Goal: Task Accomplishment & Management: Manage account settings

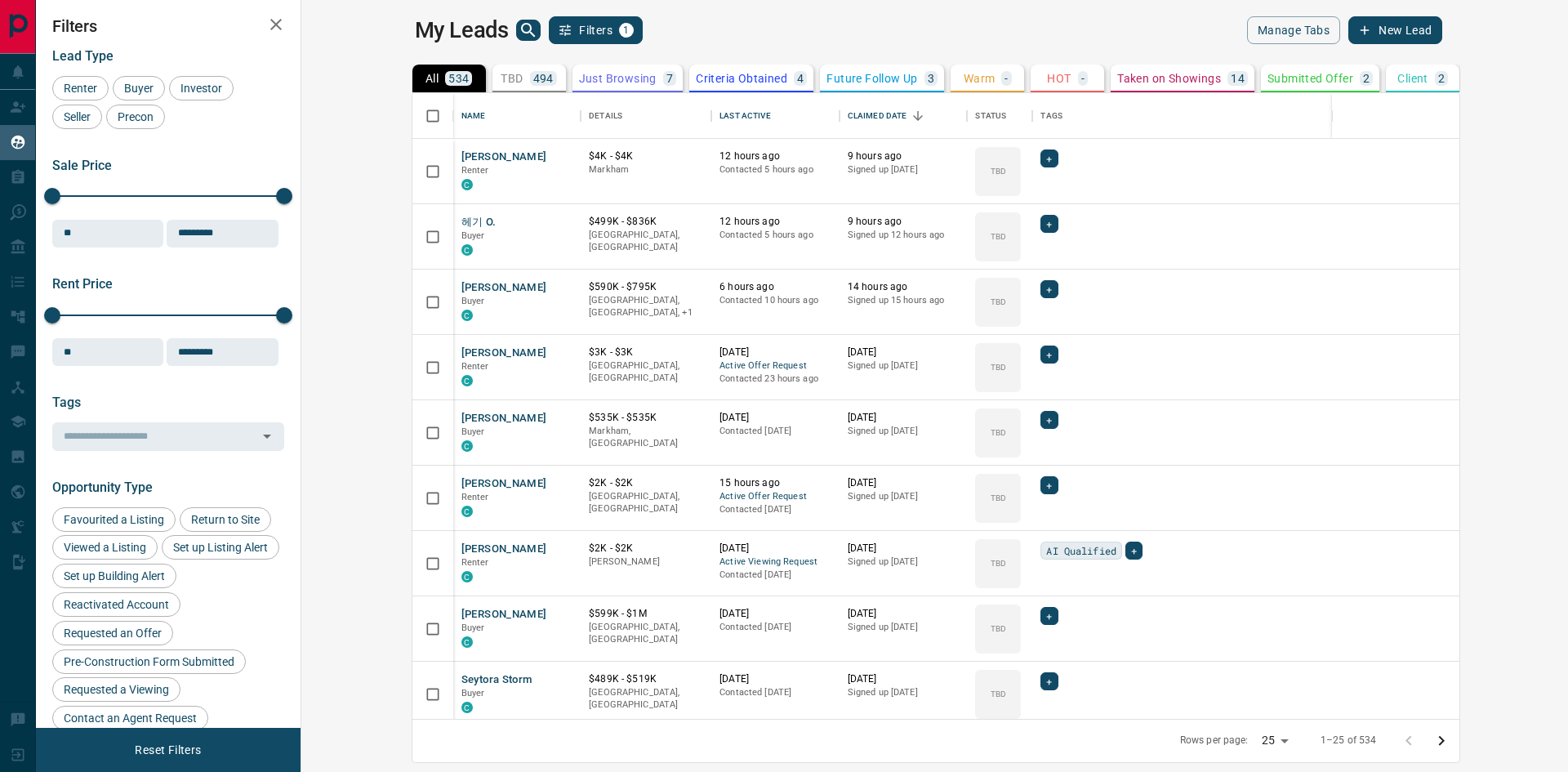
scroll to position [614, 1248]
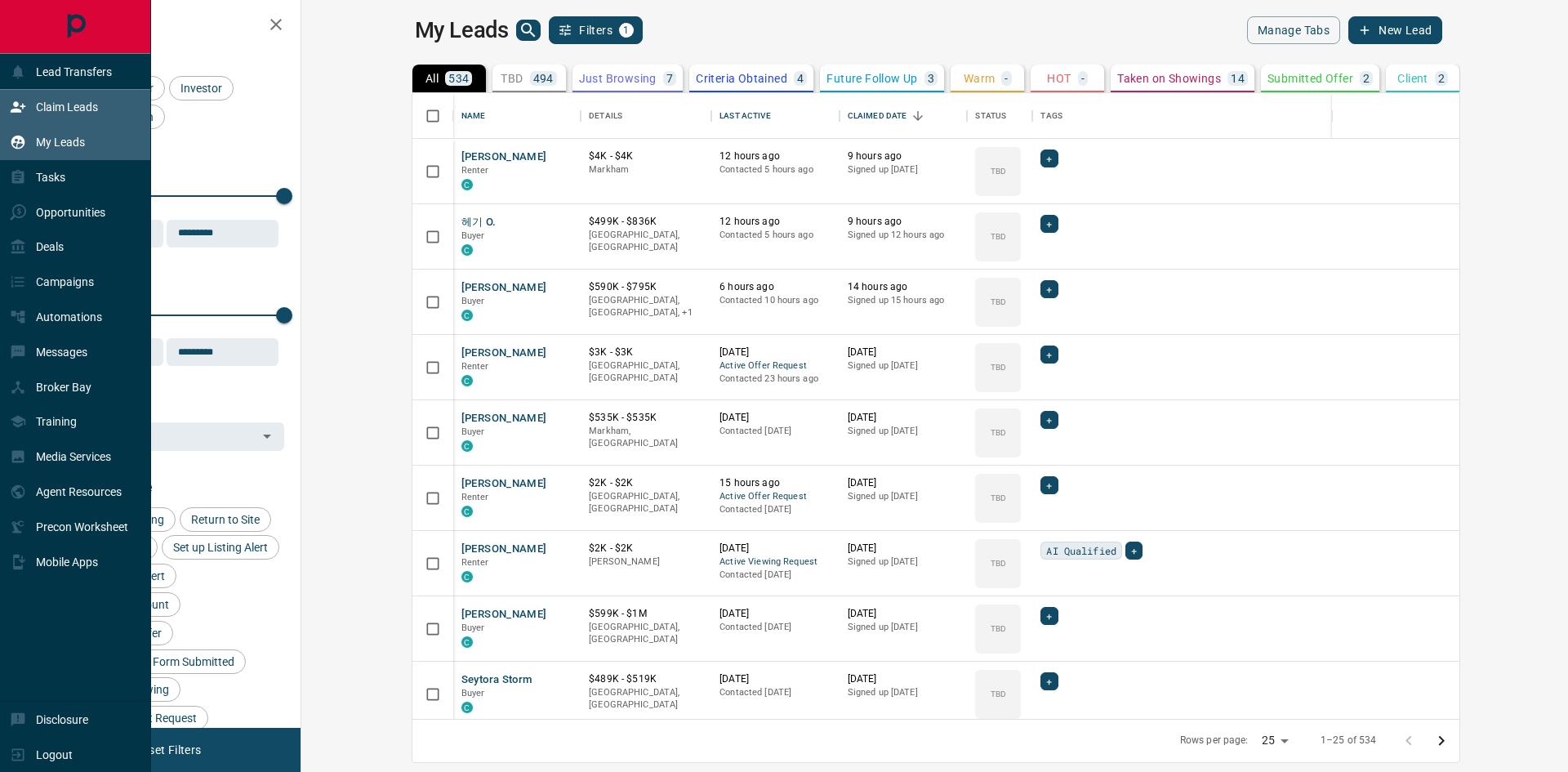
click at [75, 108] on p "Claim Leads" at bounding box center [67, 107] width 62 height 13
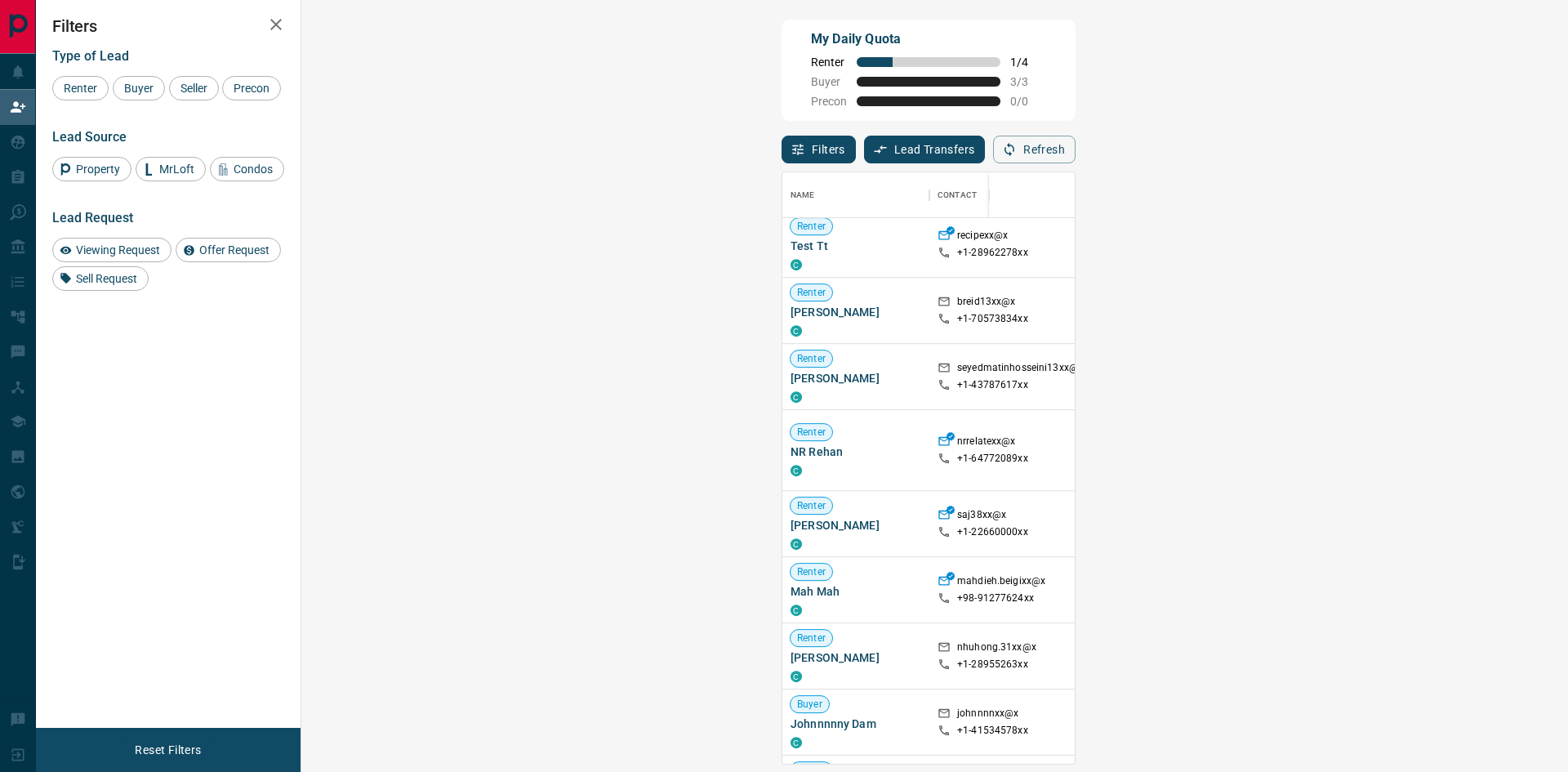
scroll to position [995, 0]
click at [1413, 438] on span "Viewing Request ( 1 )" at bounding box center [1458, 441] width 89 height 11
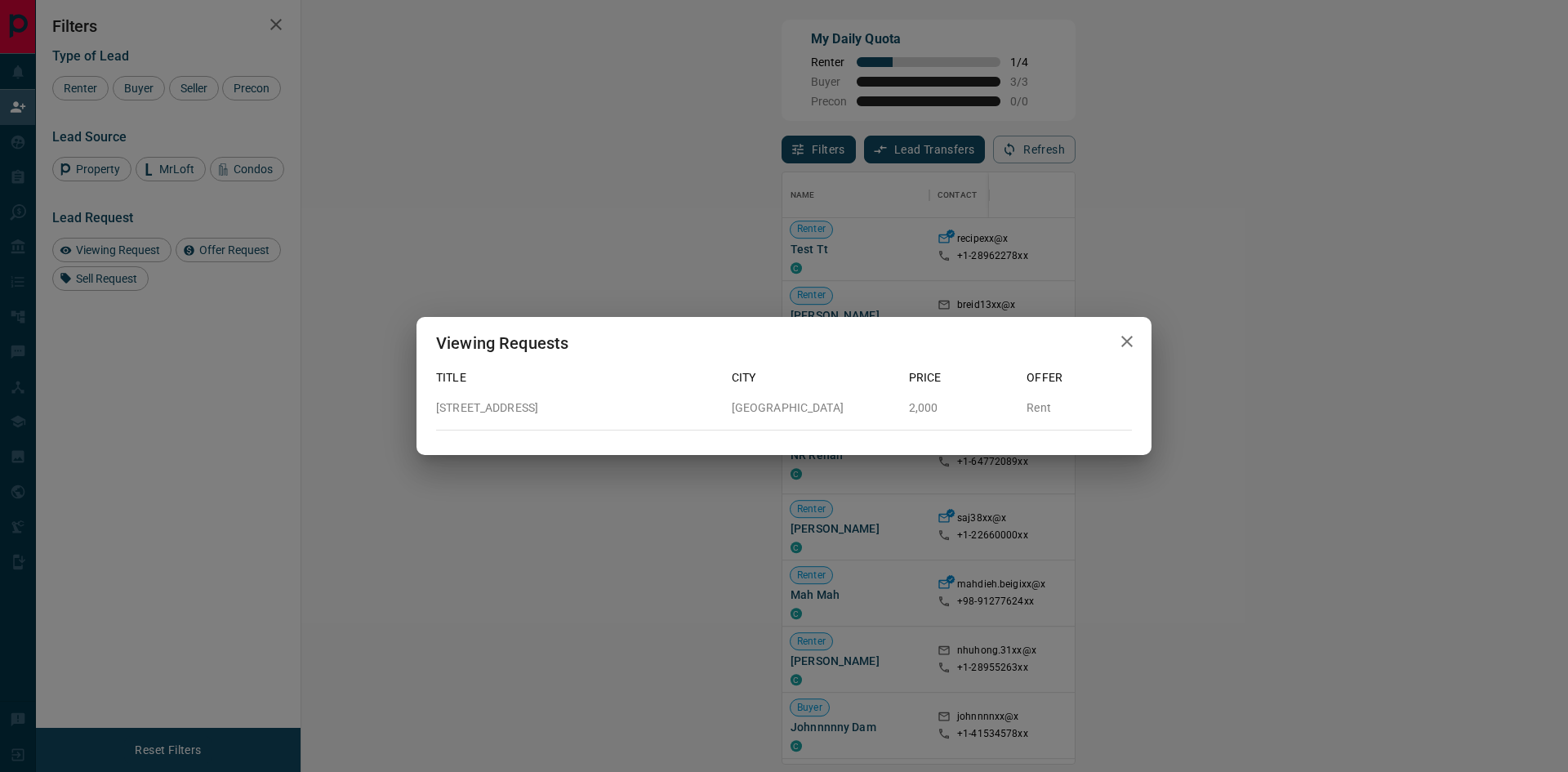
click at [1127, 335] on icon "button" at bounding box center [1127, 341] width 20 height 20
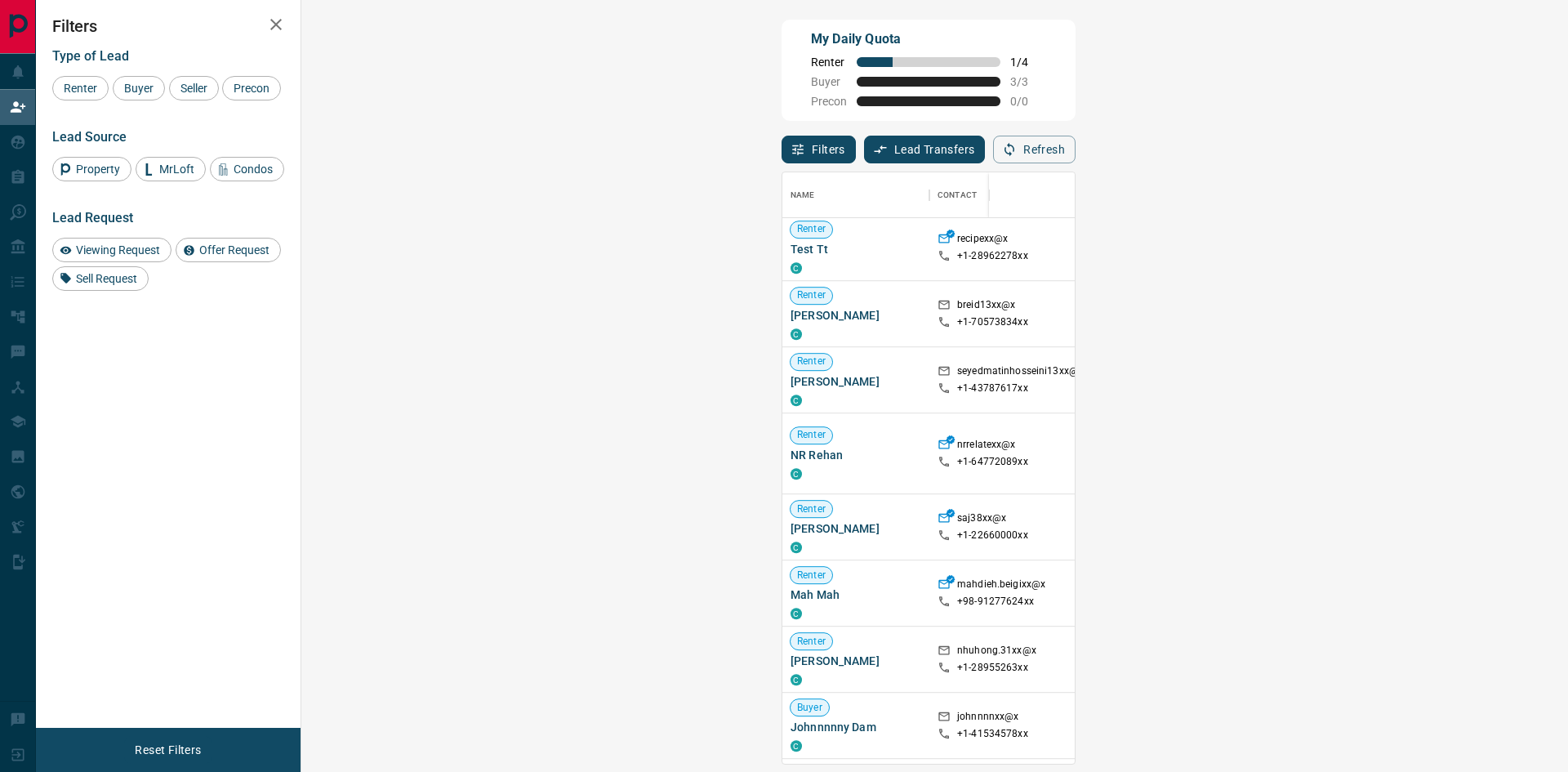
click at [1413, 468] on span "Offer Request ( 1 )" at bounding box center [1451, 466] width 75 height 11
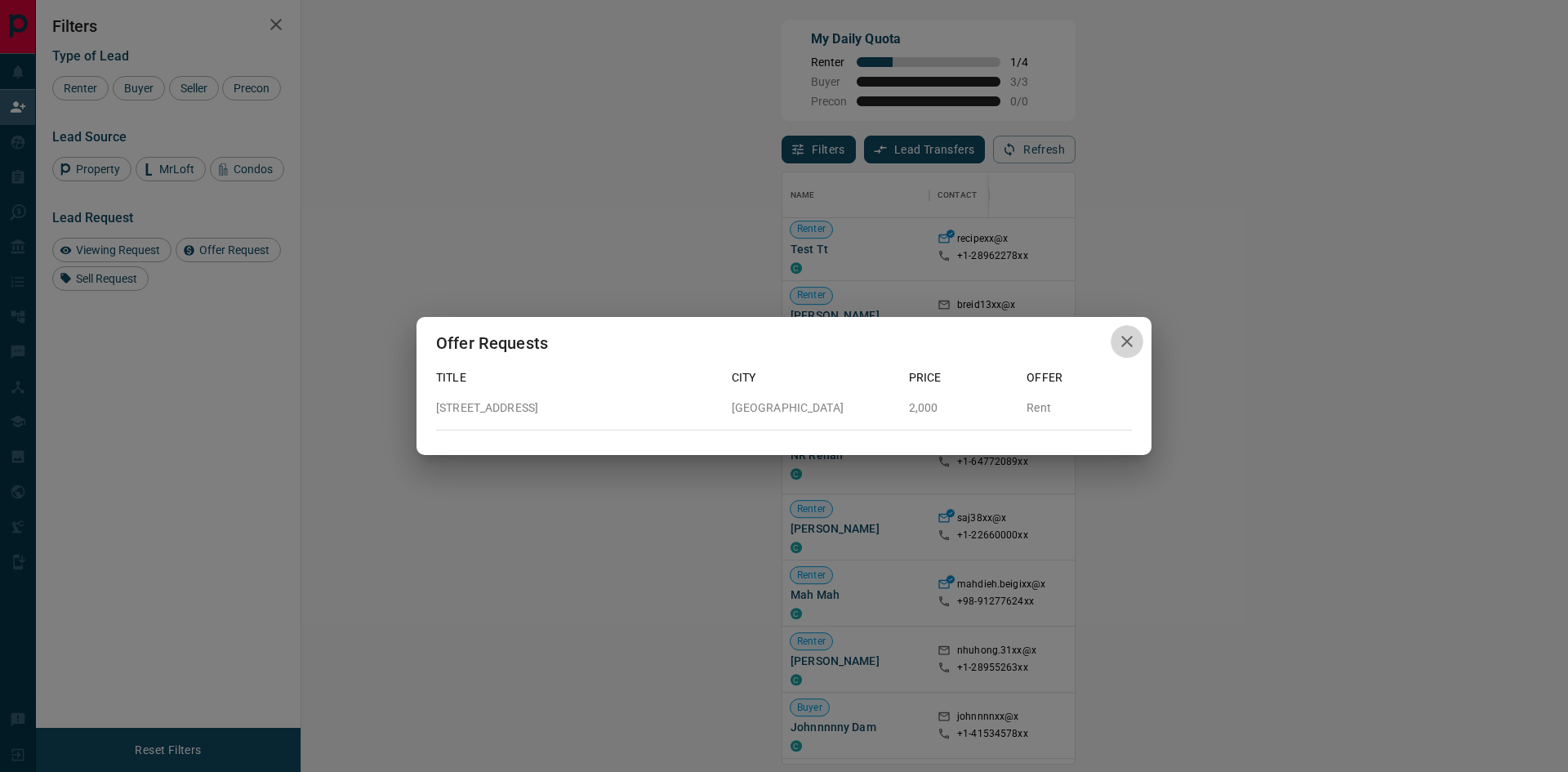
click at [1119, 338] on icon "button" at bounding box center [1127, 341] width 20 height 20
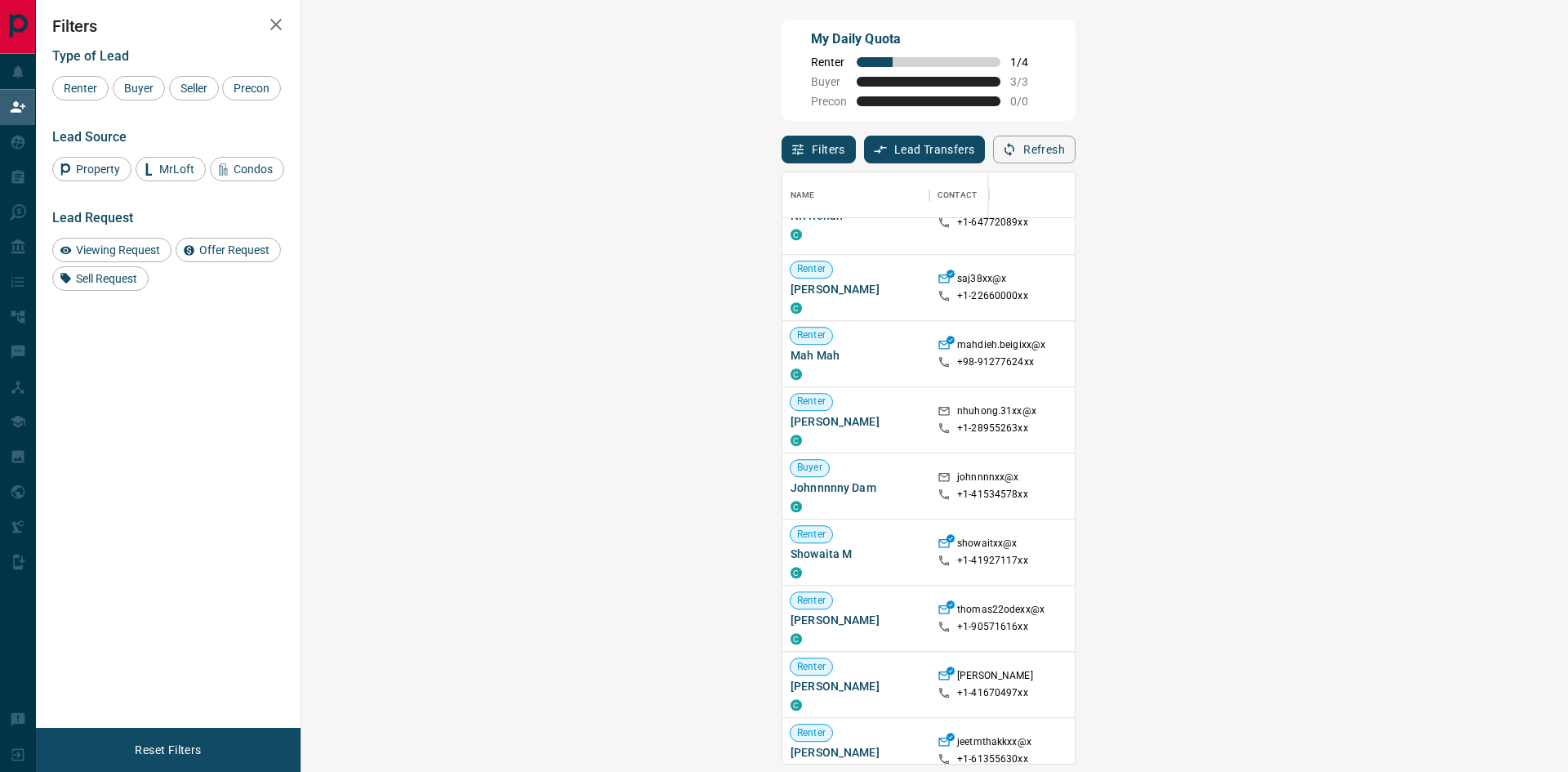
scroll to position [1321, 0]
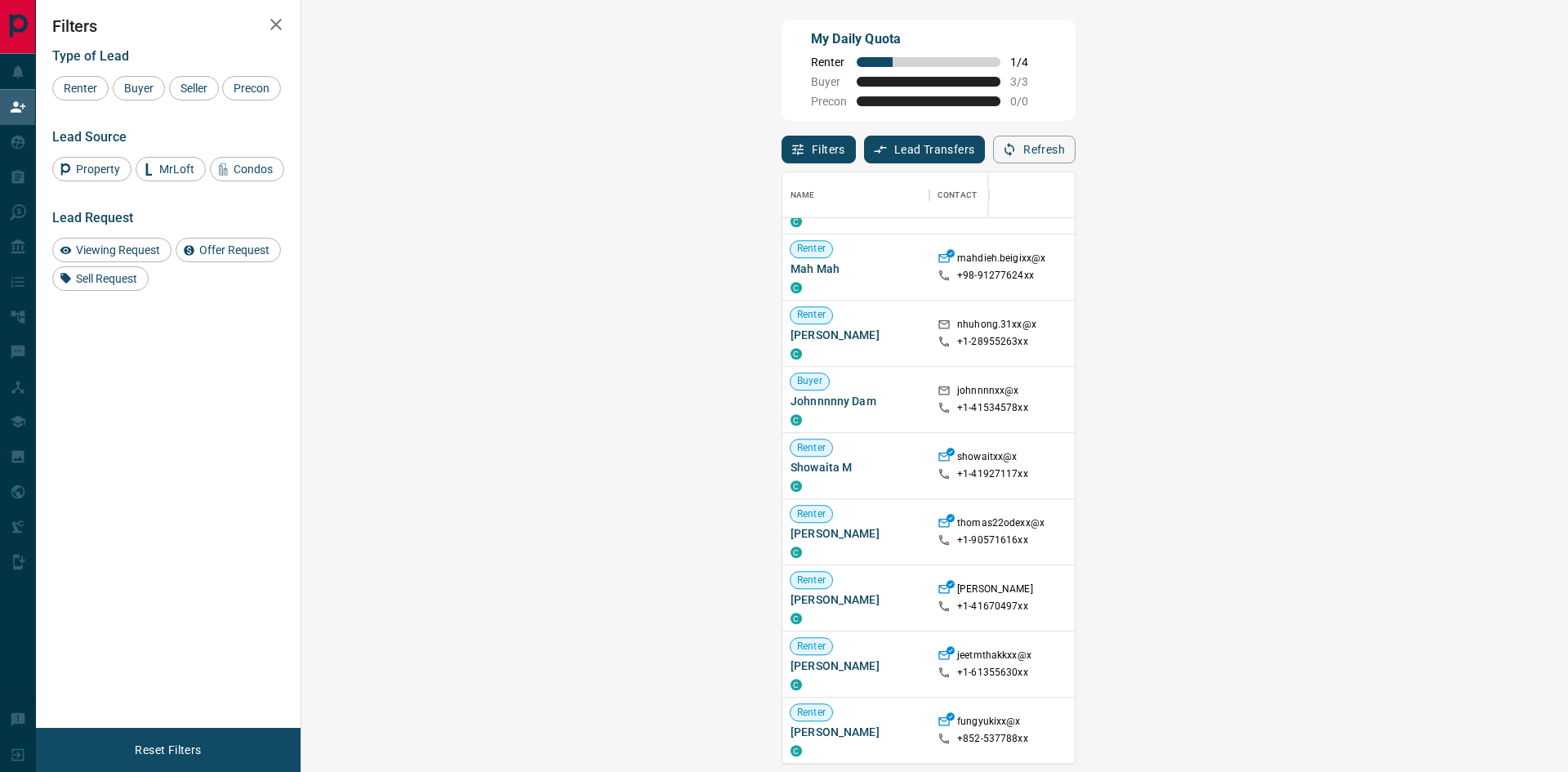
click at [1413, 666] on span "Viewing Request ( 1 )" at bounding box center [1458, 664] width 89 height 11
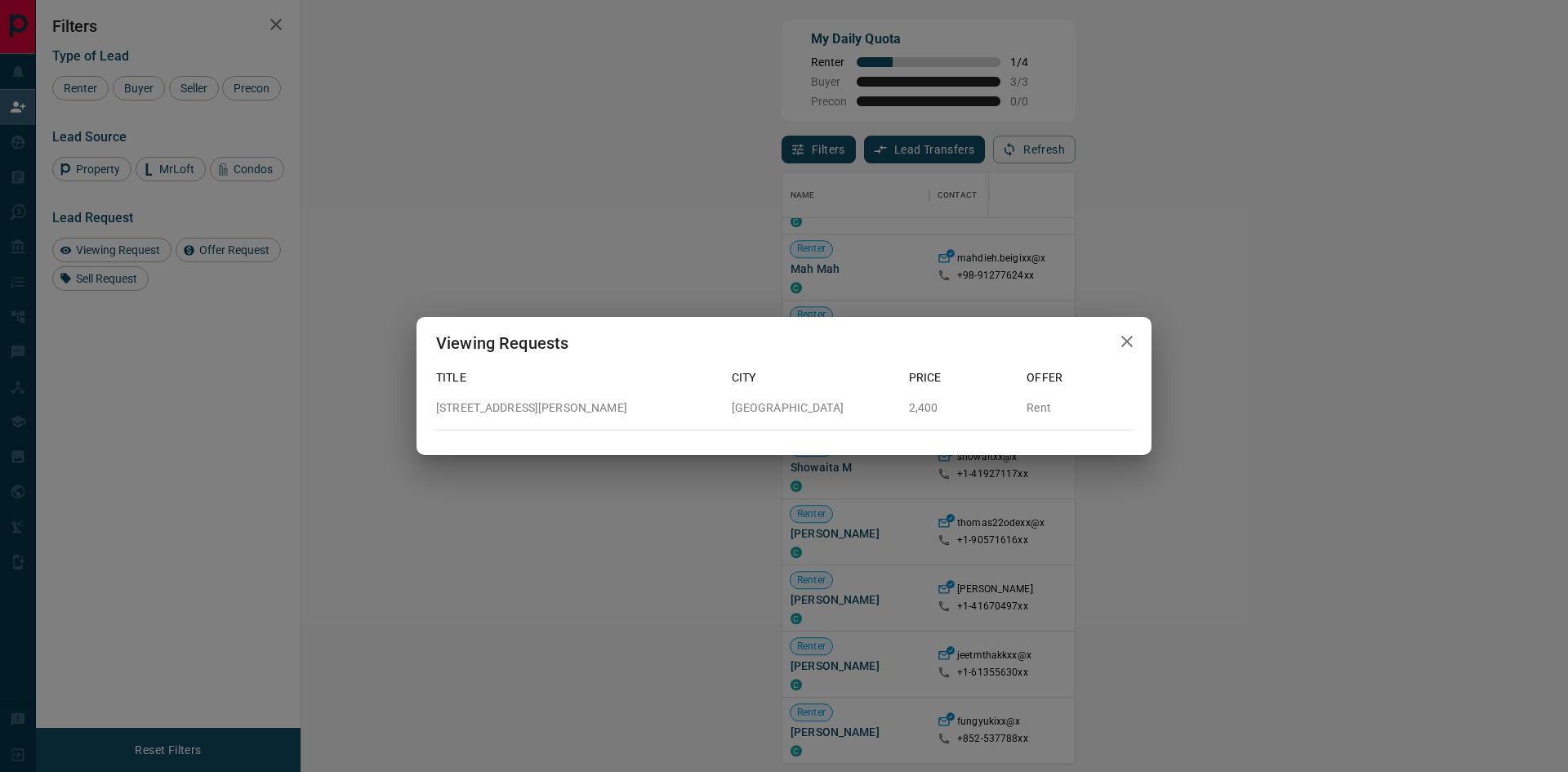
click at [1129, 341] on icon "button" at bounding box center [1127, 341] width 20 height 20
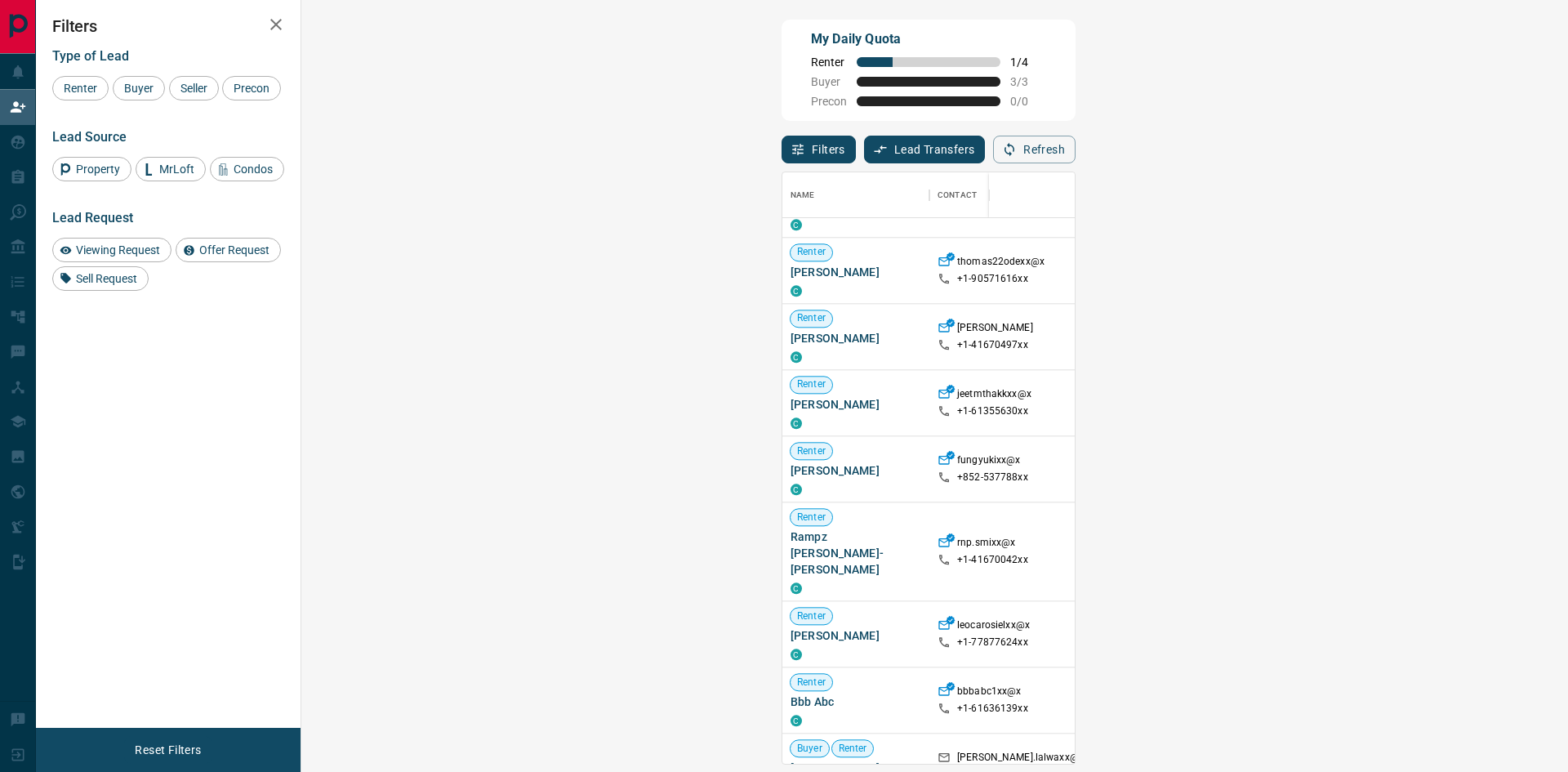
scroll to position [1720, 0]
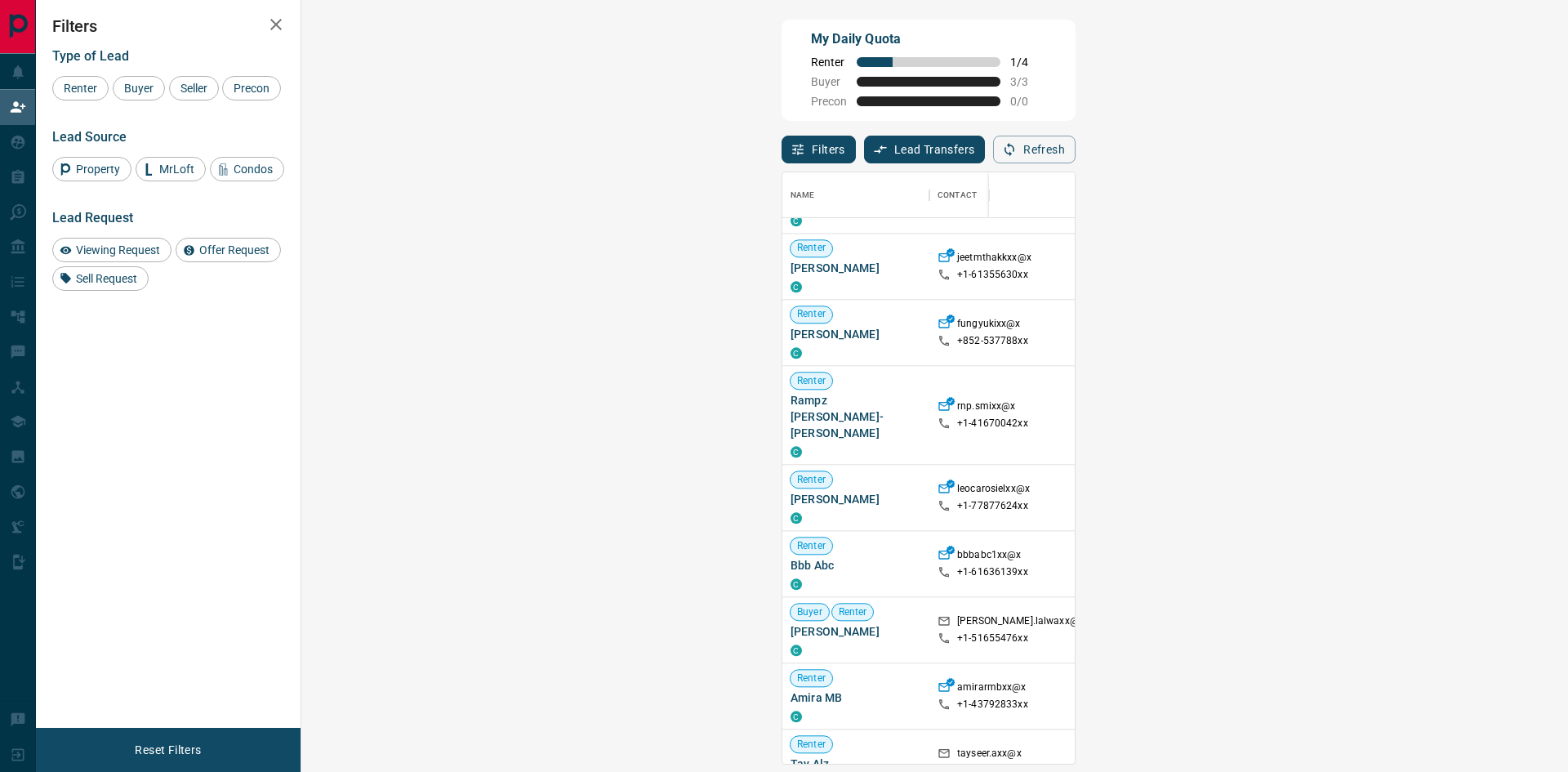
click at [1413, 622] on span "Viewing Request ( 2 )" at bounding box center [1458, 630] width 89 height 17
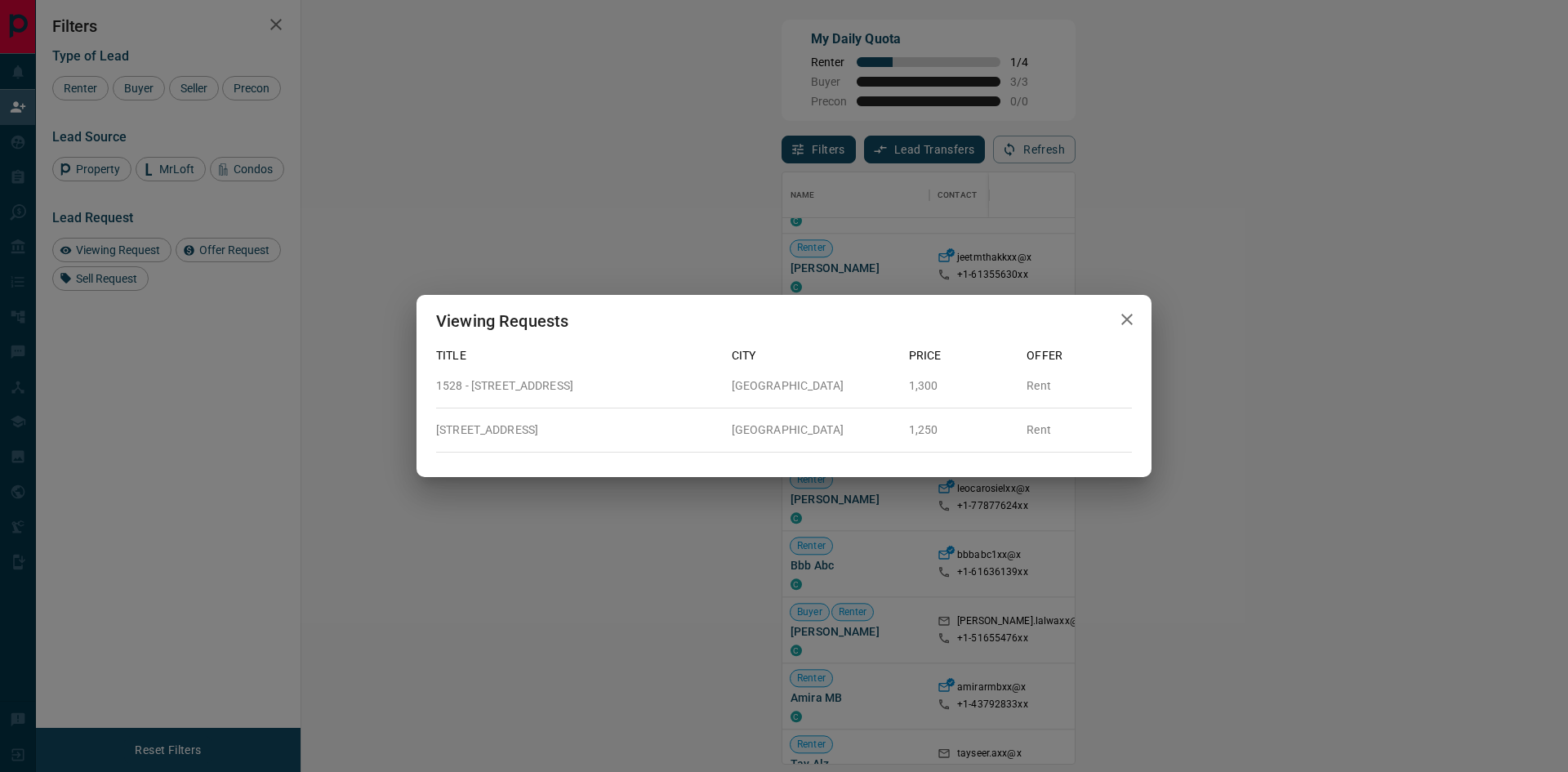
click at [1128, 319] on icon "button" at bounding box center [1127, 319] width 11 height 11
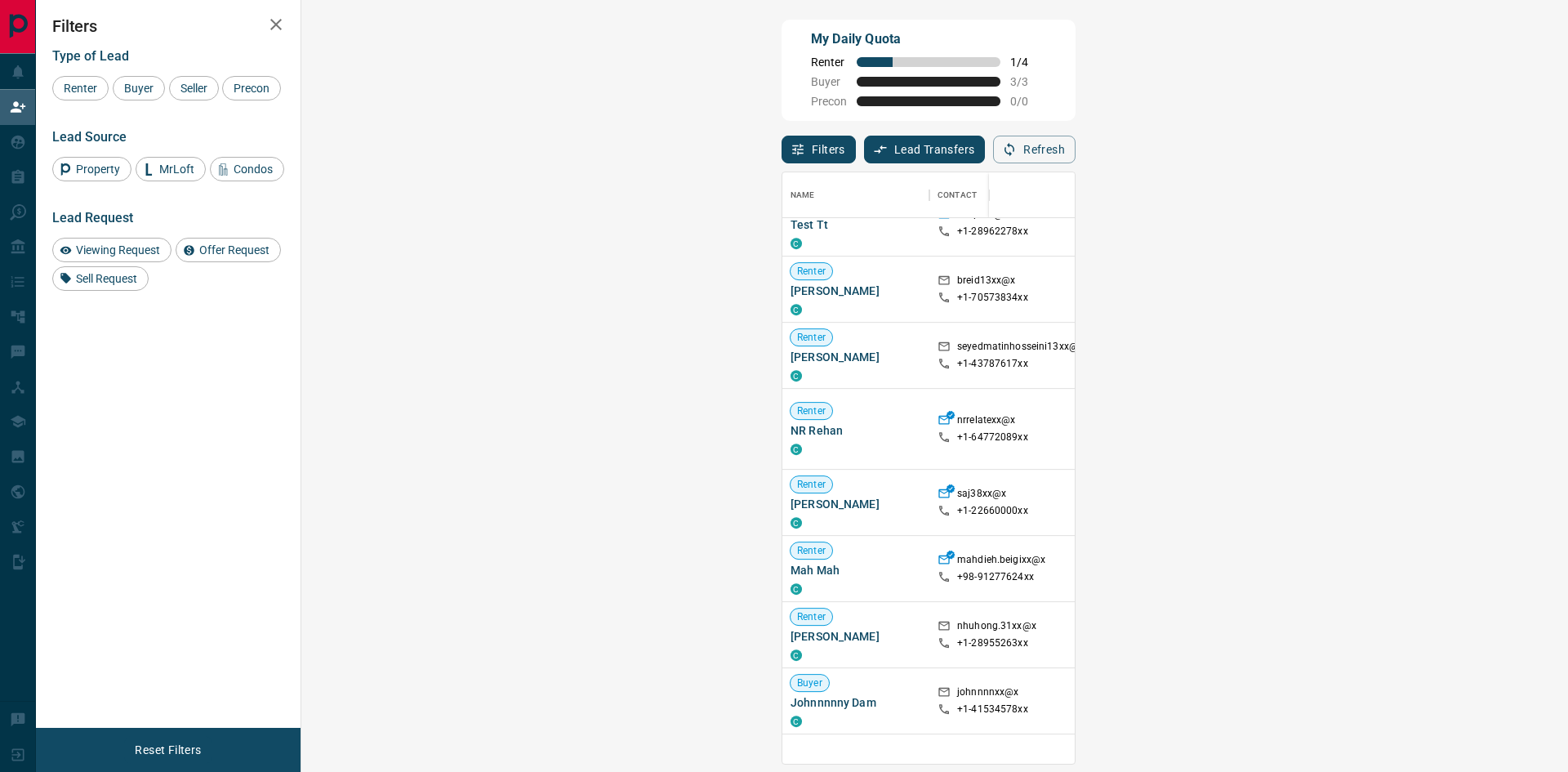
scroll to position [1062, 0]
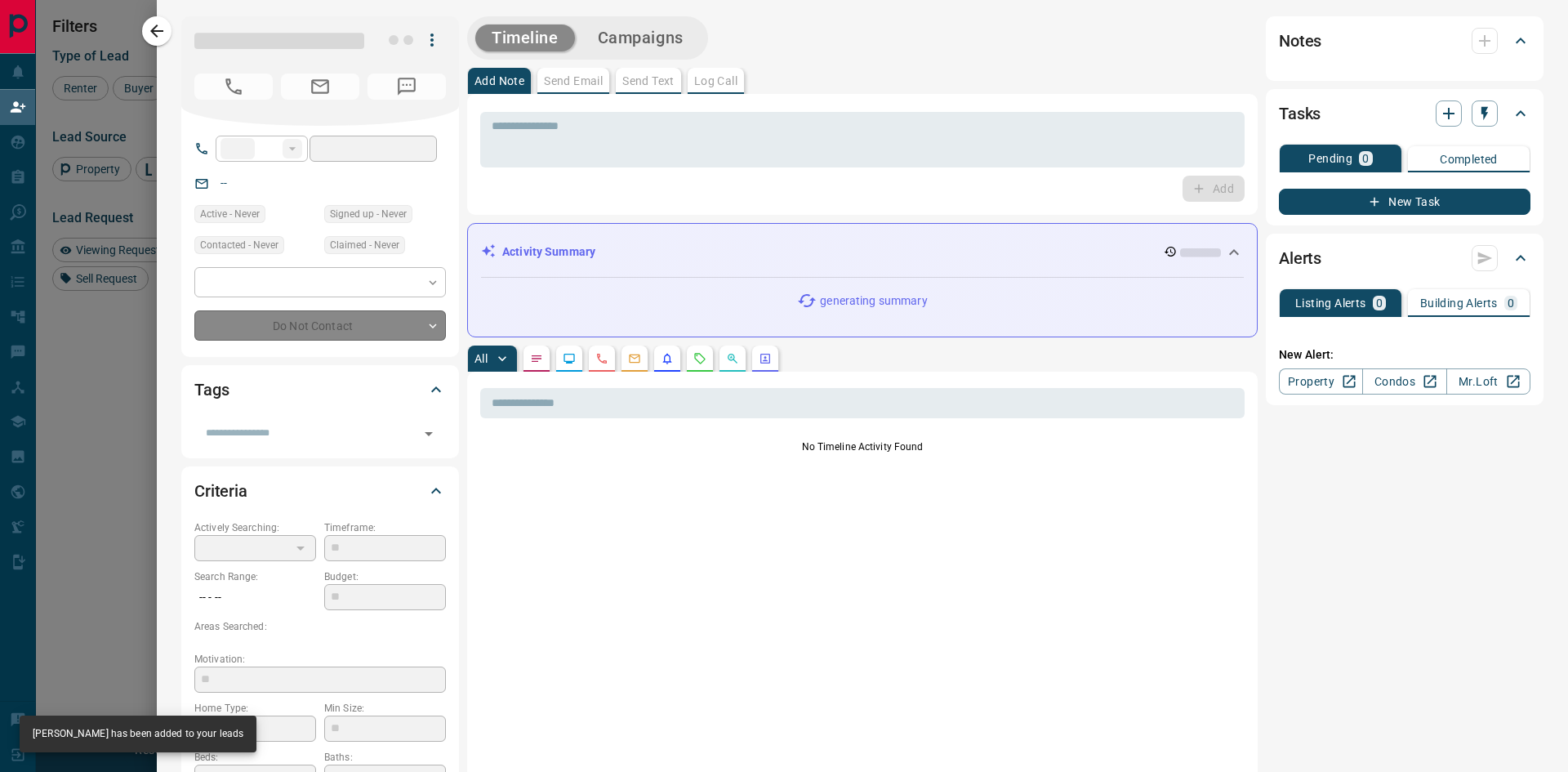
type input "**"
type input "**********"
type input "**"
type input "*"
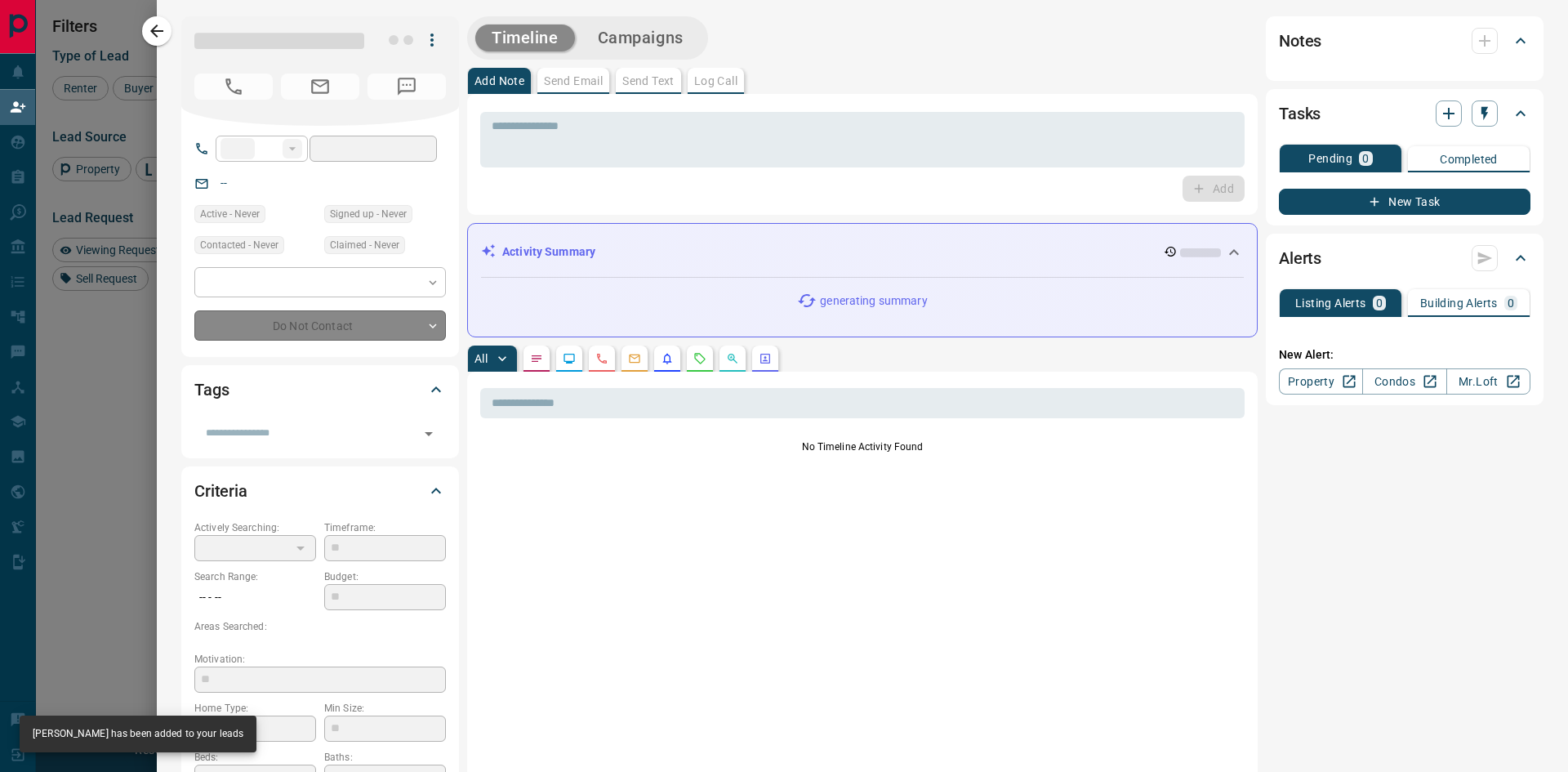
type input "**********"
type input "*******"
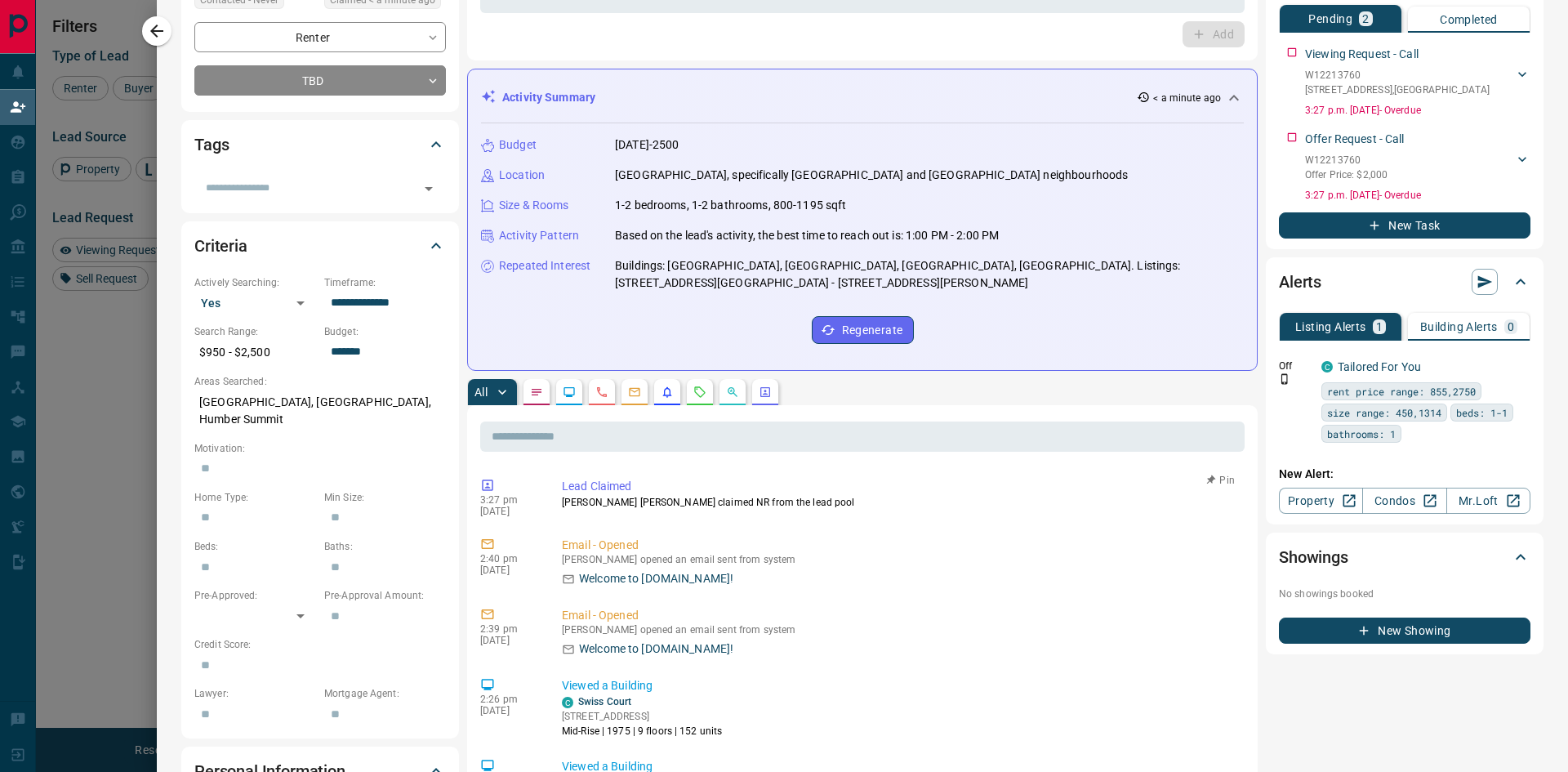
scroll to position [0, 0]
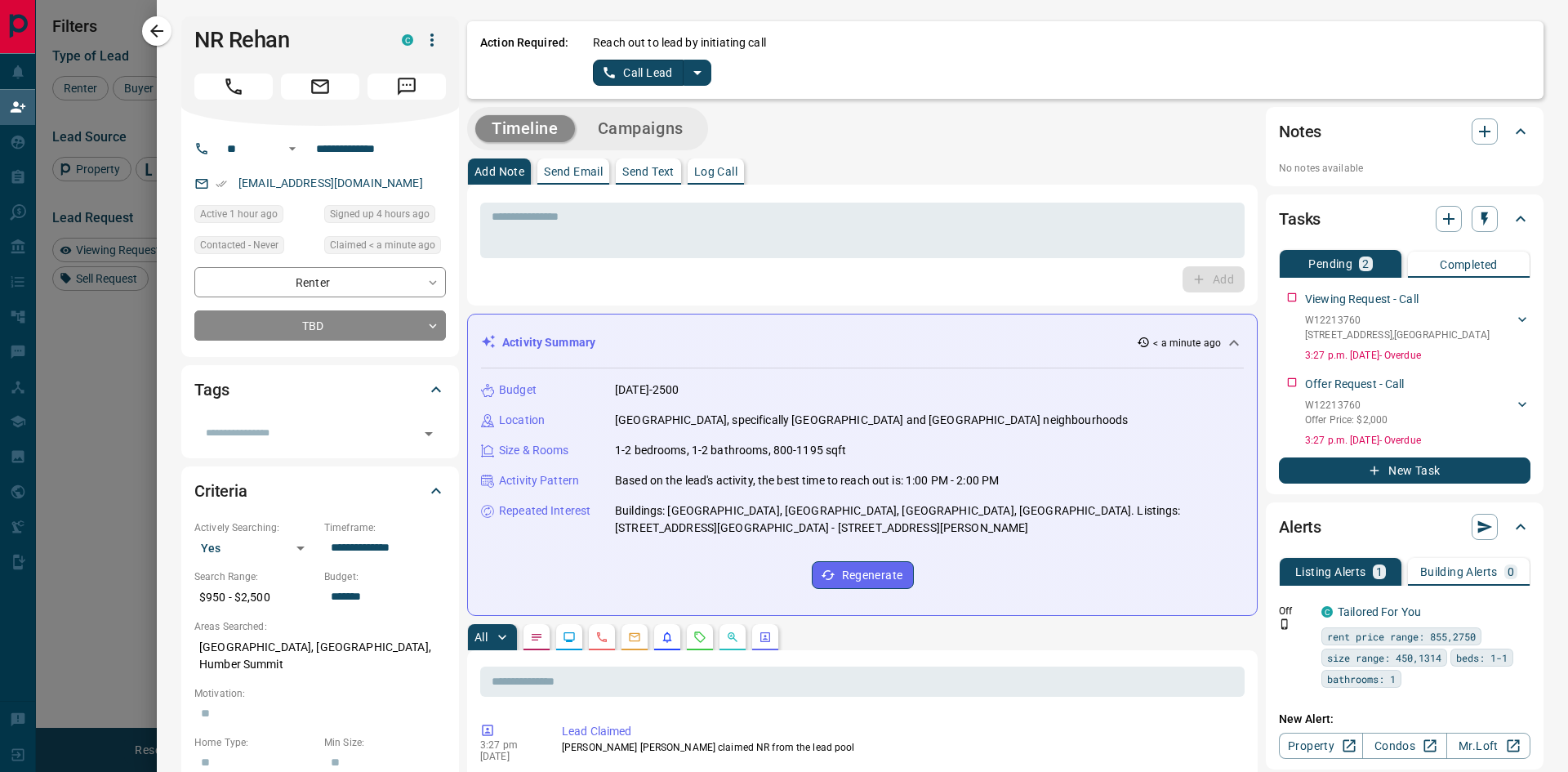
click at [354, 405] on div "Tags" at bounding box center [320, 389] width 251 height 39
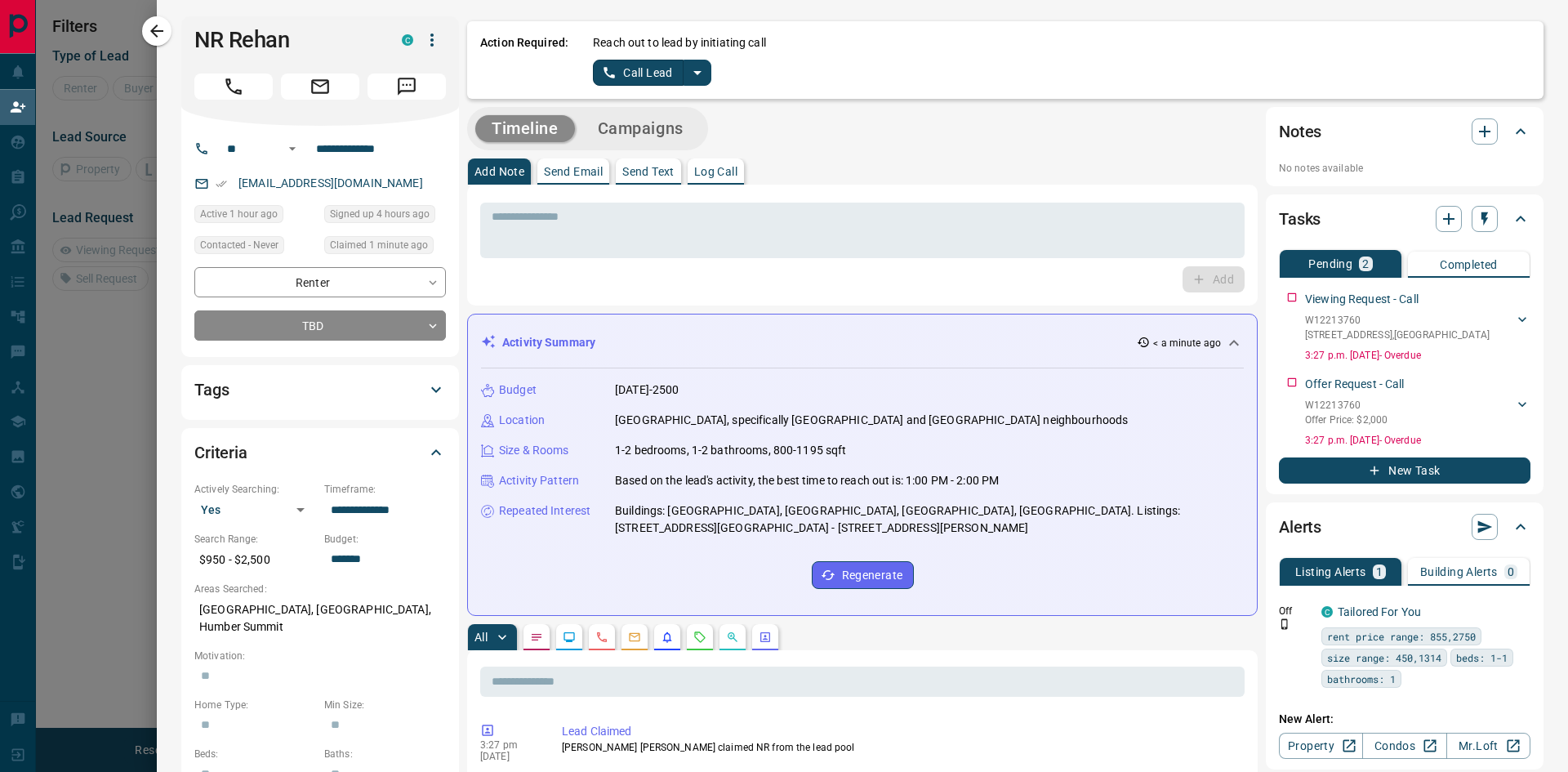
scroll to position [99, 1220]
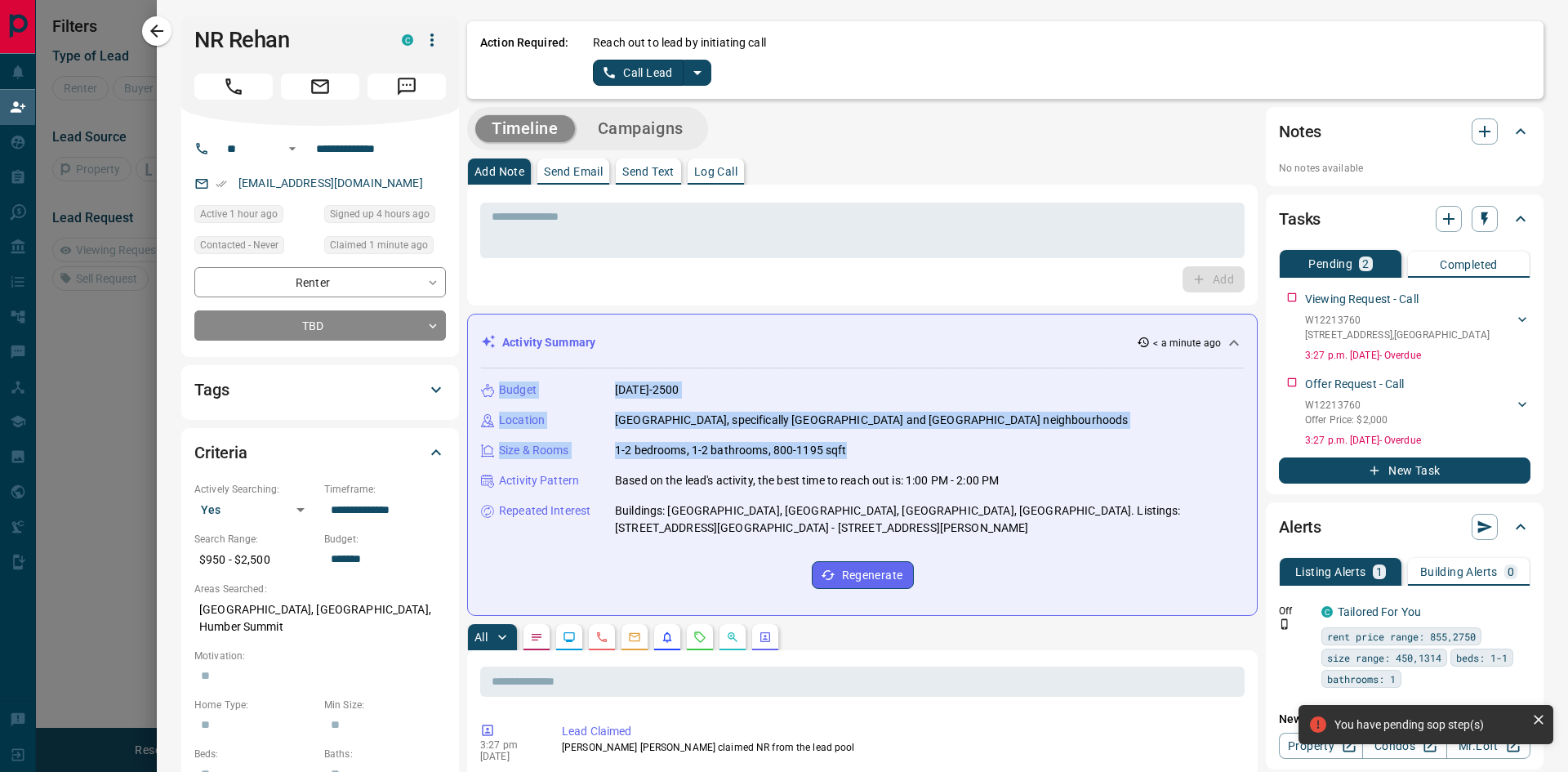
drag, startPoint x: 500, startPoint y: 392, endPoint x: 901, endPoint y: 453, distance: 405.6
click at [901, 453] on div "Budget [DATE]-2500 Location [GEOGRAPHIC_DATA], specifically [GEOGRAPHIC_DATA] a…" at bounding box center [862, 485] width 763 height 234
copy div "Budget [DATE]-2500 Location [GEOGRAPHIC_DATA], specifically [GEOGRAPHIC_DATA] a…"
click at [908, 718] on div "3:27 pm [DATE] Lead Claimed [PERSON_NAME] [PERSON_NAME] claimed NR from the lea…" at bounding box center [862, 742] width 764 height 49
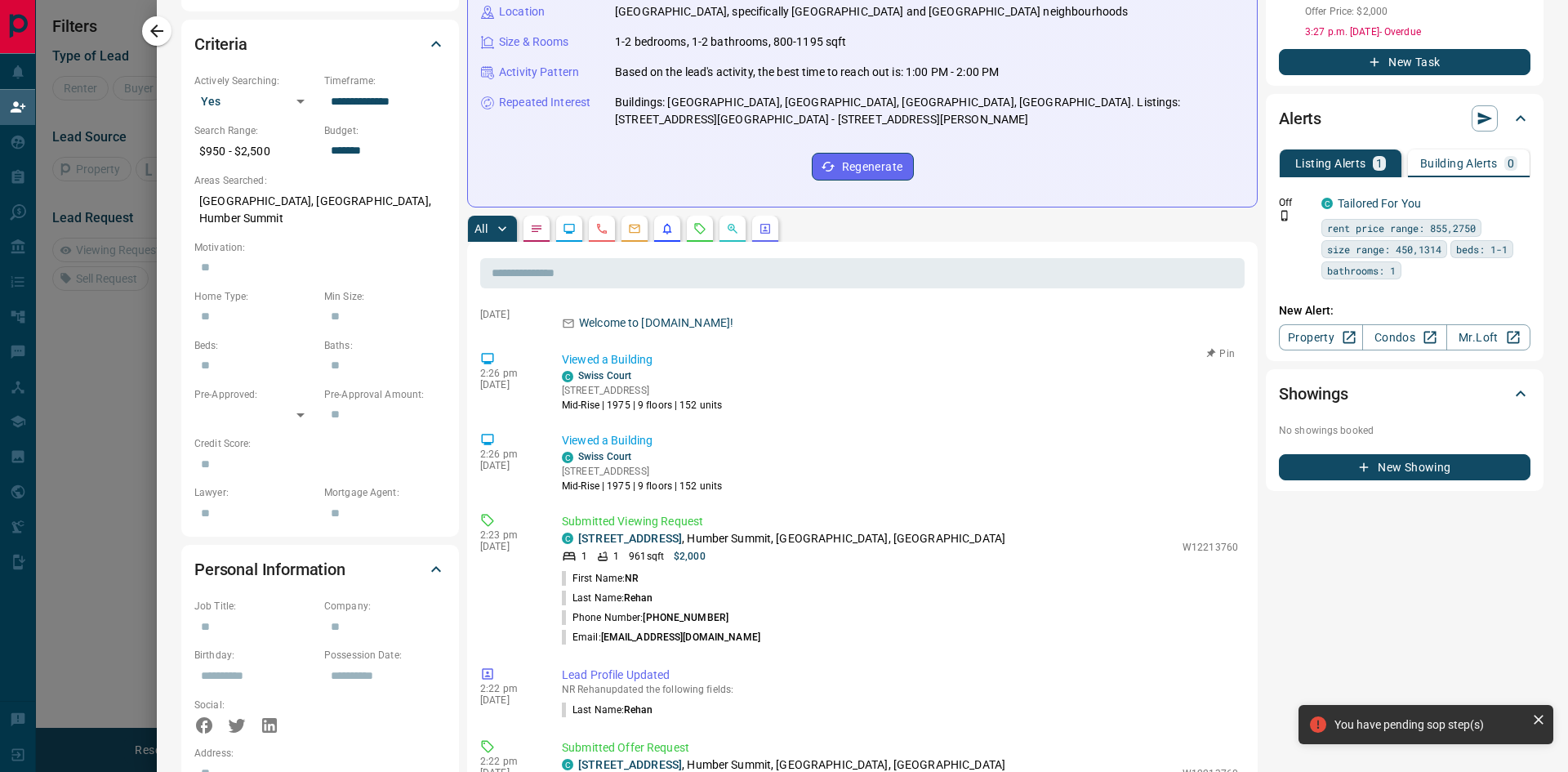
scroll to position [163, 0]
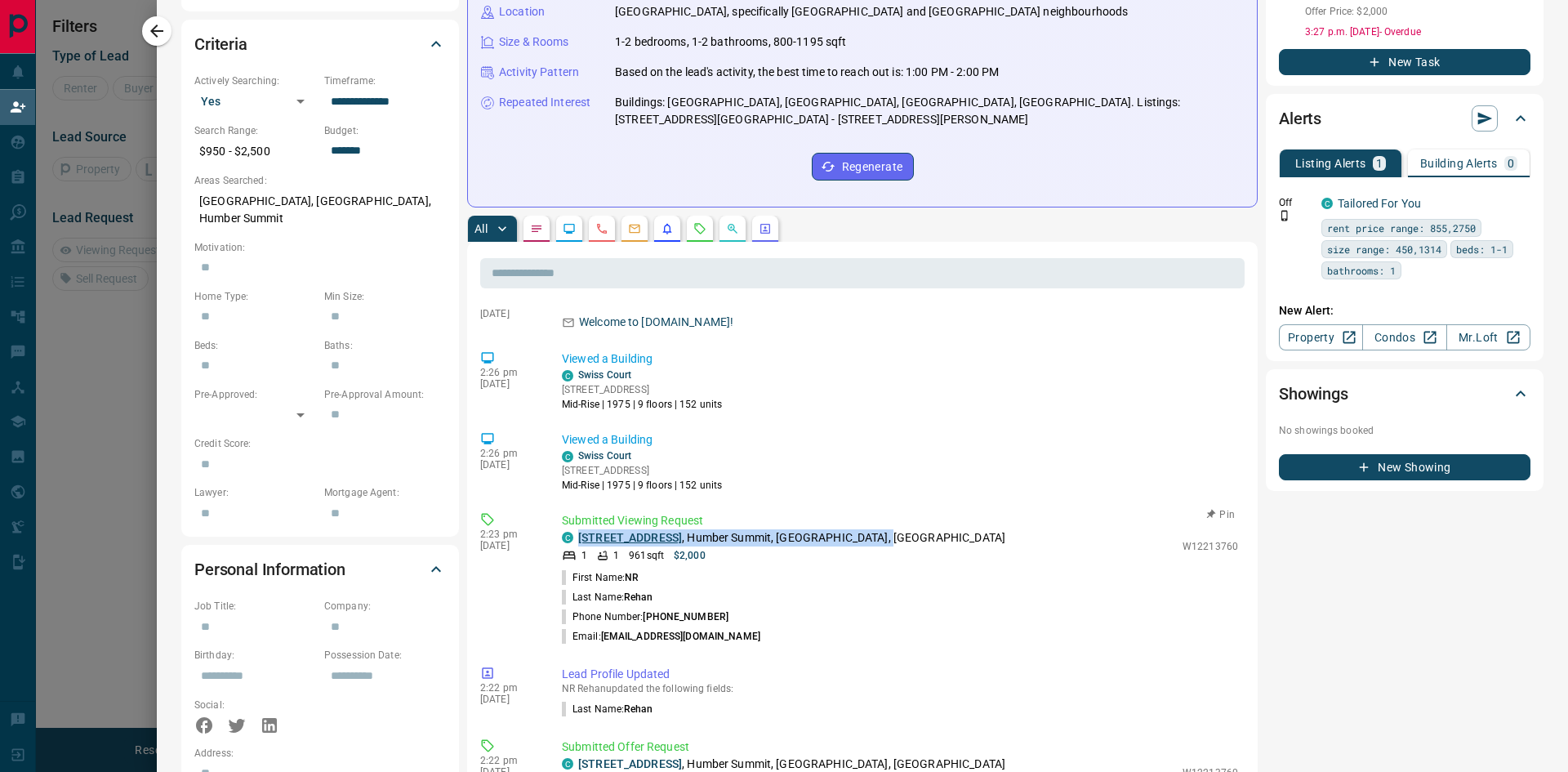
drag, startPoint x: 949, startPoint y: 540, endPoint x: 578, endPoint y: 534, distance: 371.0
click at [578, 534] on div "C [STREET_ADDRESS]" at bounding box center [869, 537] width 613 height 17
copy p "[STREET_ADDRESS]"
click at [807, 689] on p "NR Rehan updated the following fields:" at bounding box center [900, 688] width 676 height 11
click at [667, 538] on link "[STREET_ADDRESS]" at bounding box center [629, 537] width 103 height 13
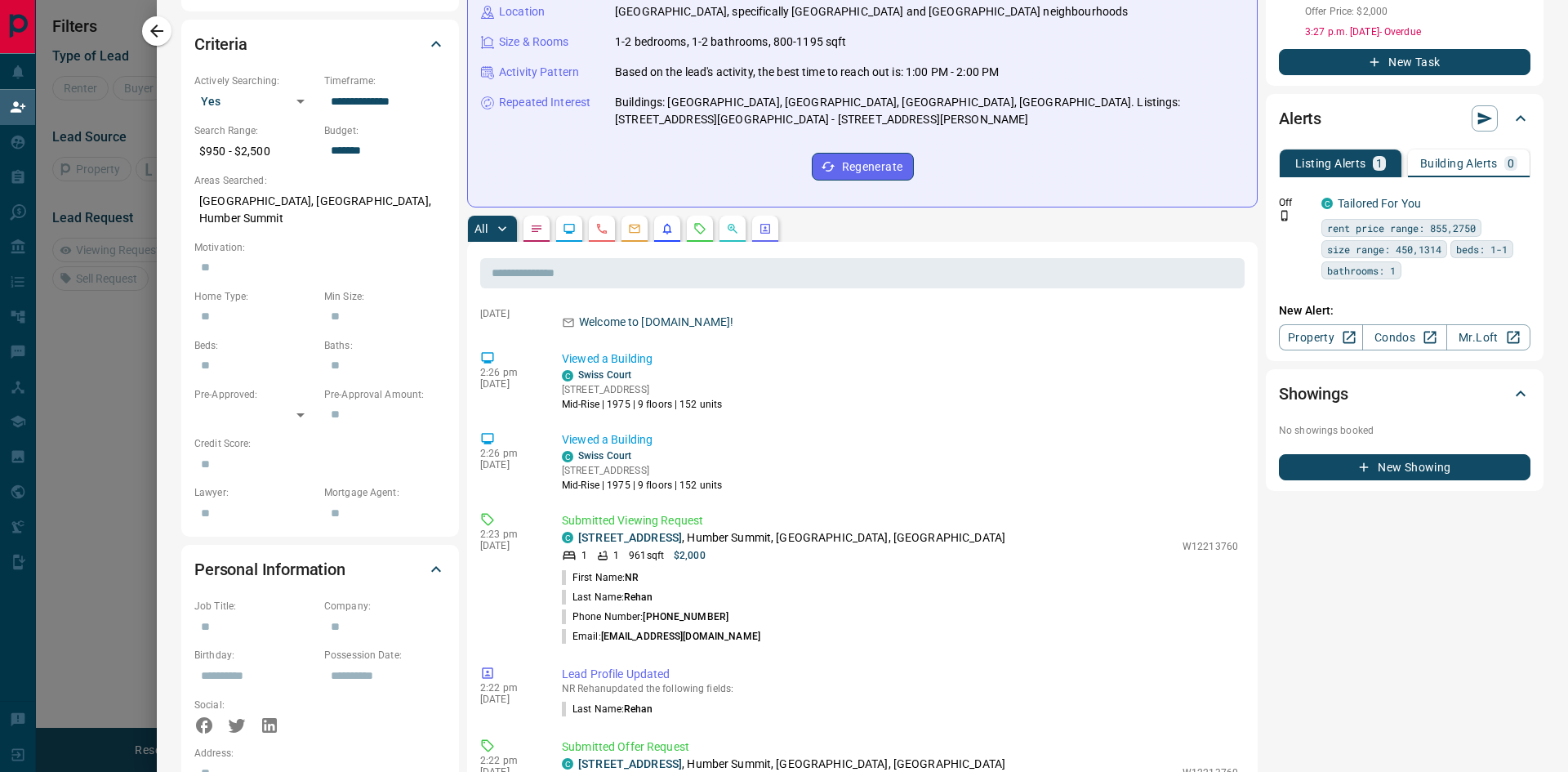
scroll to position [0, 0]
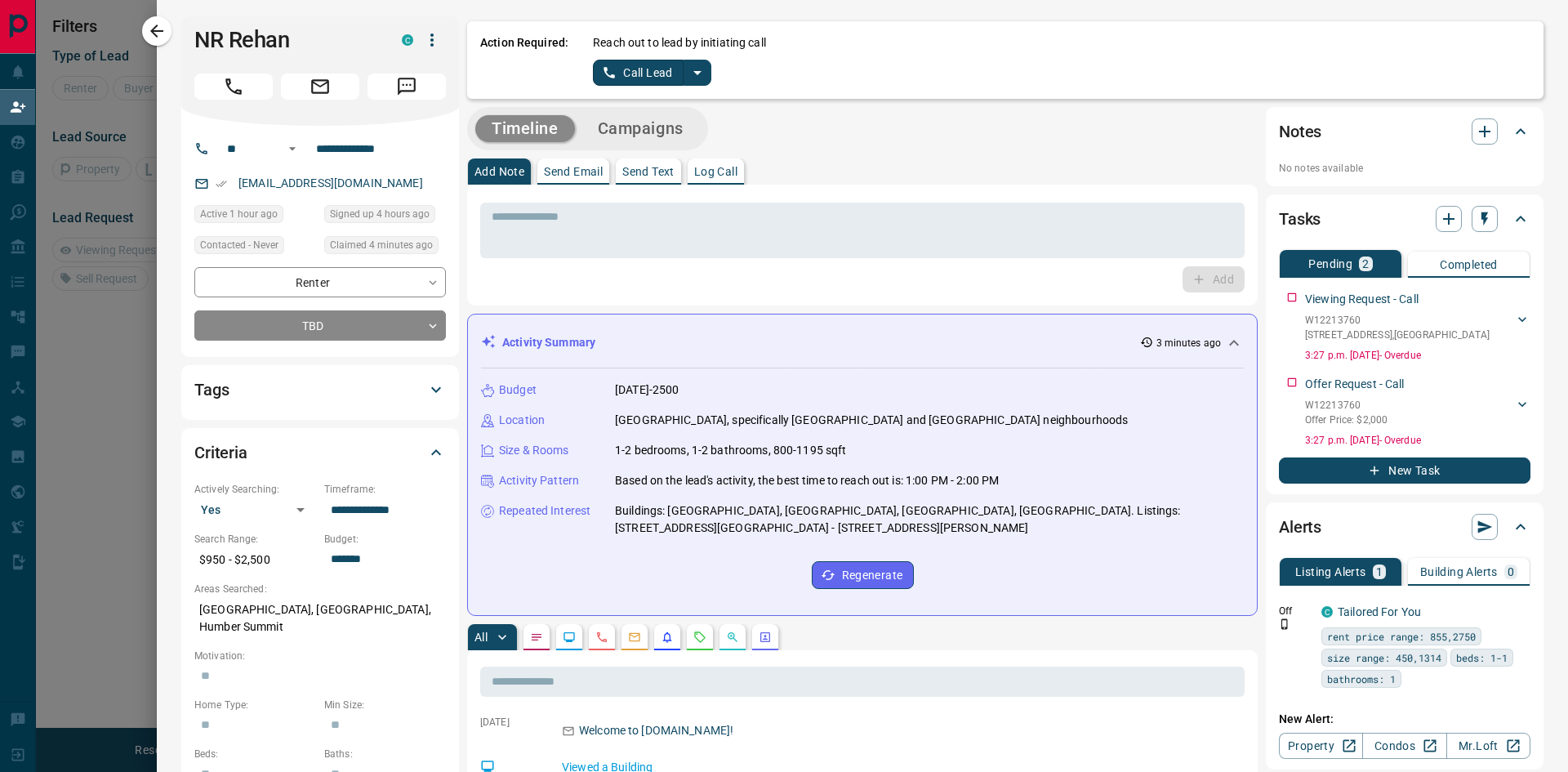
click at [837, 56] on div "Reach out to lead by initiating call Call Lead" at bounding box center [1061, 60] width 938 height 51
click at [662, 169] on p "Send Text" at bounding box center [648, 171] width 52 height 11
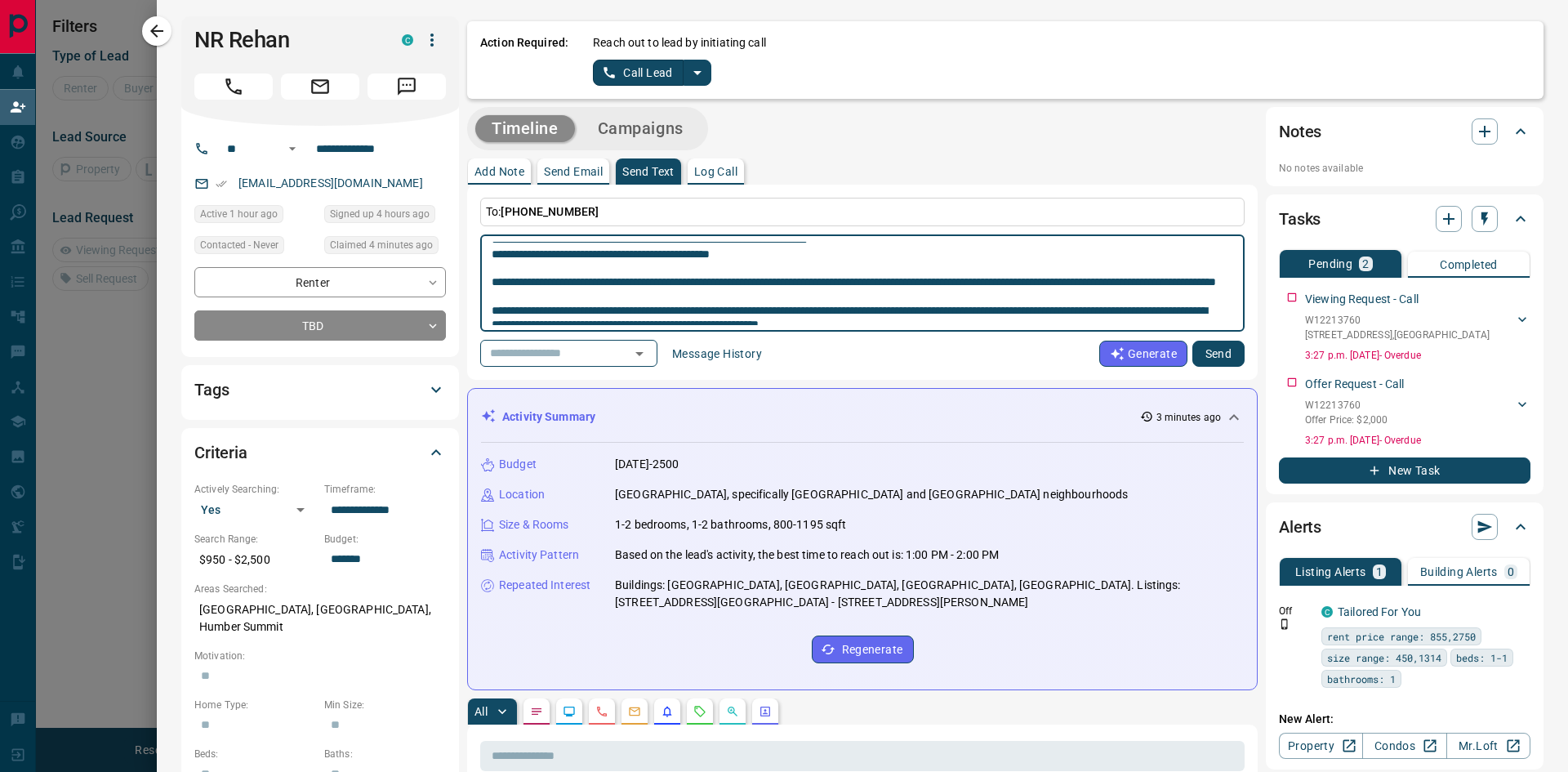
scroll to position [275, 0]
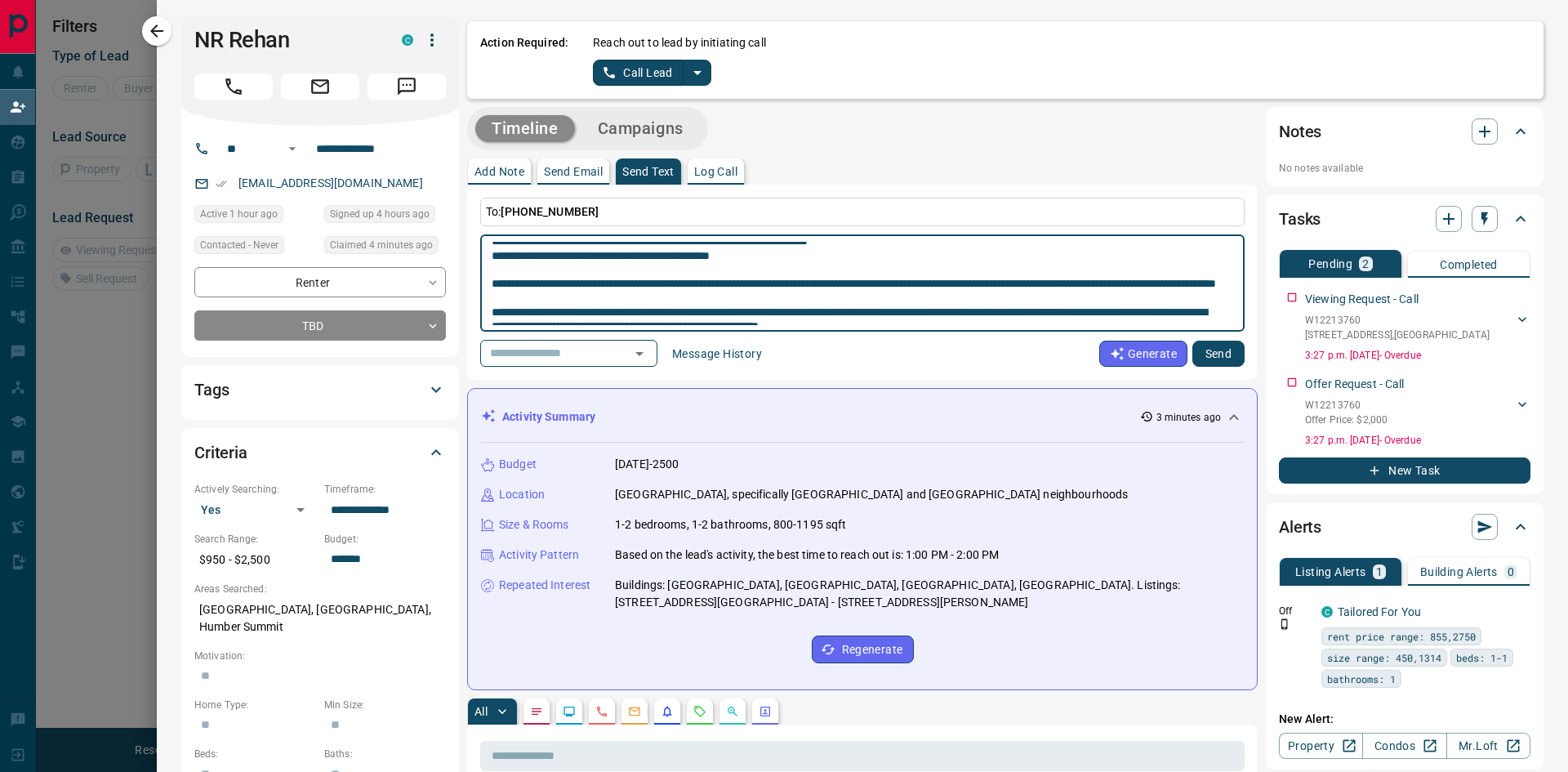
click at [711, 285] on textarea at bounding box center [856, 283] width 729 height 83
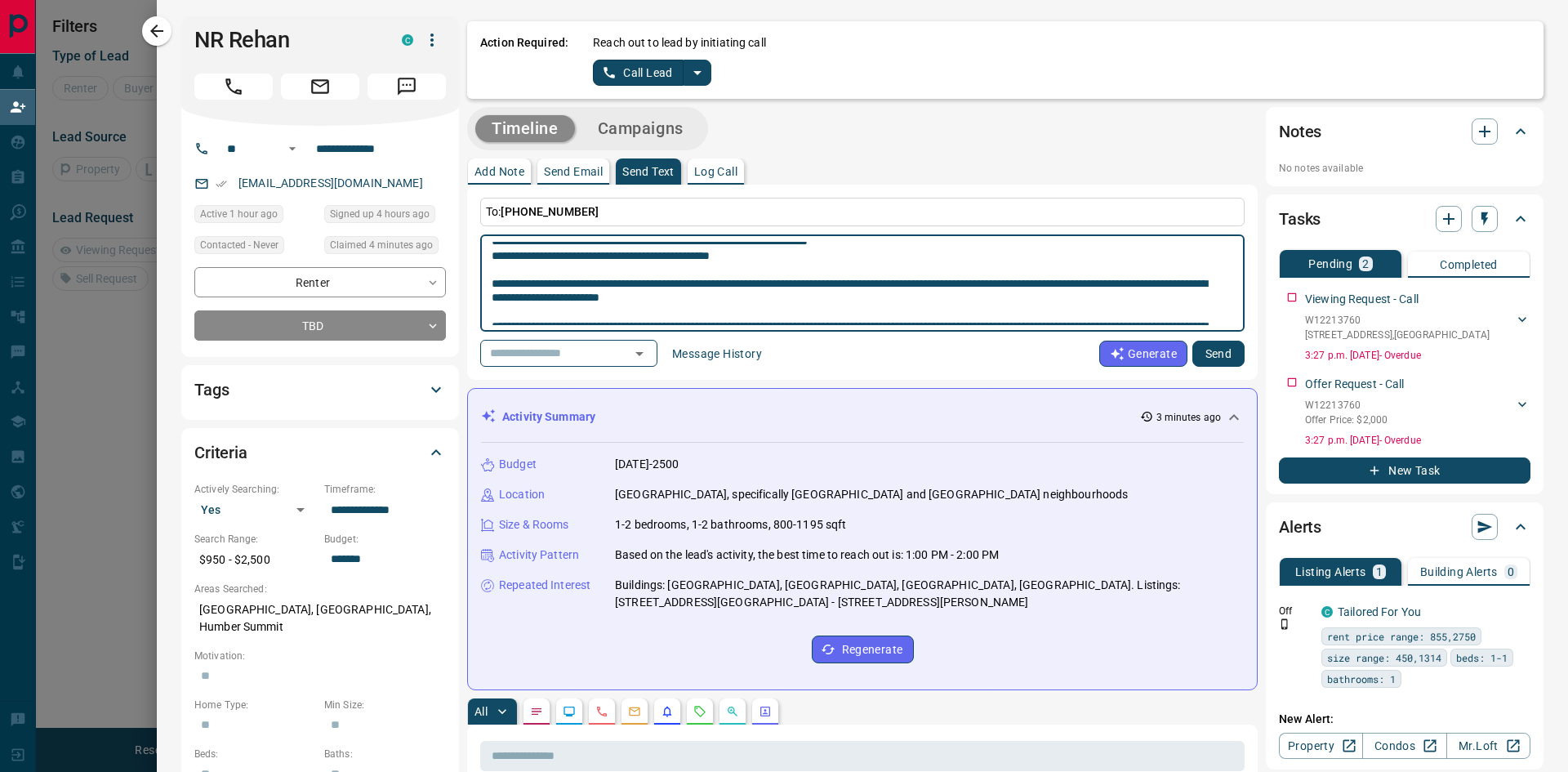
click at [1209, 357] on button "Send" at bounding box center [1219, 354] width 52 height 26
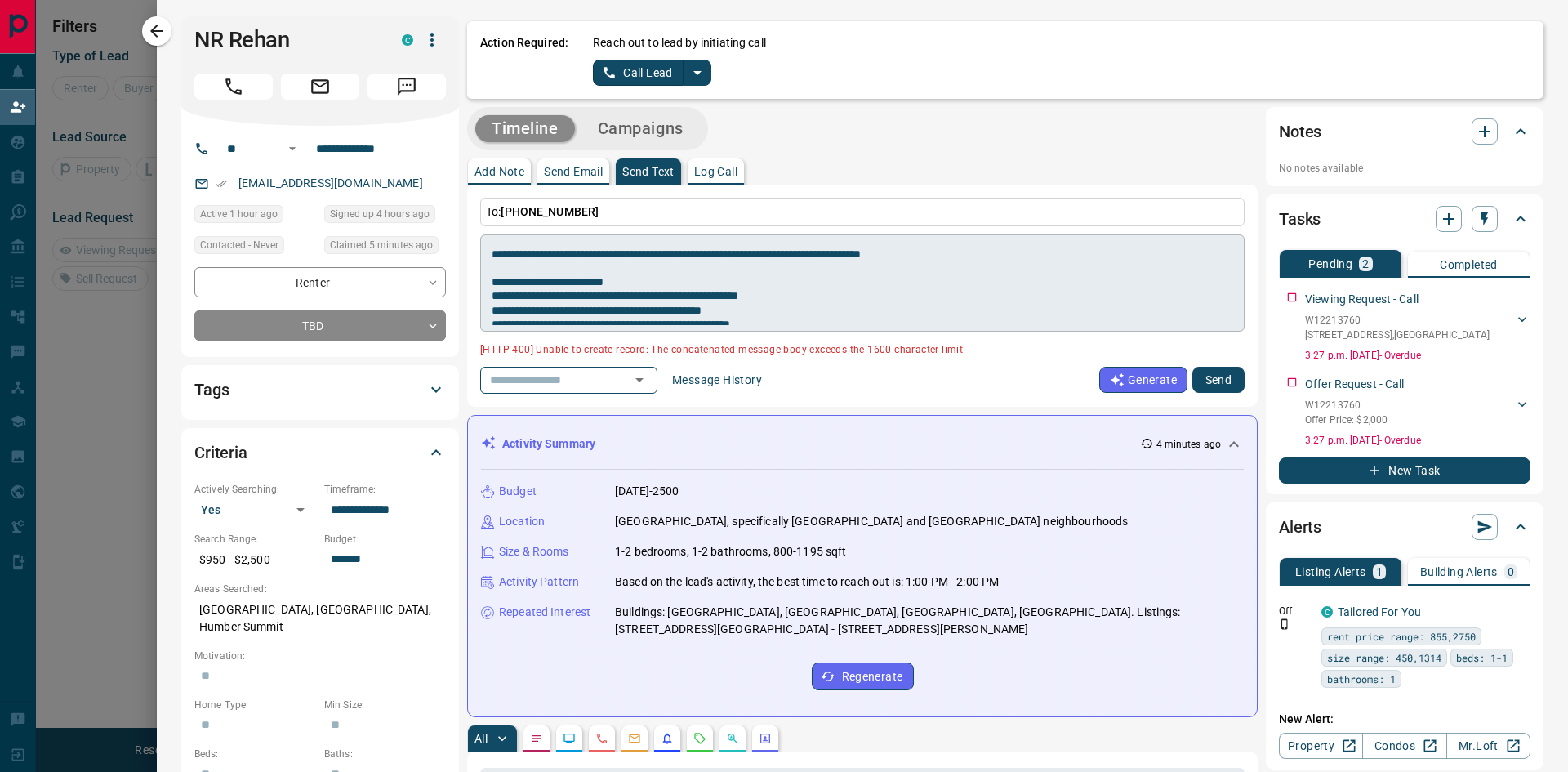
scroll to position [193, 0]
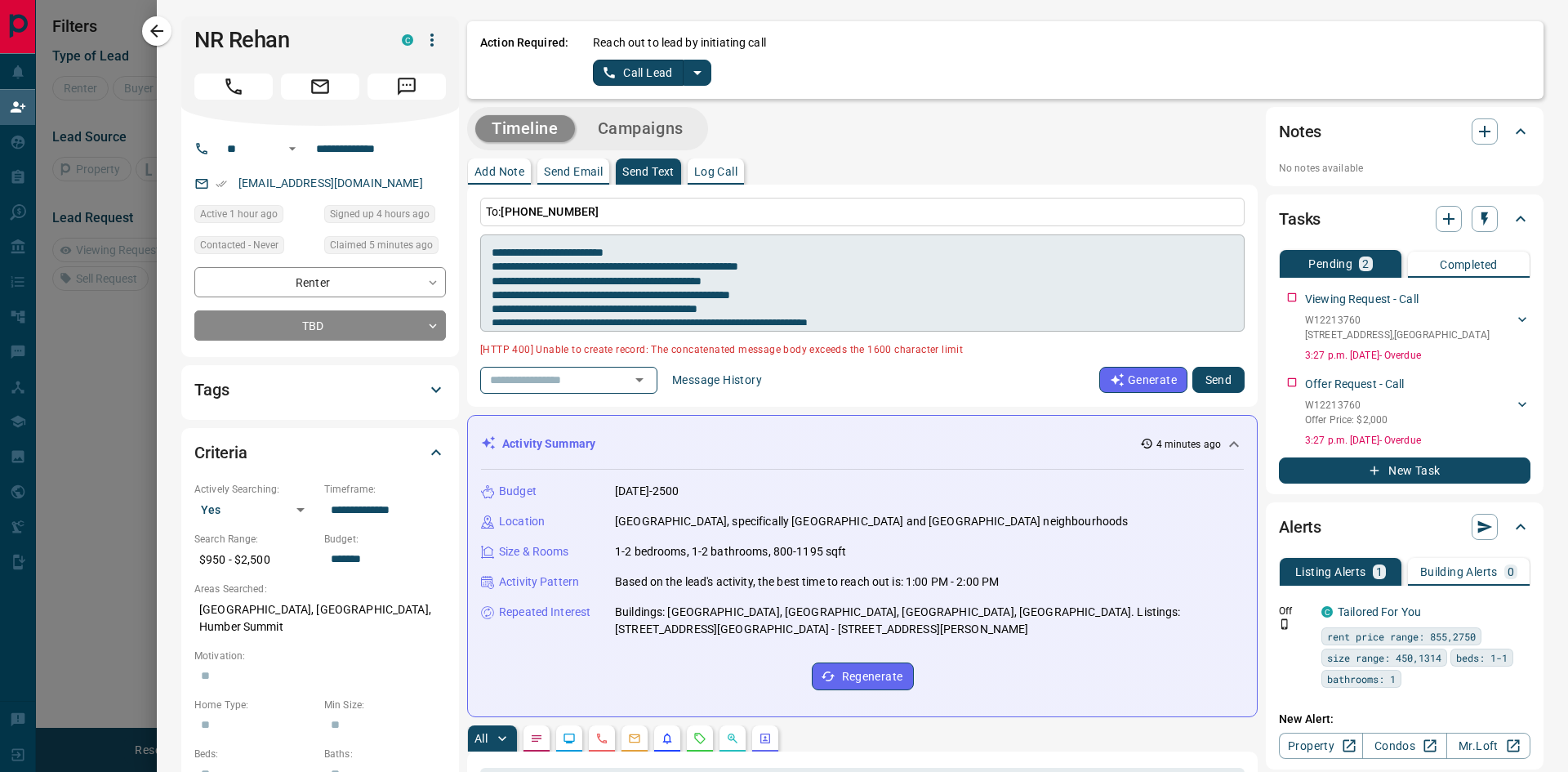
click at [636, 251] on textarea at bounding box center [856, 283] width 729 height 83
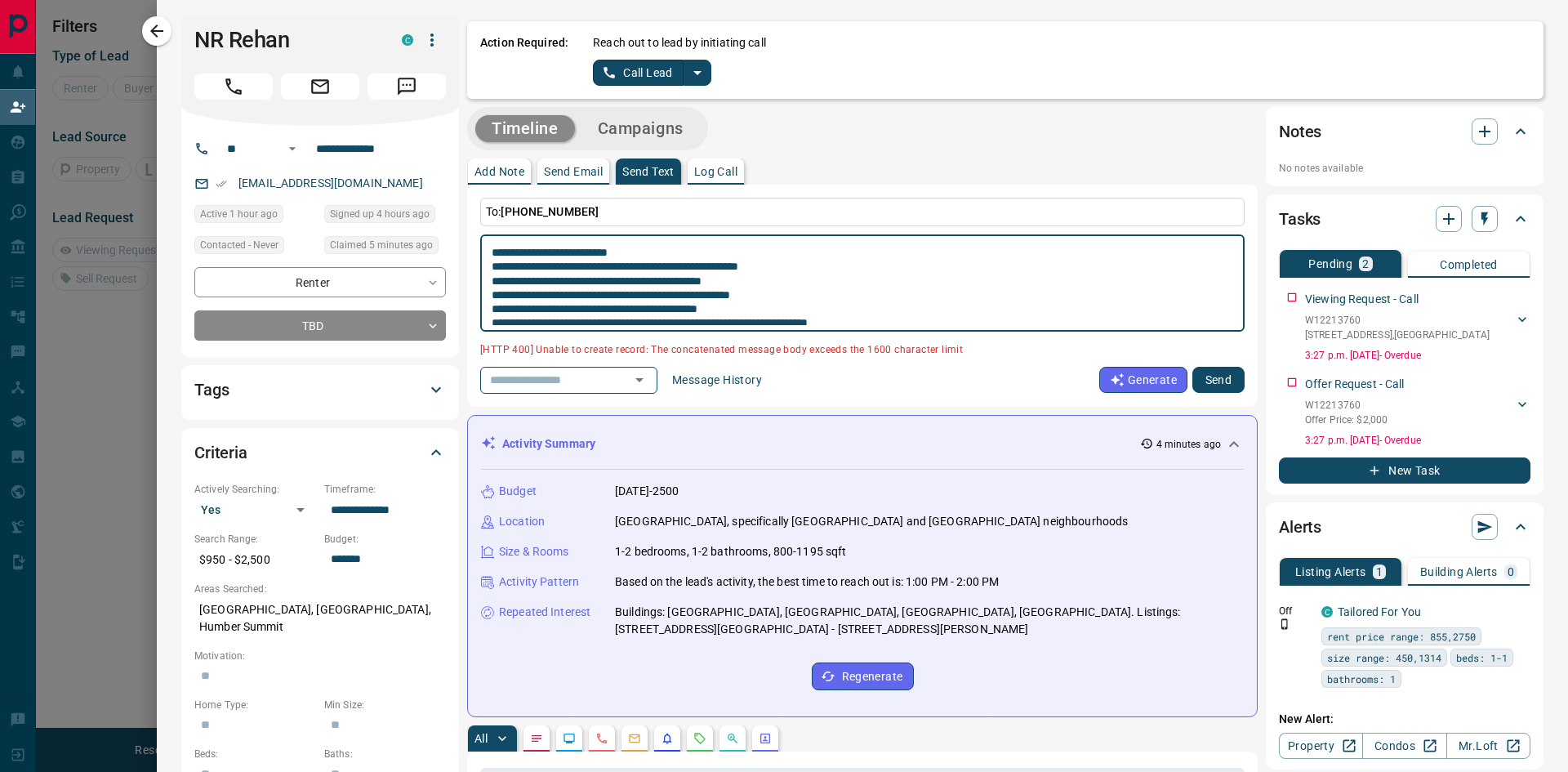
drag, startPoint x: 815, startPoint y: 266, endPoint x: 482, endPoint y: 264, distance: 333.0
click at [482, 264] on div "* ​" at bounding box center [862, 283] width 764 height 97
click at [516, 283] on textarea at bounding box center [856, 283] width 729 height 83
drag, startPoint x: 769, startPoint y: 277, endPoint x: 493, endPoint y: 284, distance: 276.1
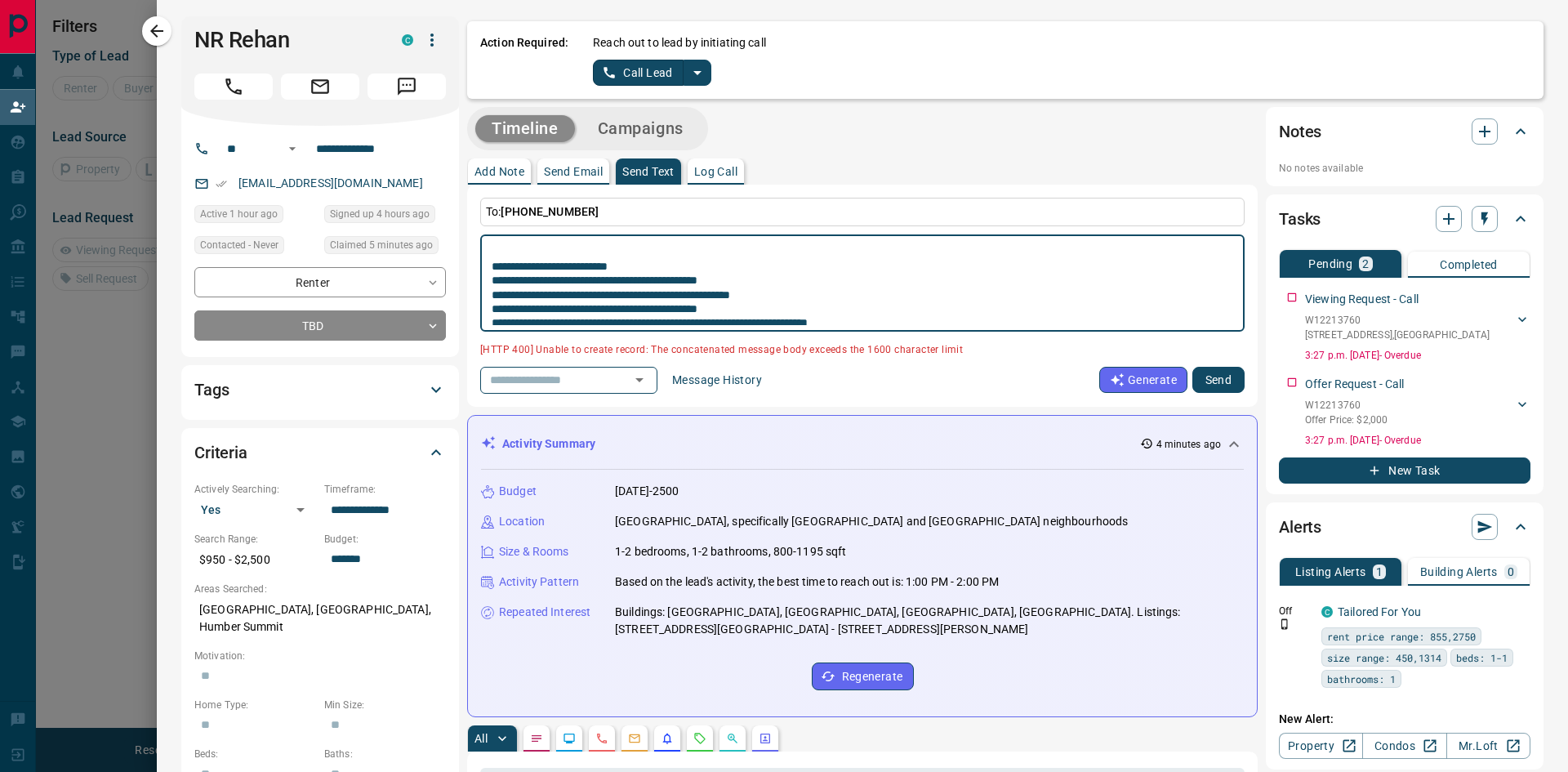
click at [493, 284] on textarea at bounding box center [856, 283] width 729 height 83
drag, startPoint x: 748, startPoint y: 282, endPoint x: 493, endPoint y: 286, distance: 255.0
click at [493, 286] on textarea at bounding box center [856, 283] width 729 height 83
click at [516, 281] on textarea at bounding box center [856, 283] width 729 height 83
click at [516, 295] on textarea at bounding box center [856, 283] width 729 height 83
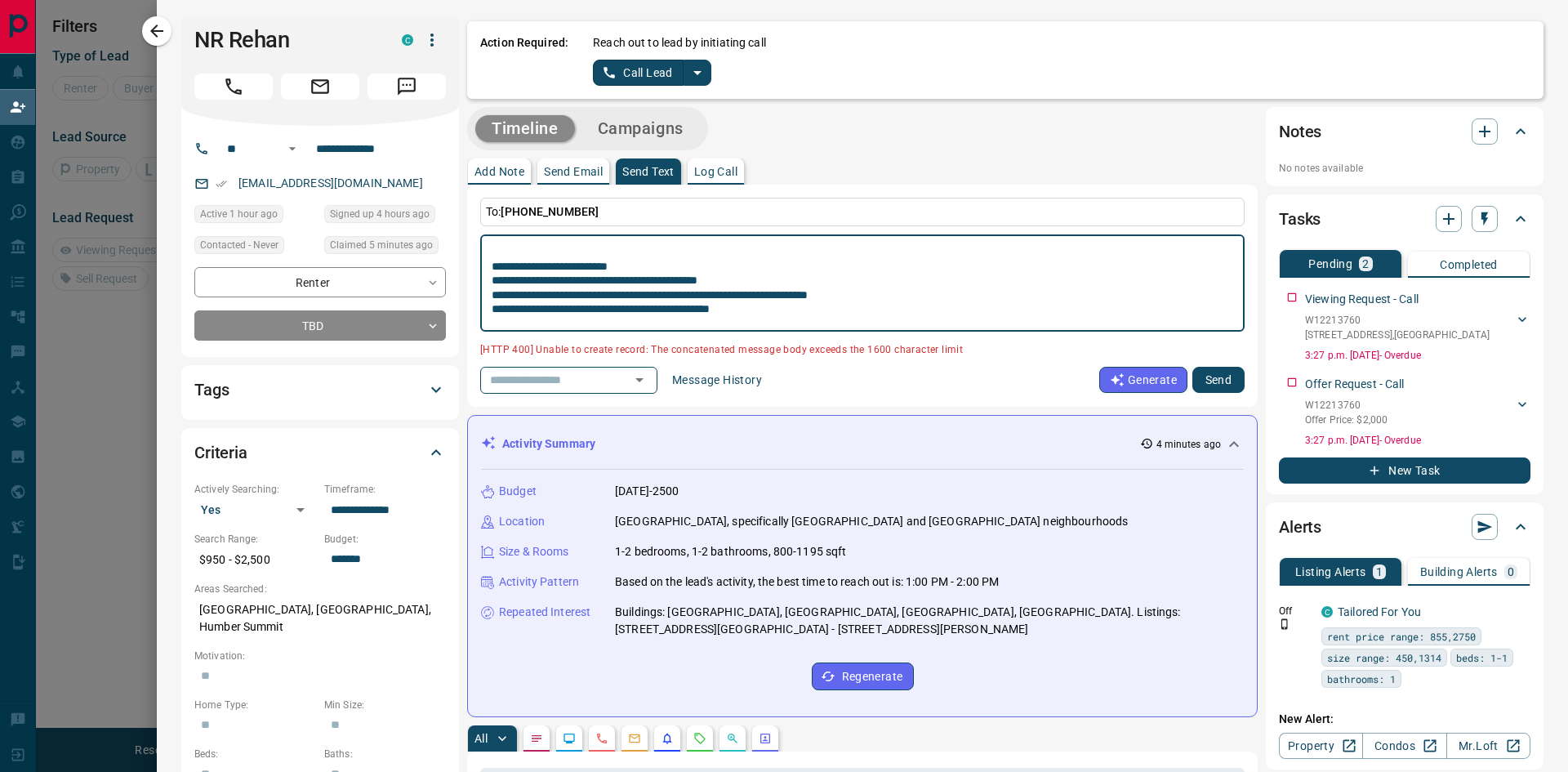
click at [516, 308] on textarea at bounding box center [856, 283] width 729 height 83
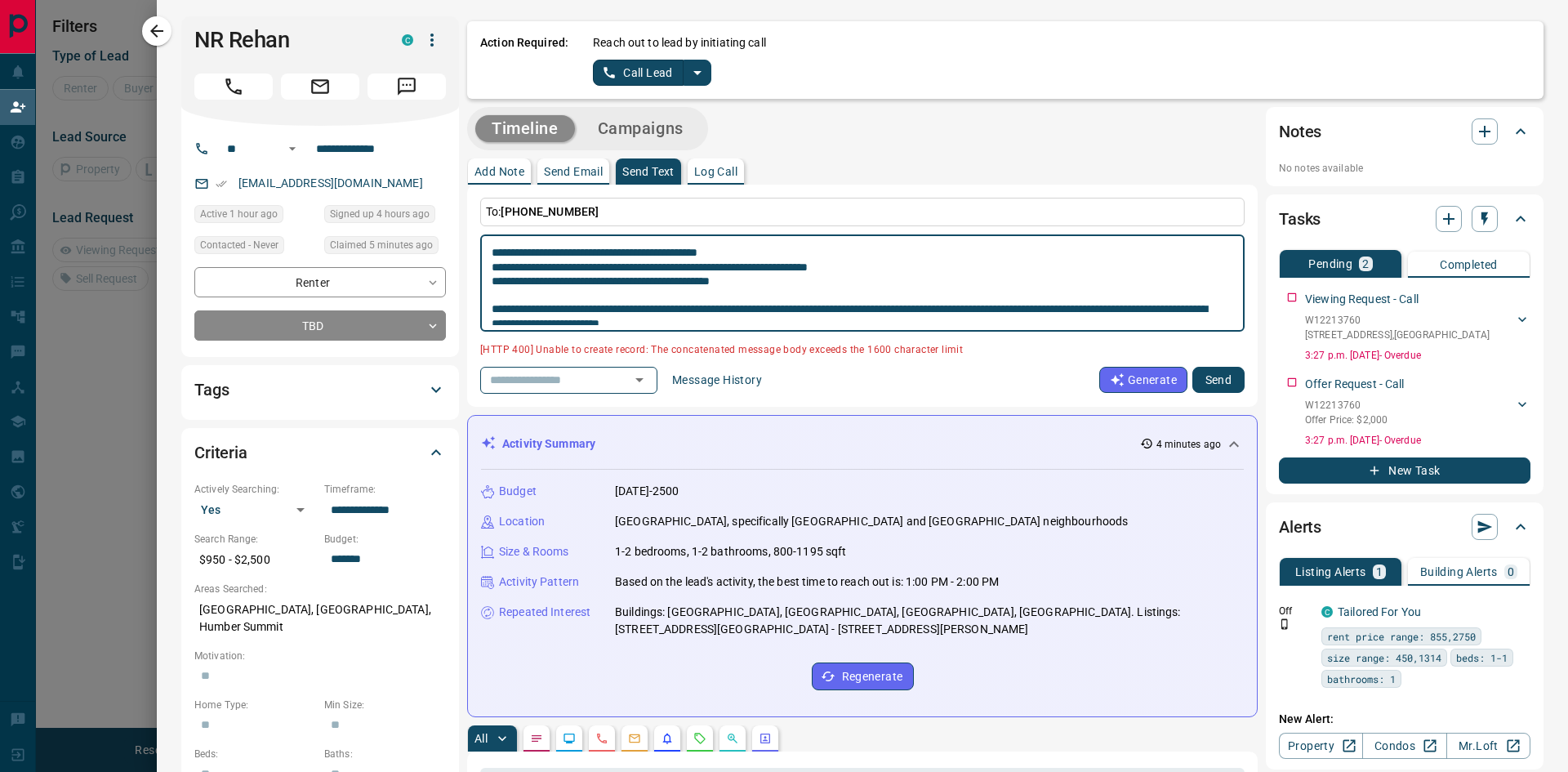
drag, startPoint x: 827, startPoint y: 317, endPoint x: 491, endPoint y: 279, distance: 338.1
click at [491, 279] on div "* ​" at bounding box center [862, 283] width 764 height 97
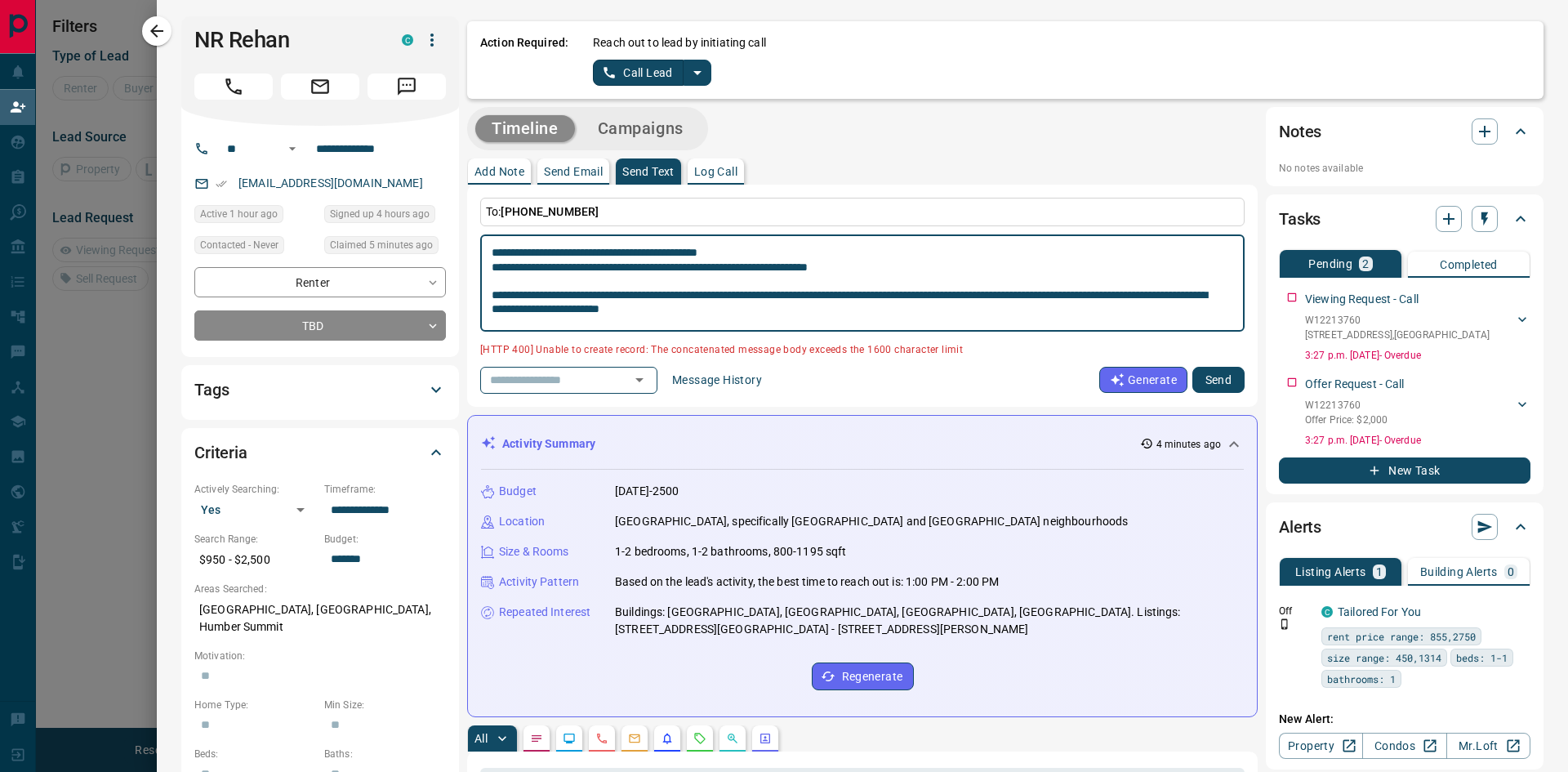
type textarea "**********"
click at [1208, 385] on button "Send" at bounding box center [1219, 380] width 52 height 26
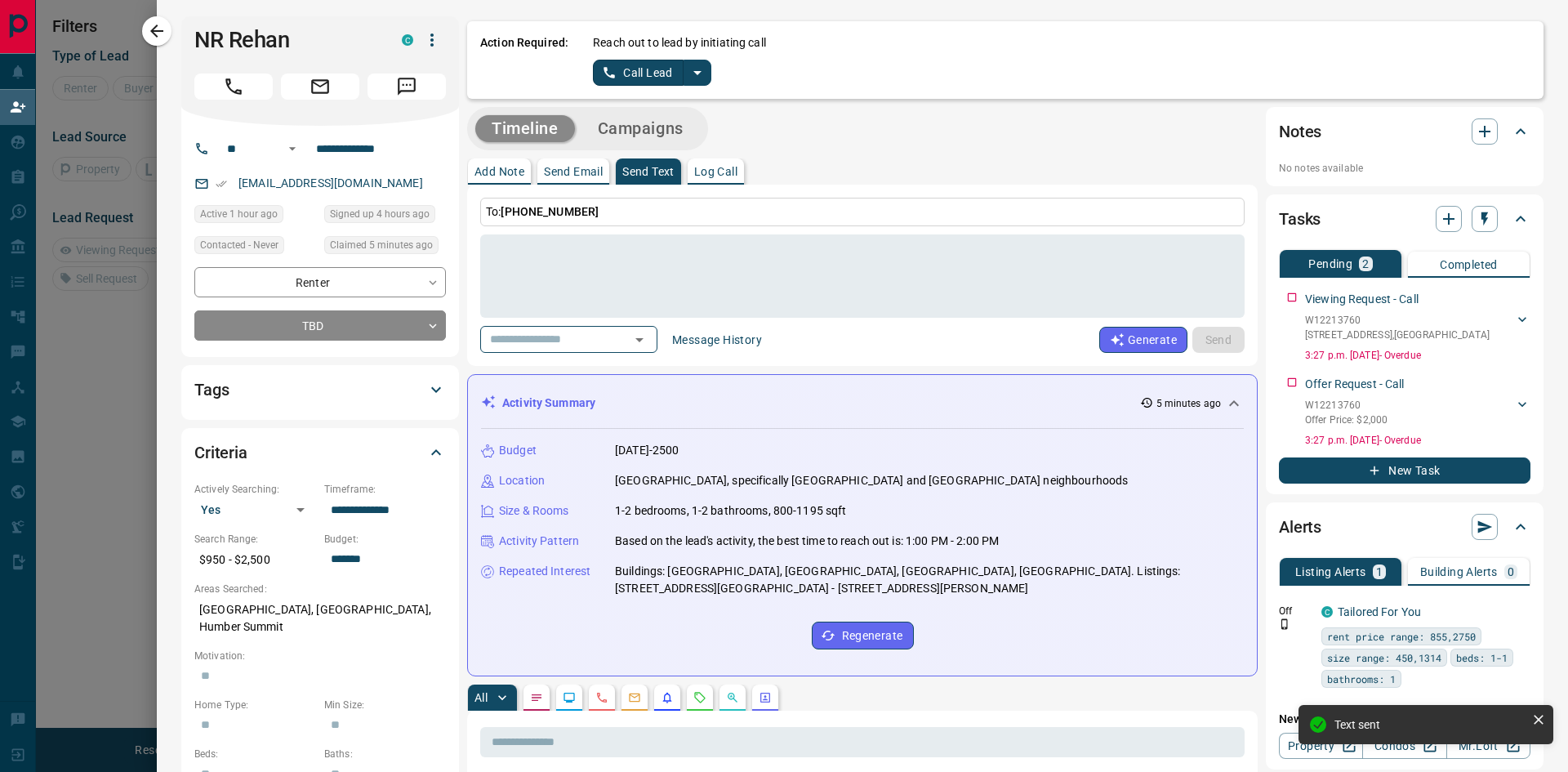
scroll to position [406, 0]
click at [737, 169] on p "Log Call" at bounding box center [716, 171] width 43 height 11
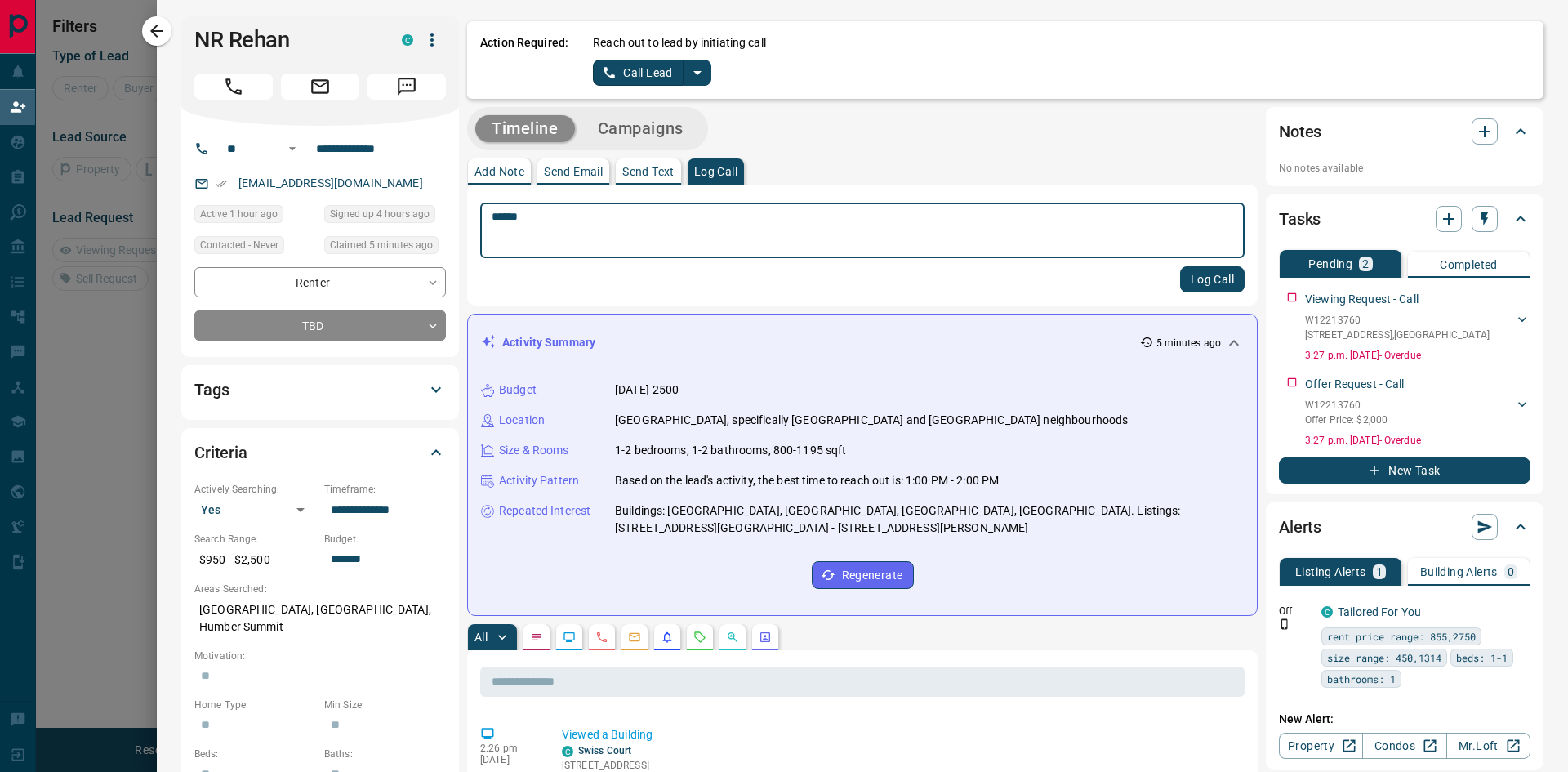
type textarea "******"
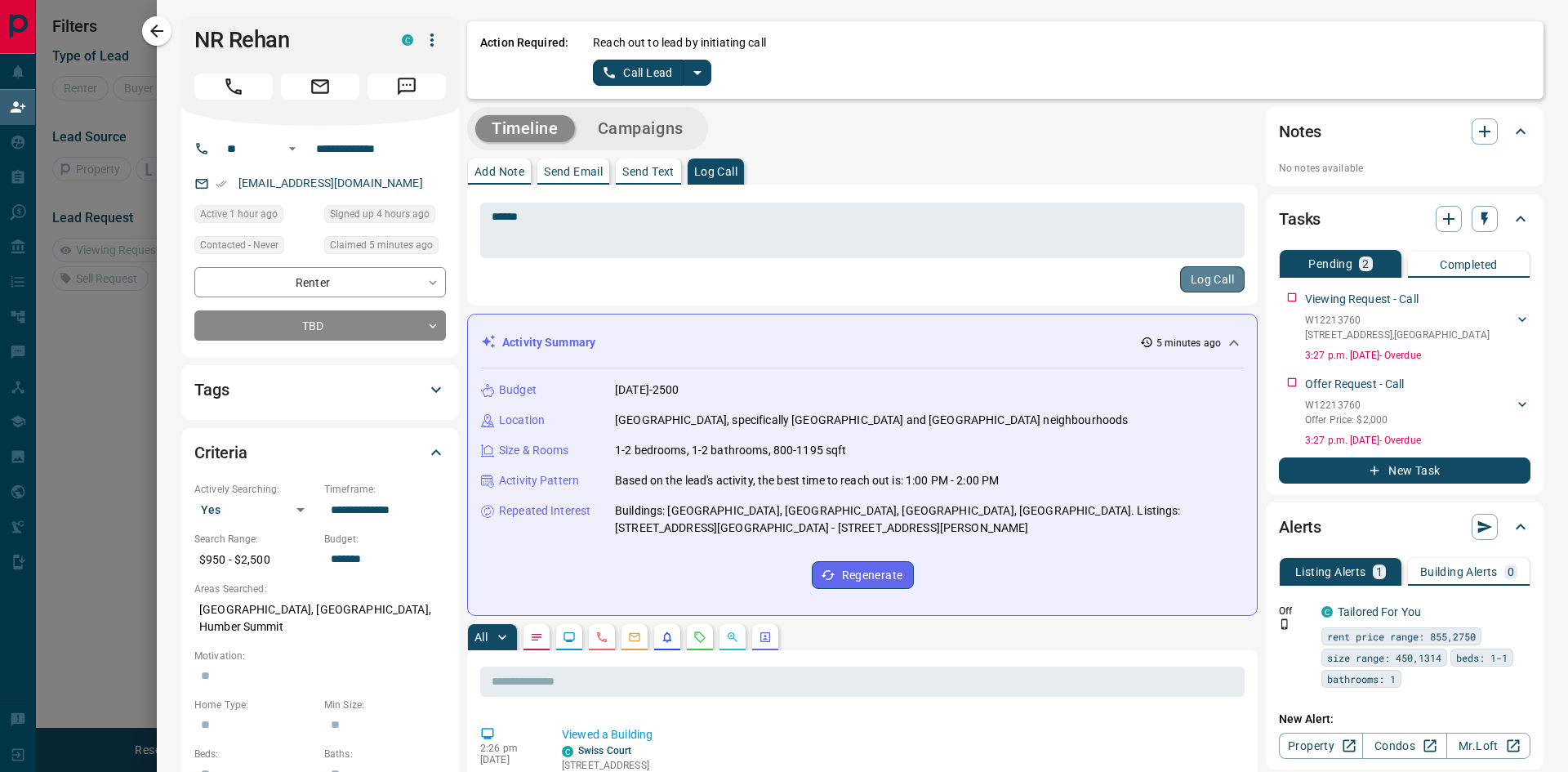
click at [1188, 283] on button "Log Call" at bounding box center [1212, 279] width 64 height 26
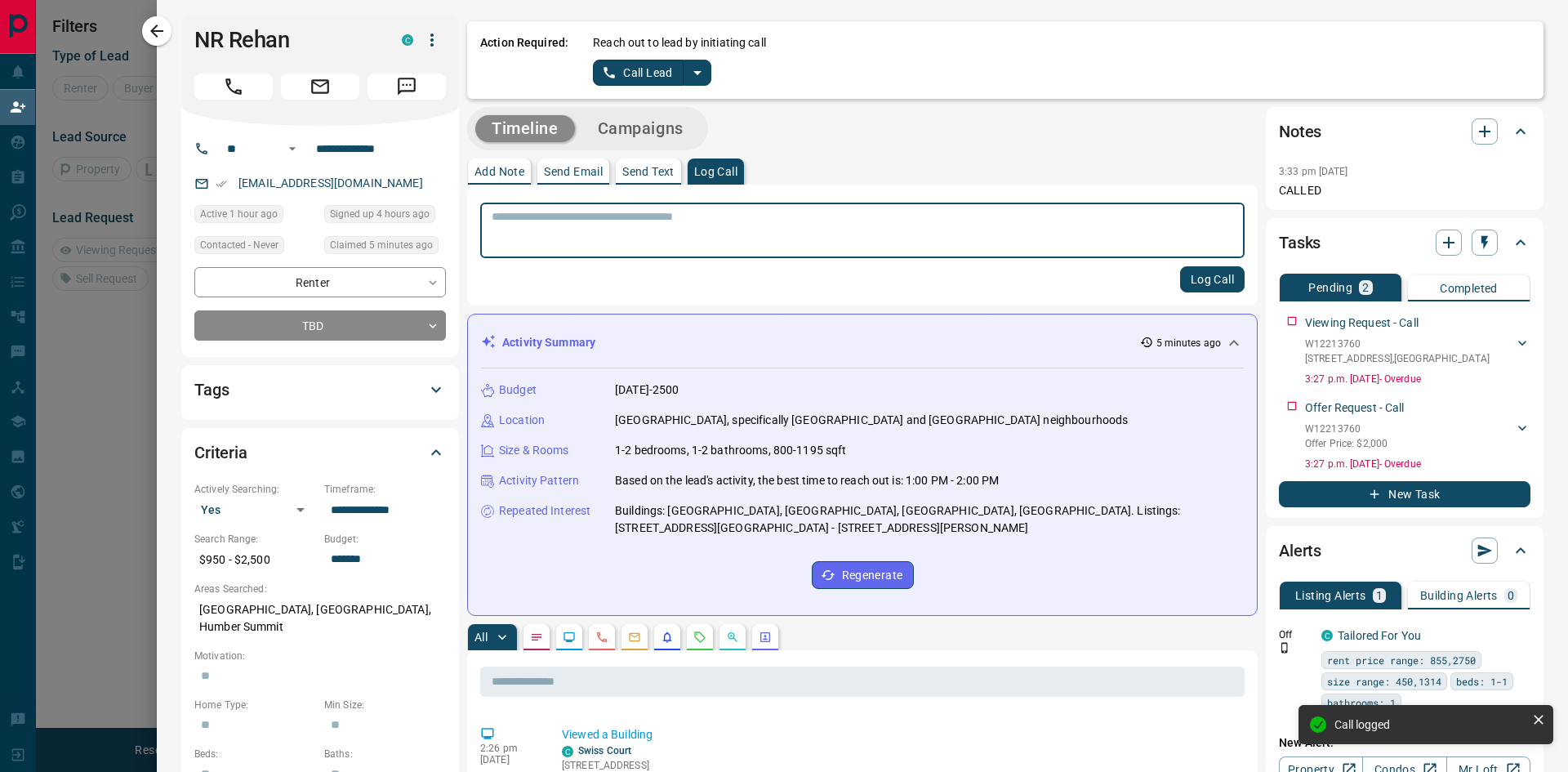
scroll to position [577, 0]
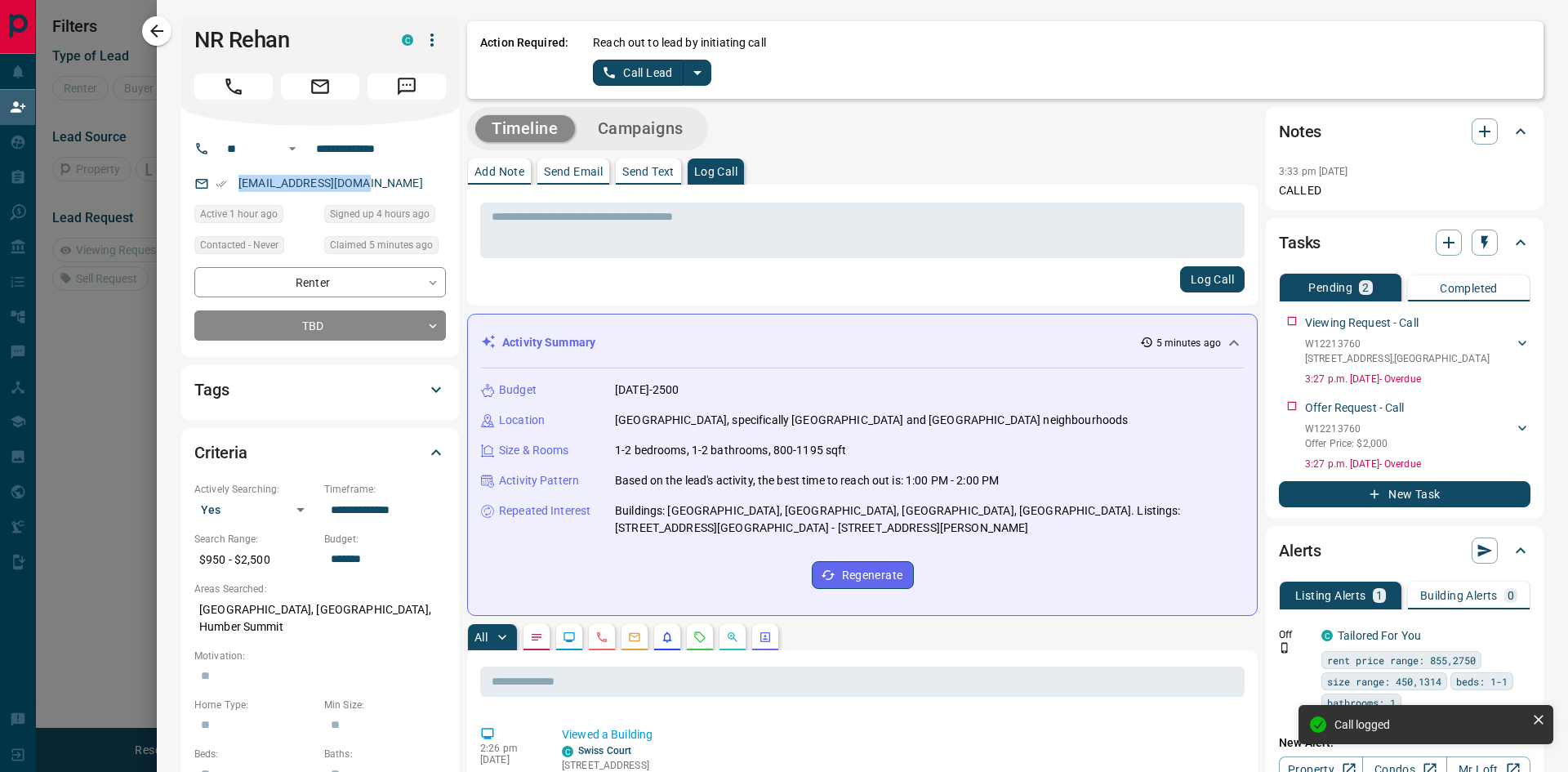
drag, startPoint x: 369, startPoint y: 189, endPoint x: 239, endPoint y: 191, distance: 130.0
click at [239, 191] on div "[EMAIL_ADDRESS][DOMAIN_NAME]" at bounding box center [320, 183] width 251 height 27
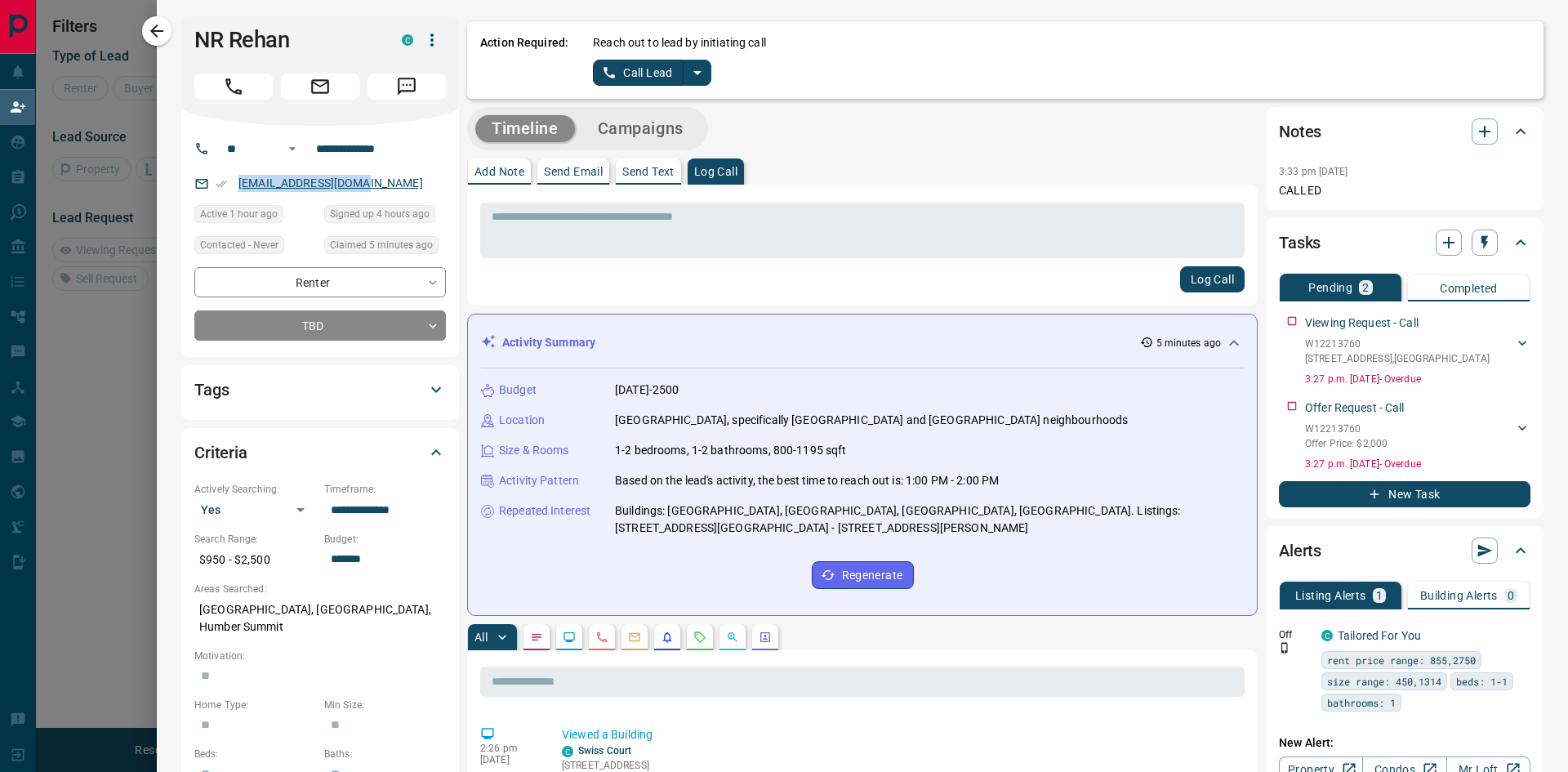
copy link "[EMAIL_ADDRESS][DOMAIN_NAME]"
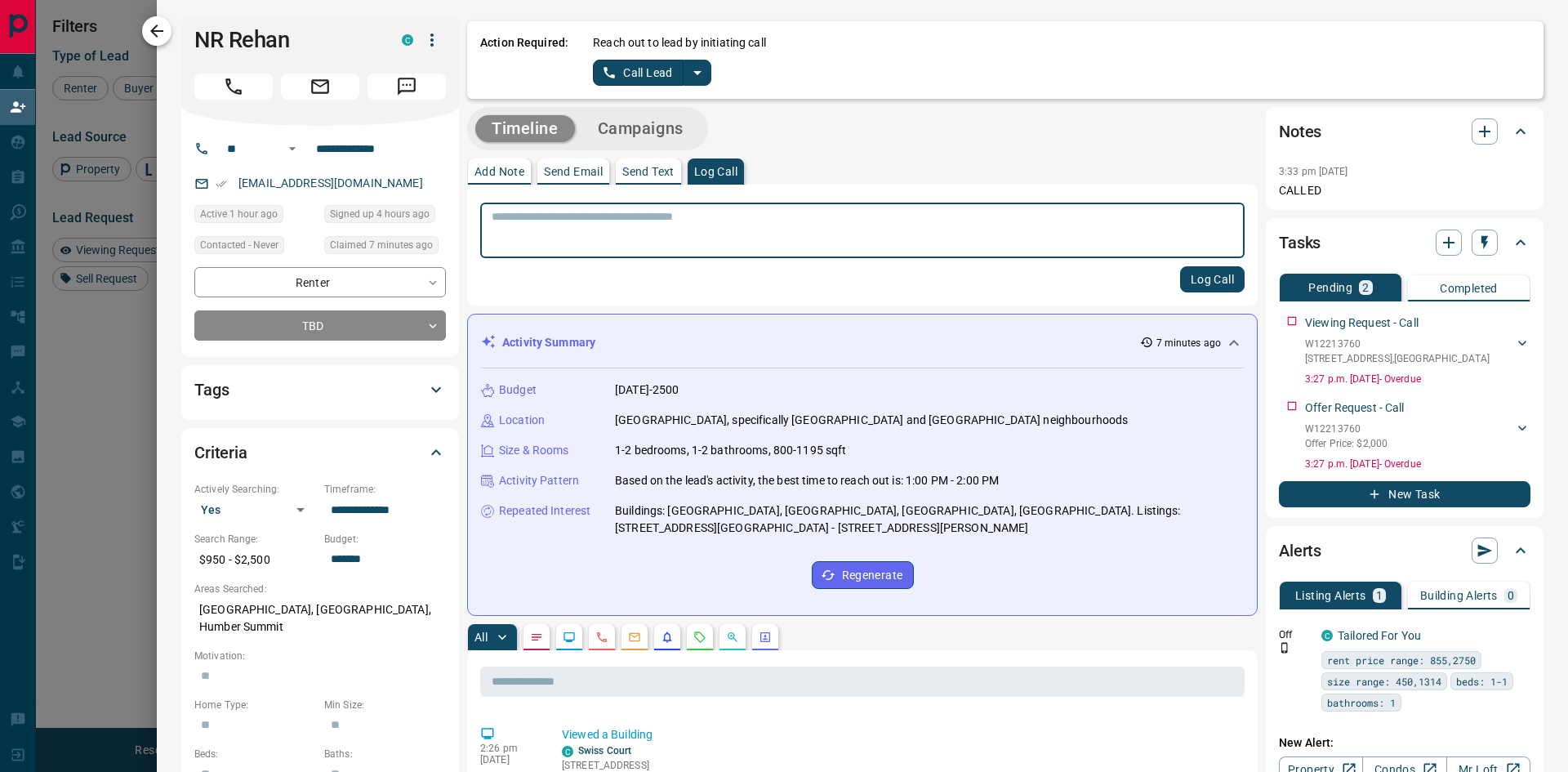
click at [156, 33] on icon "button" at bounding box center [156, 31] width 20 height 20
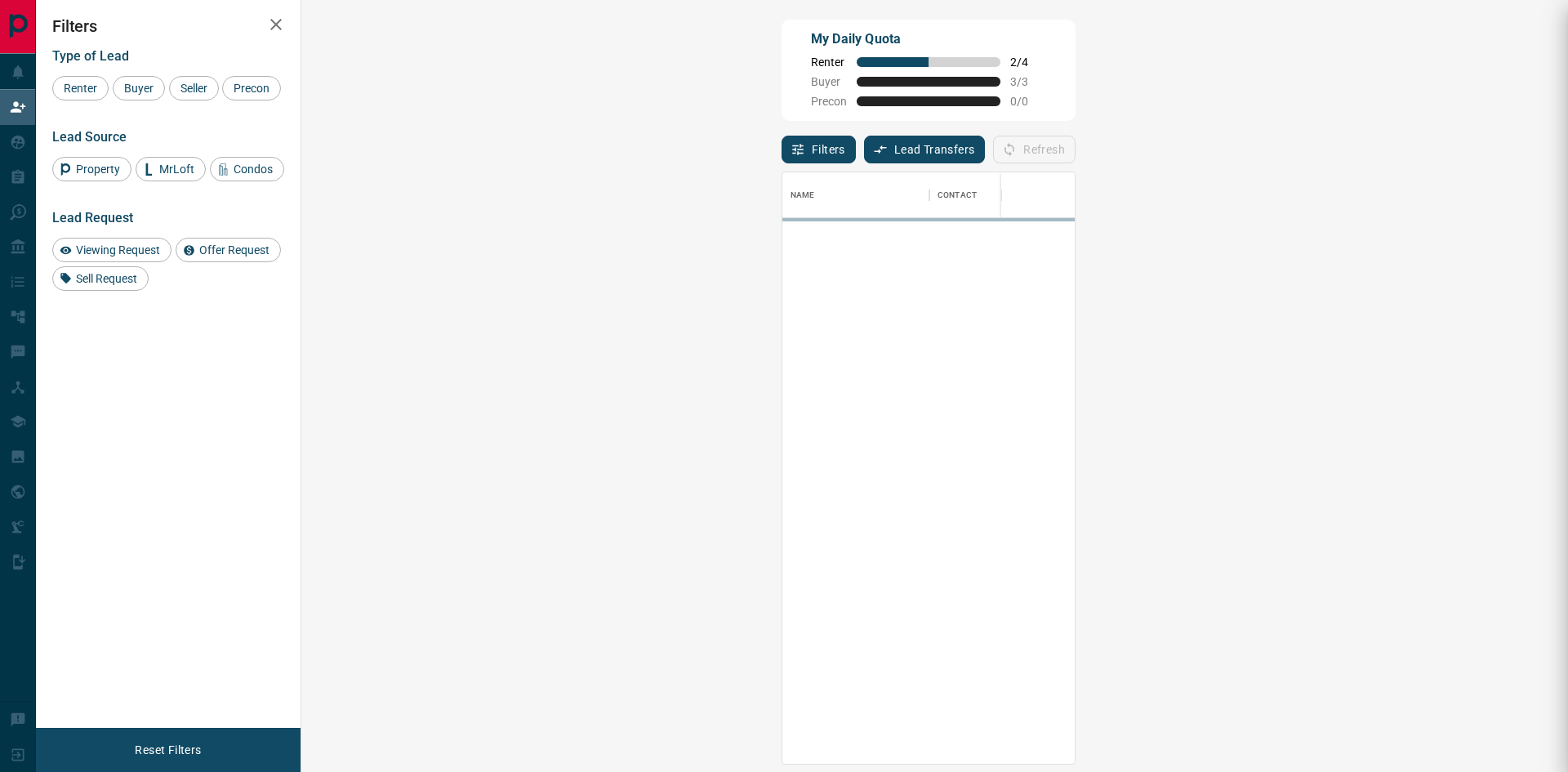
scroll to position [579, 1220]
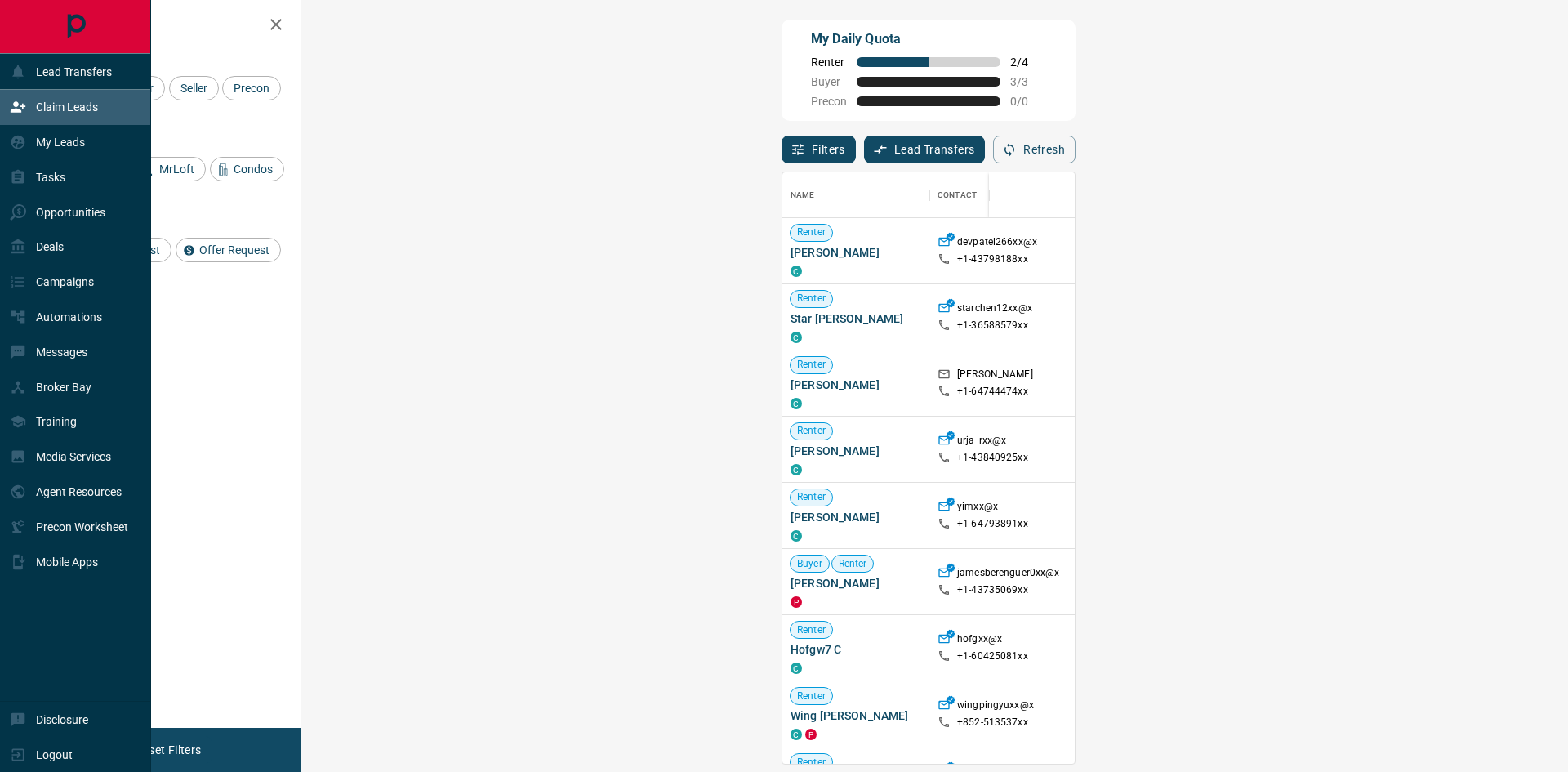
click at [54, 102] on p "Claim Leads" at bounding box center [67, 107] width 62 height 13
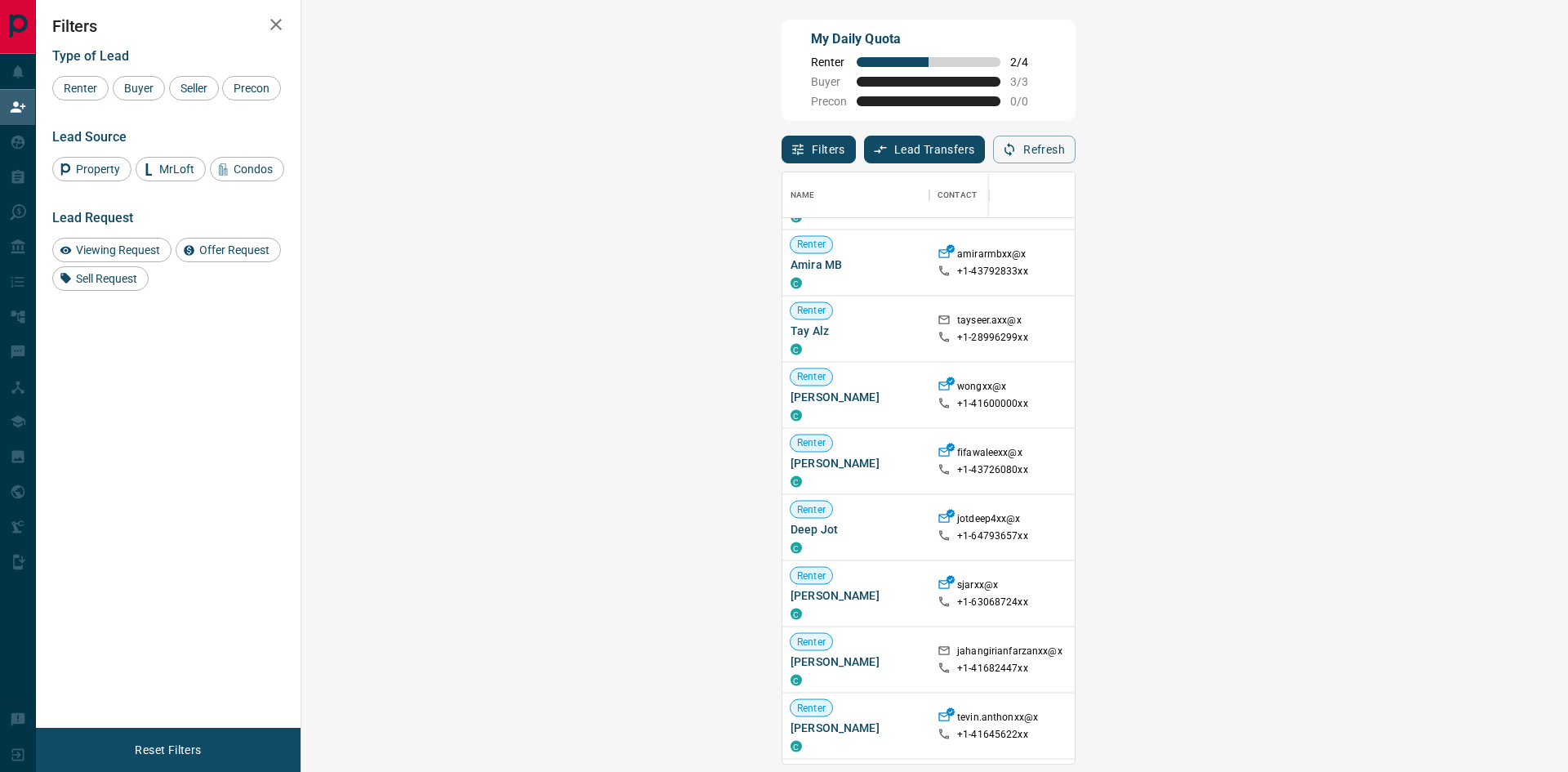
scroll to position [2366, 0]
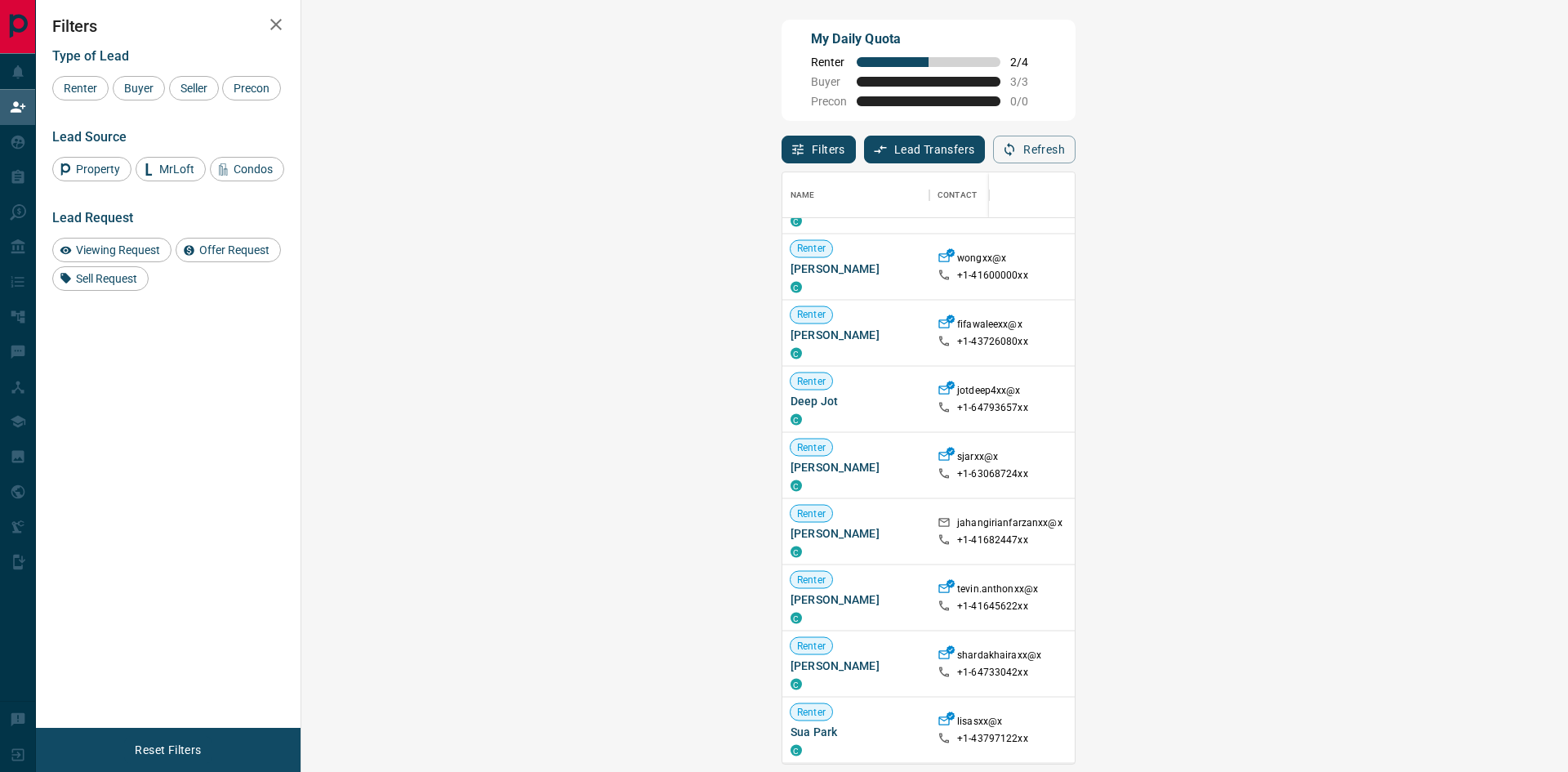
click at [1413, 526] on span "Offer Request ( 1 )" at bounding box center [1451, 532] width 75 height 11
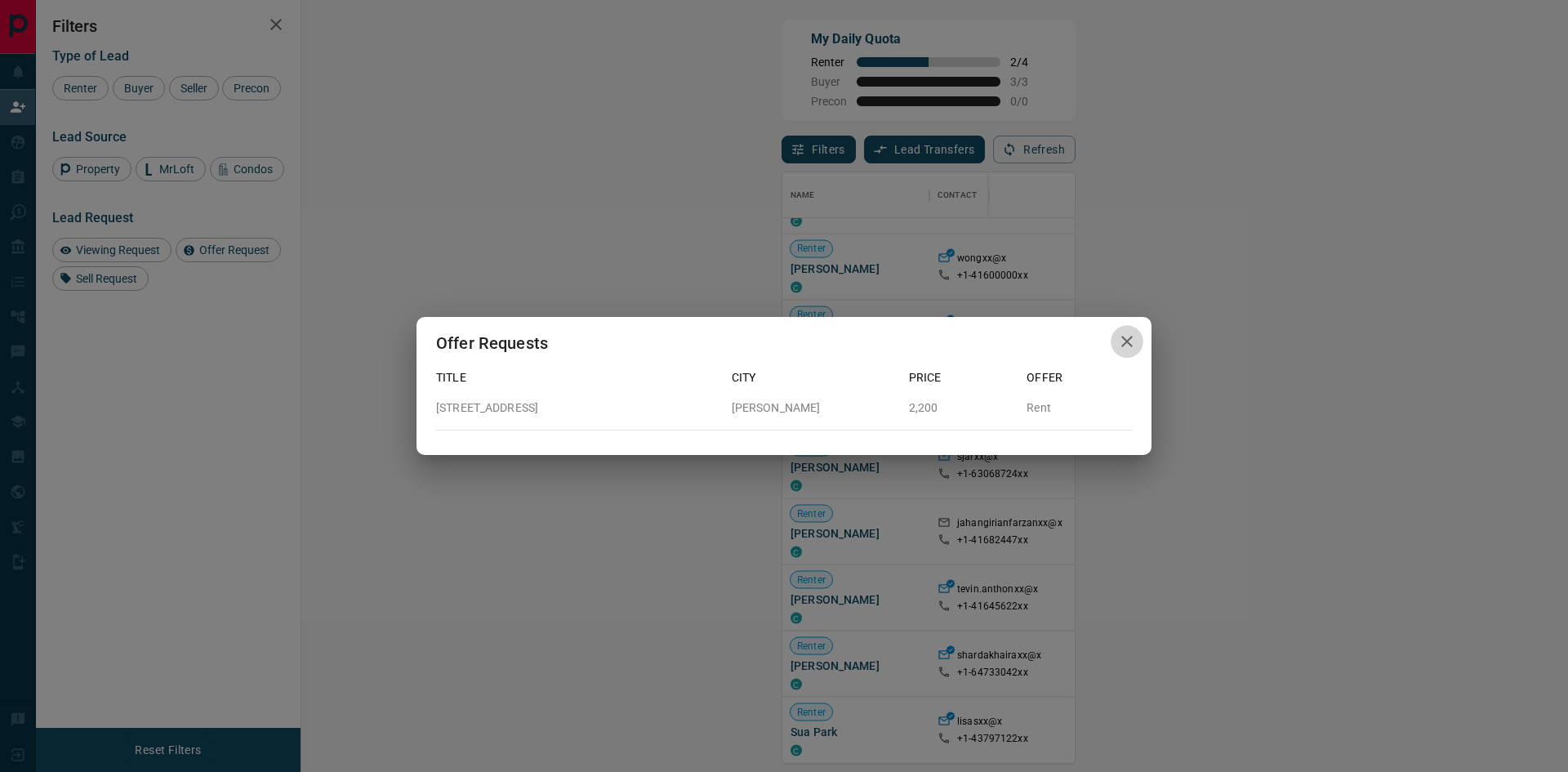
click at [1129, 337] on icon "button" at bounding box center [1127, 341] width 20 height 20
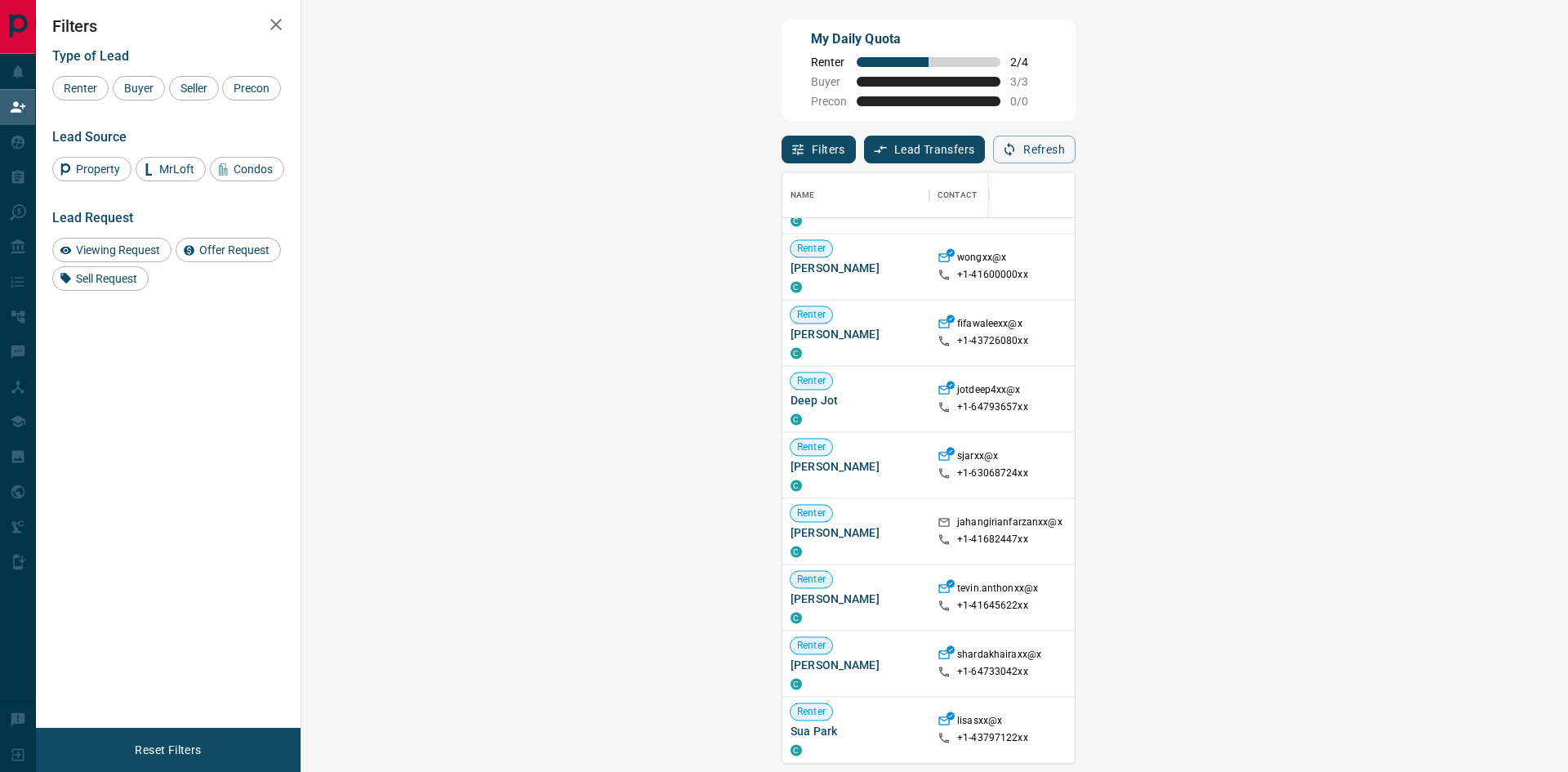
scroll to position [1876, 0]
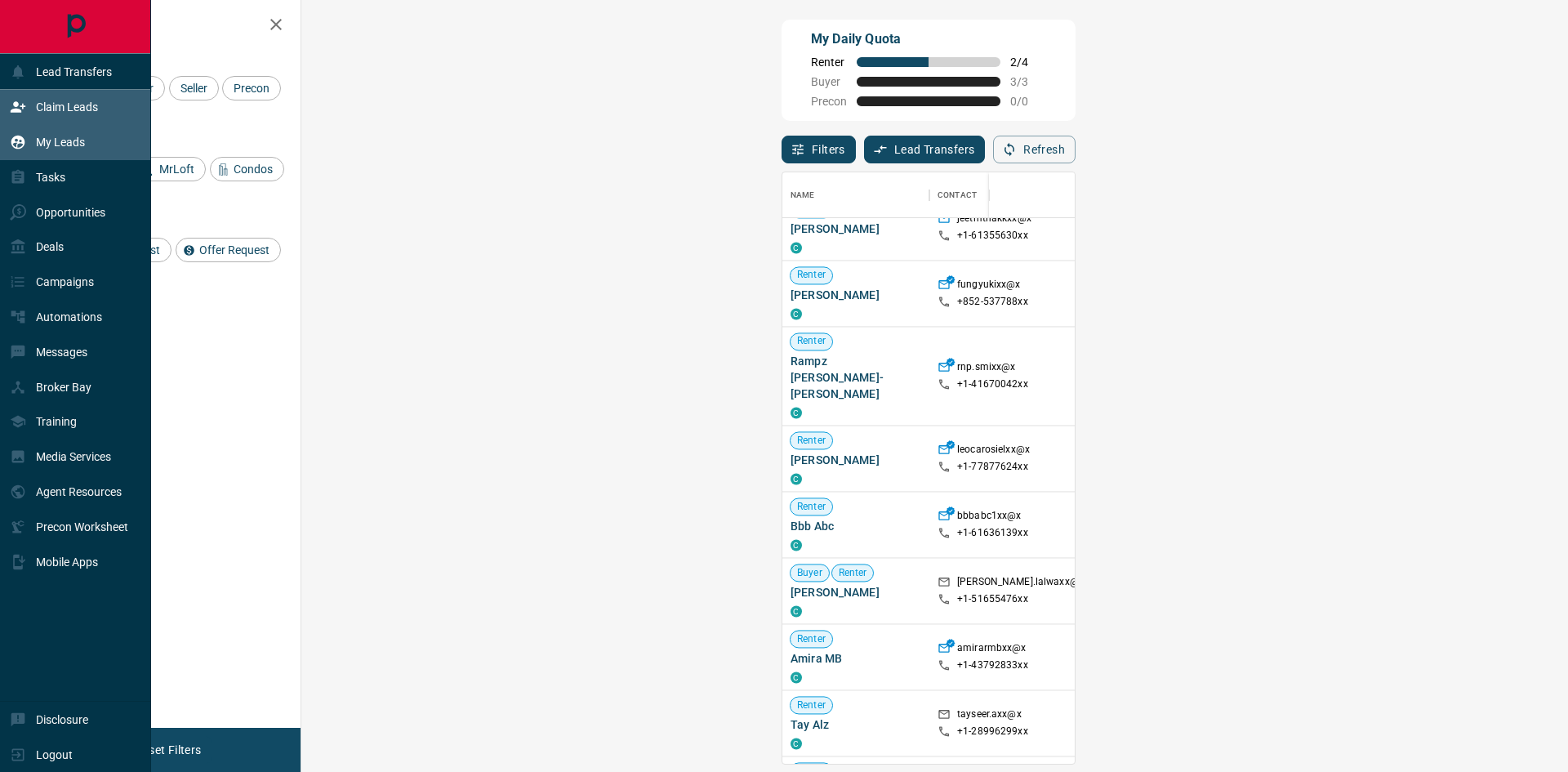
click at [66, 142] on p "My Leads" at bounding box center [61, 142] width 49 height 13
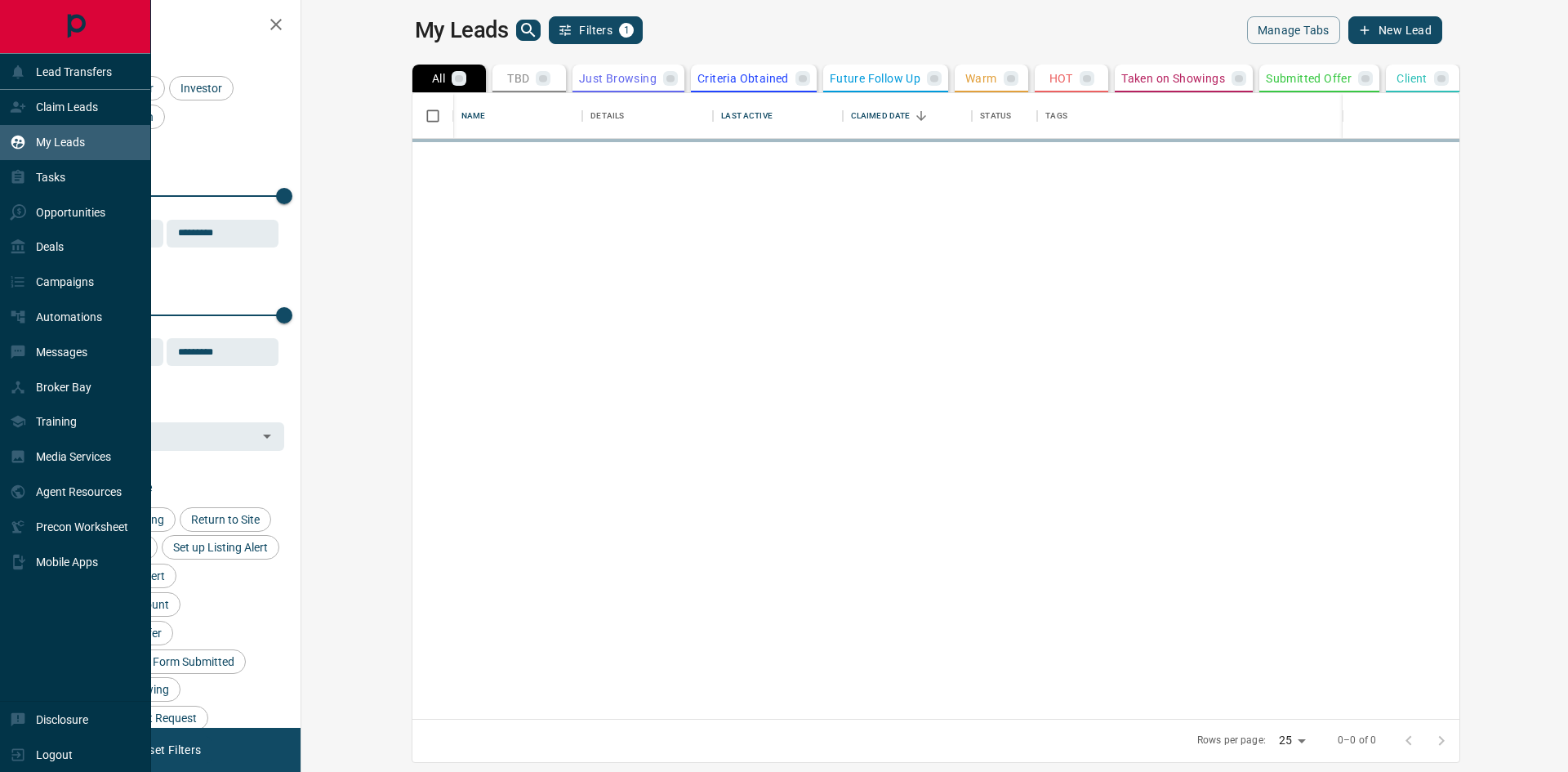
scroll to position [614, 1248]
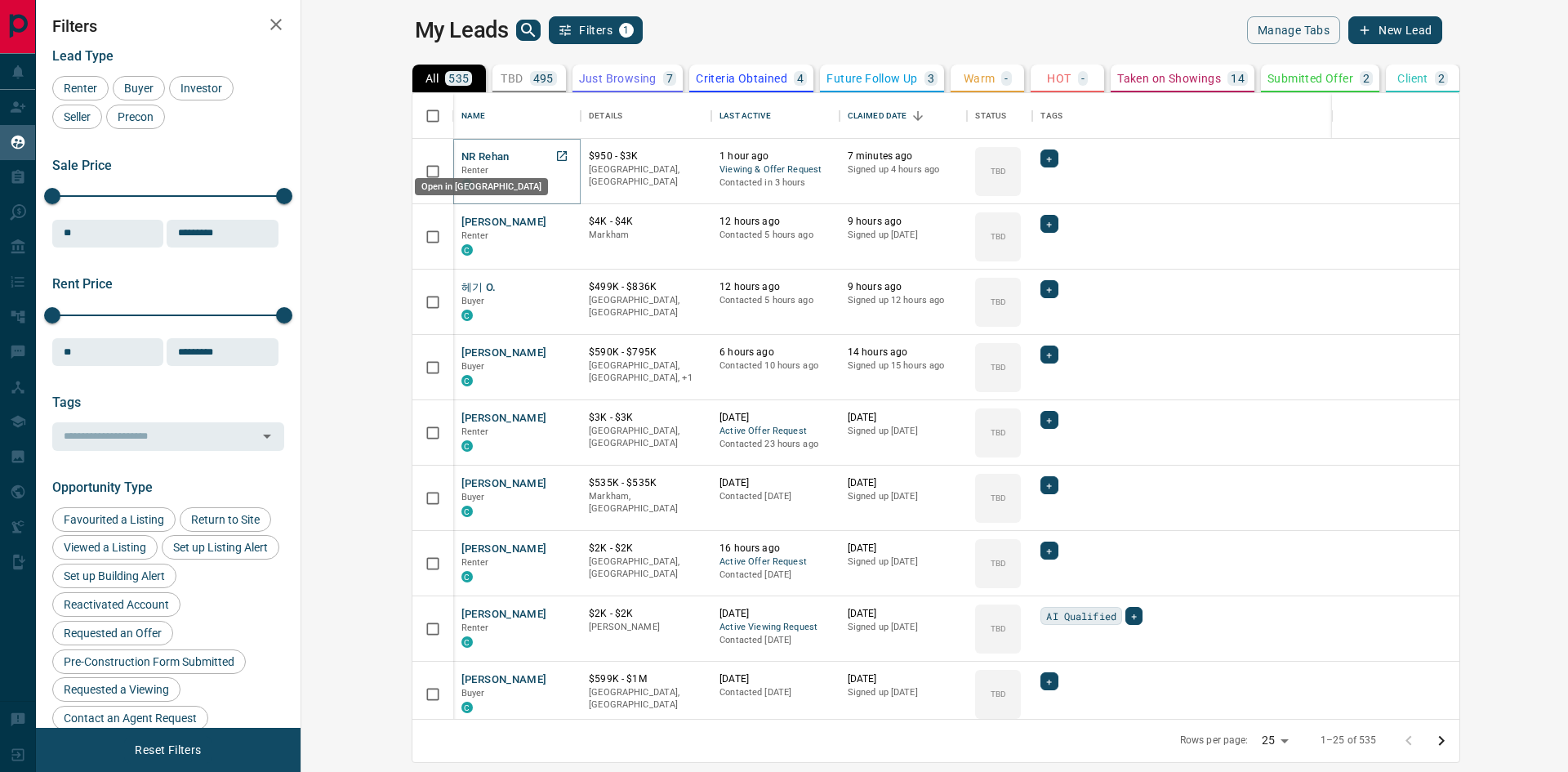
click at [556, 155] on icon "Open in New Tab" at bounding box center [562, 156] width 13 height 13
click at [556, 216] on icon "Open in New Tab" at bounding box center [562, 222] width 13 height 13
click at [556, 280] on icon "Open in New Tab" at bounding box center [562, 287] width 13 height 13
click at [556, 349] on icon "Open in New Tab" at bounding box center [562, 352] width 13 height 13
click at [556, 416] on icon "Open in New Tab" at bounding box center [562, 417] width 13 height 13
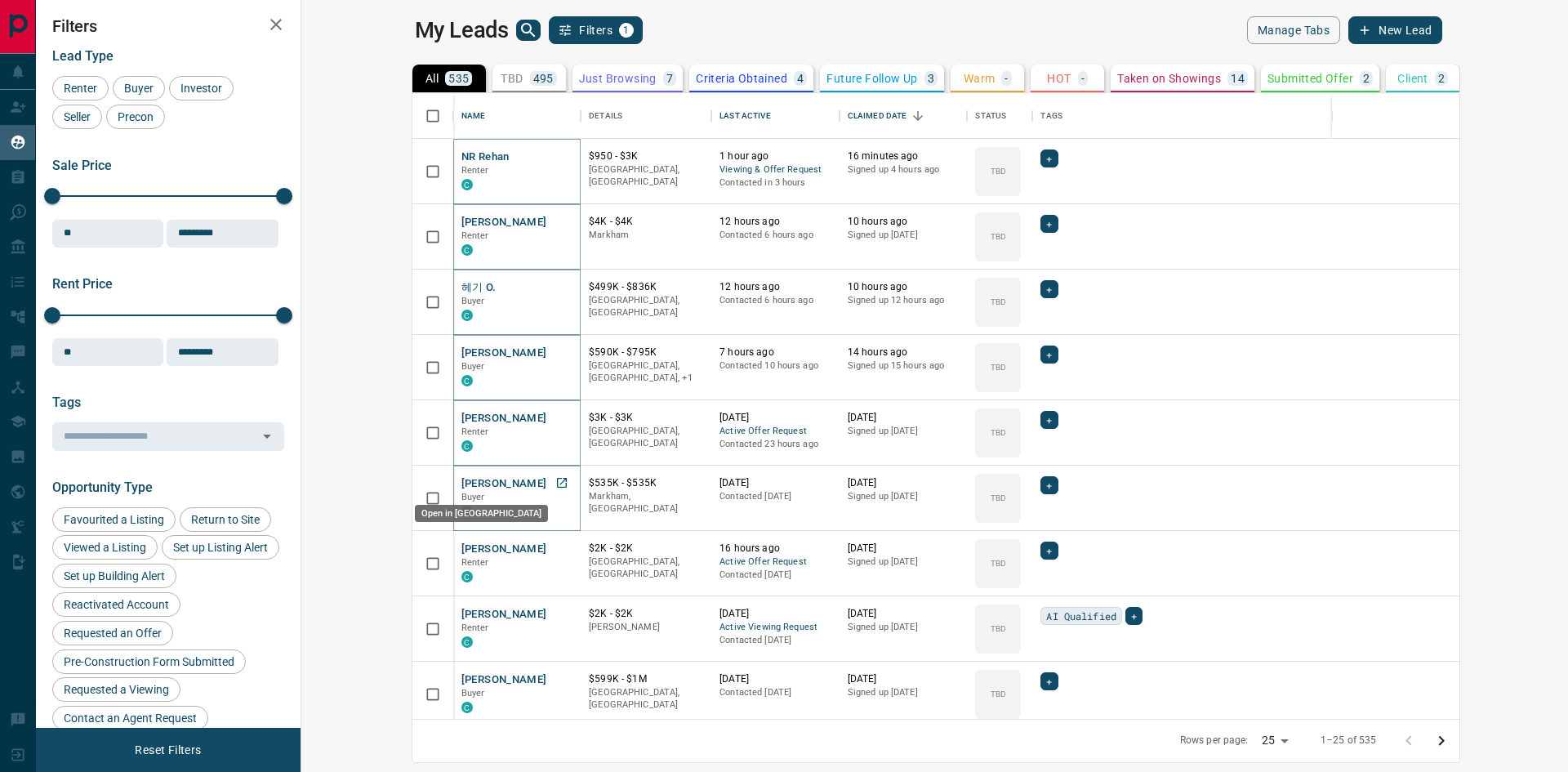
drag, startPoint x: 465, startPoint y: 492, endPoint x: 456, endPoint y: 481, distance: 14.2
click at [556, 481] on icon "Open in New Tab" at bounding box center [562, 482] width 13 height 13
click at [521, 30] on icon "search button" at bounding box center [528, 30] width 14 height 14
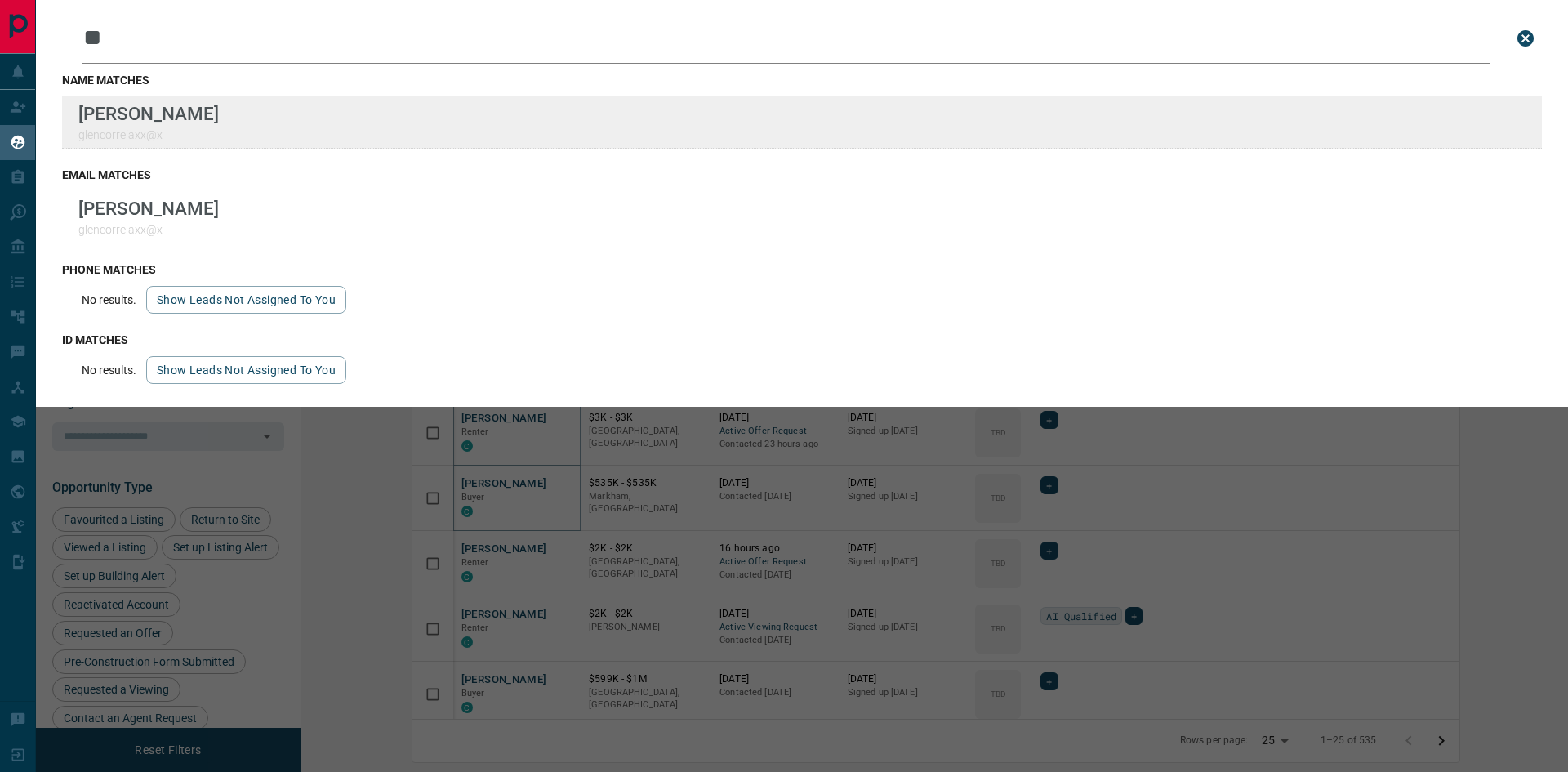
type input "**"
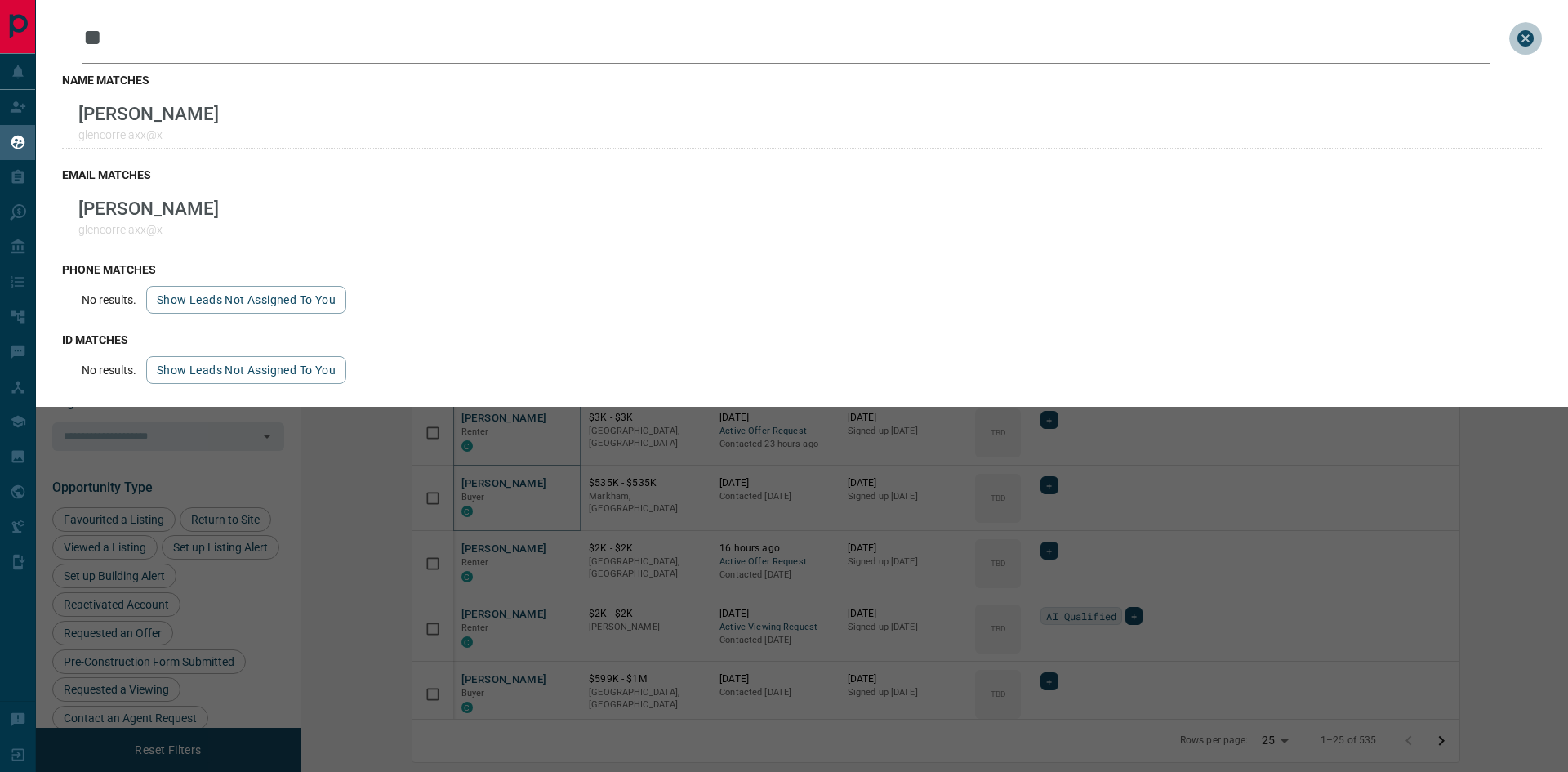
click at [1520, 36] on icon "close search bar" at bounding box center [1526, 38] width 17 height 17
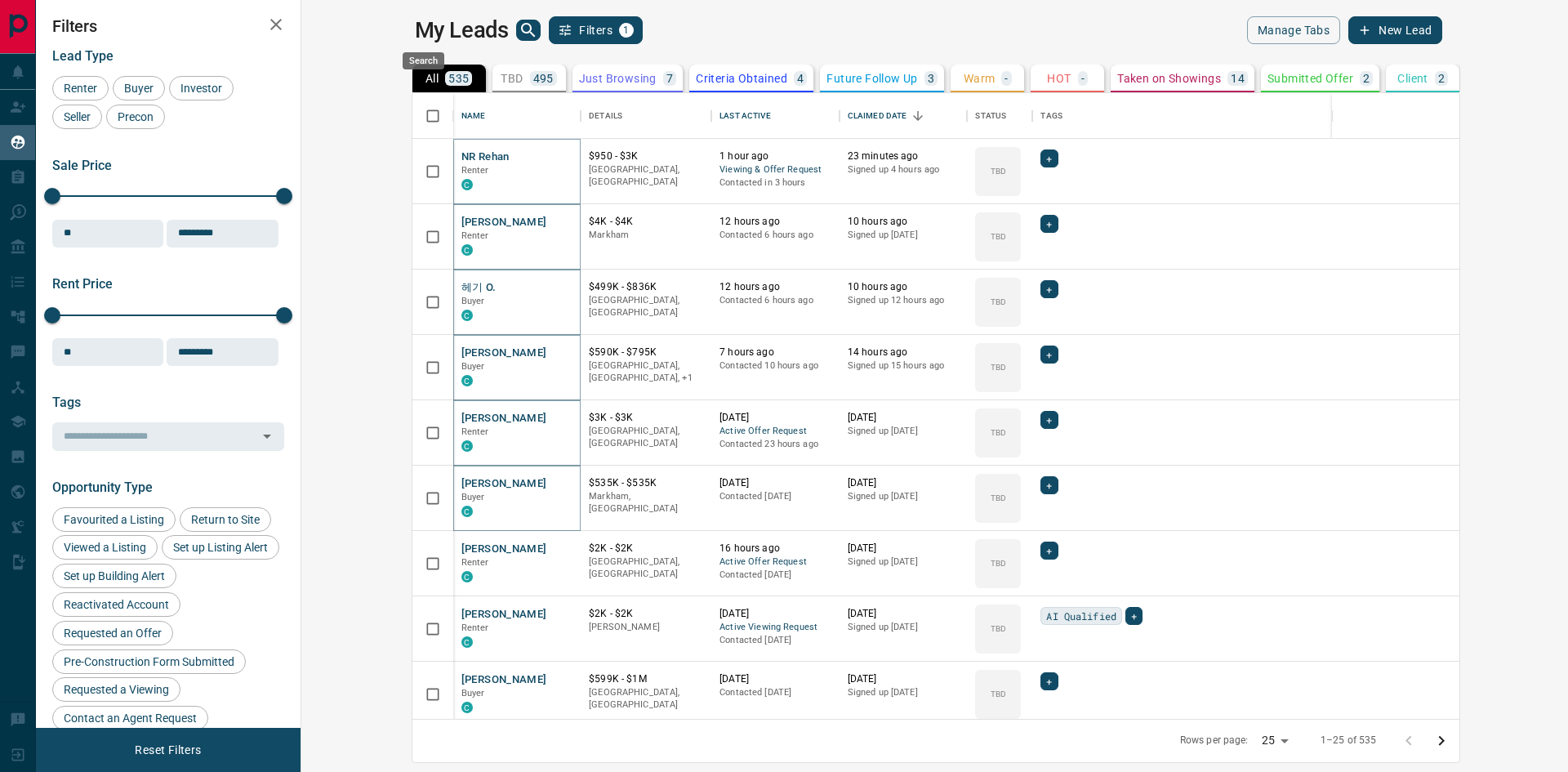
click at [519, 29] on icon "search button" at bounding box center [528, 30] width 20 height 20
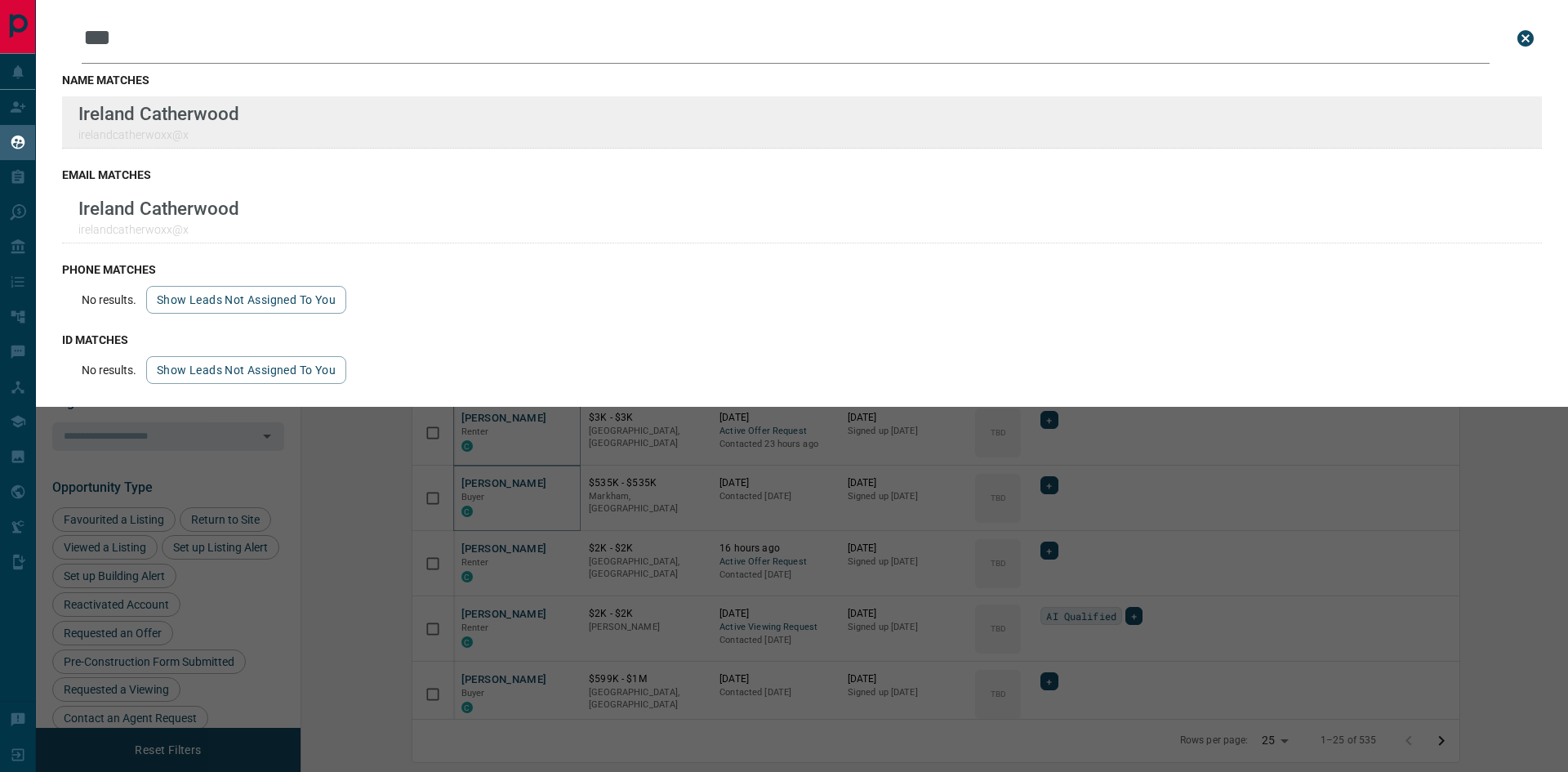
type input "***"
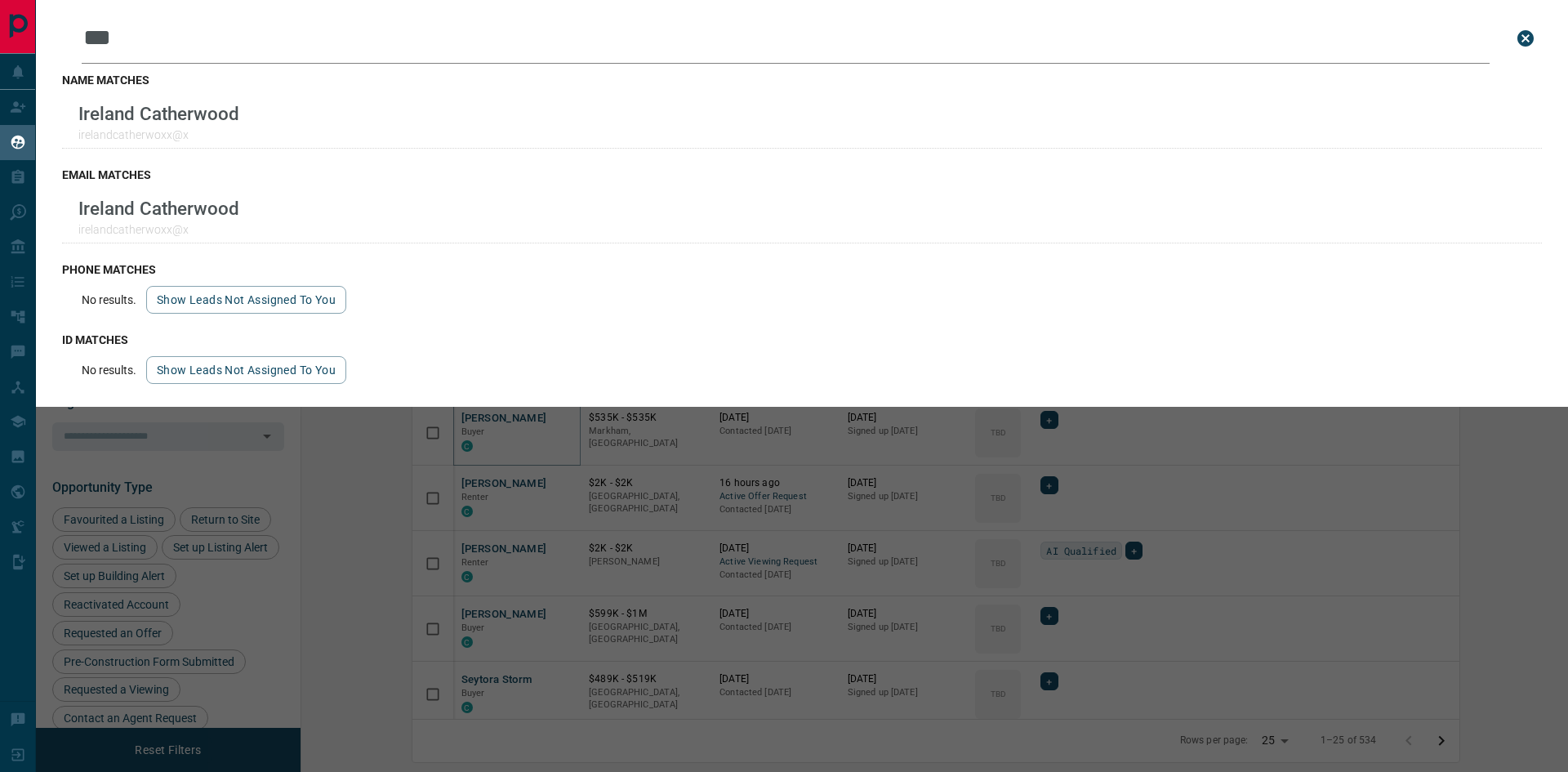
click at [1523, 39] on icon "close search bar" at bounding box center [1526, 38] width 17 height 17
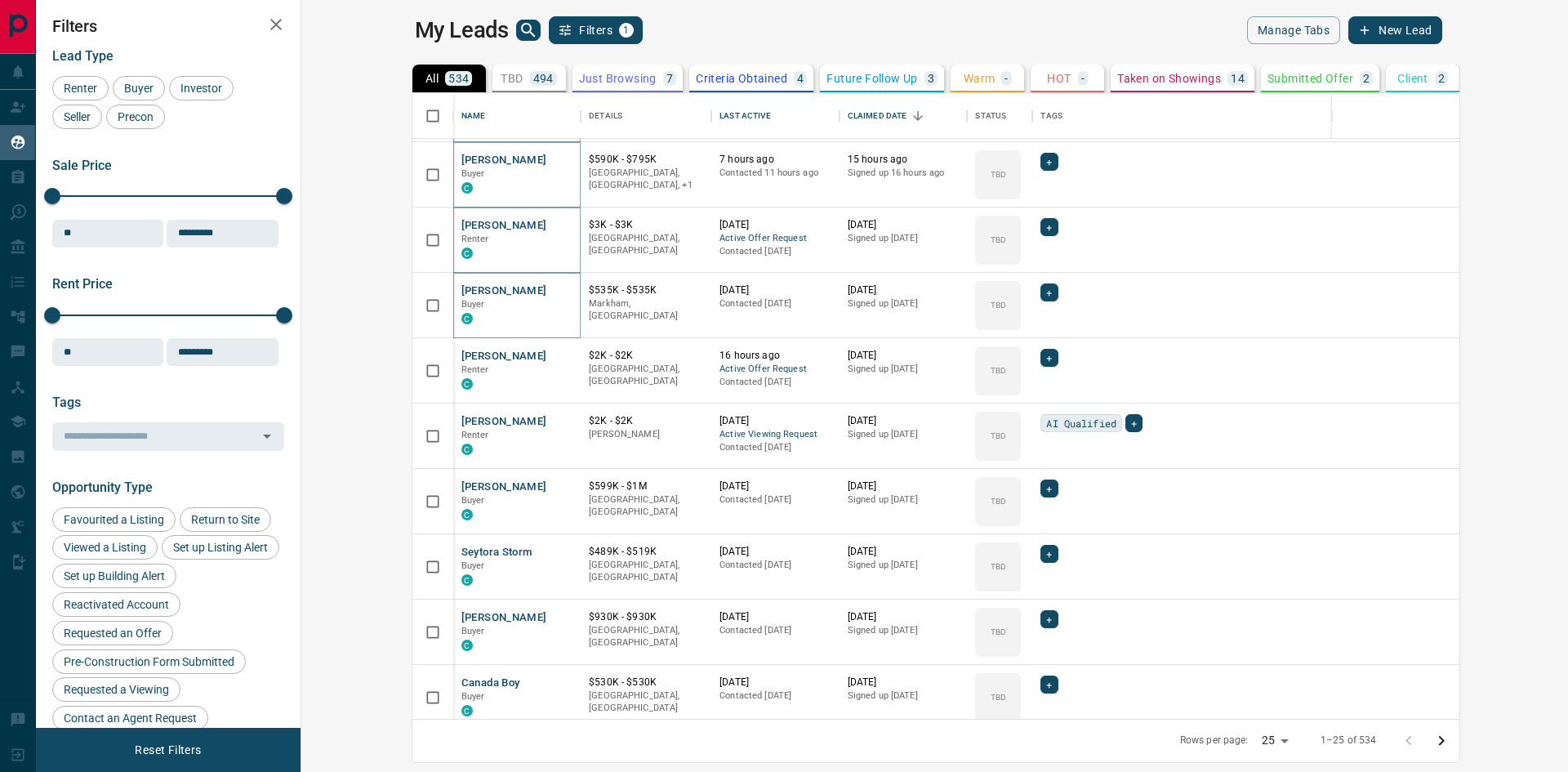
scroll to position [0, 0]
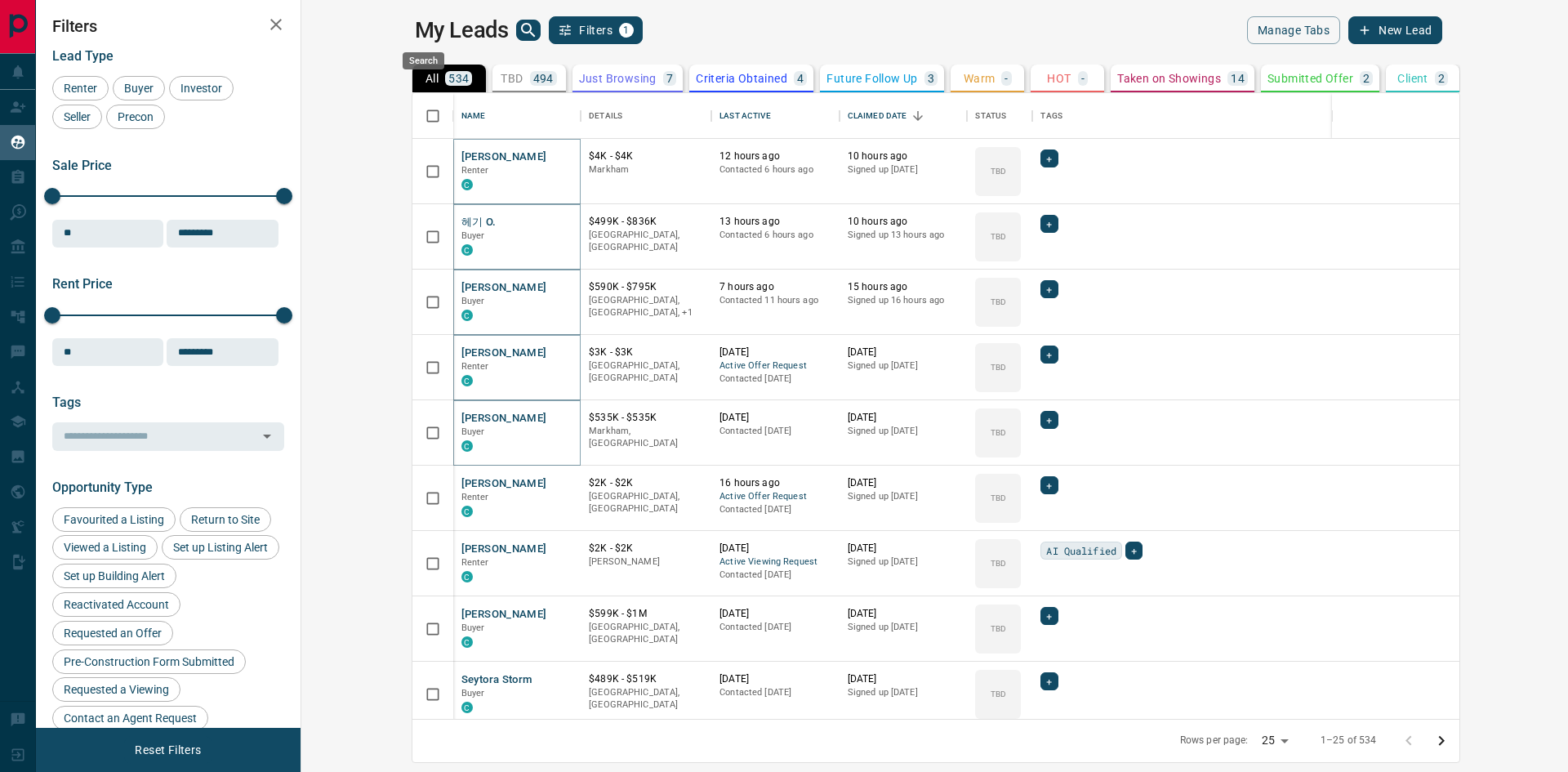
click at [519, 22] on icon "search button" at bounding box center [528, 30] width 20 height 20
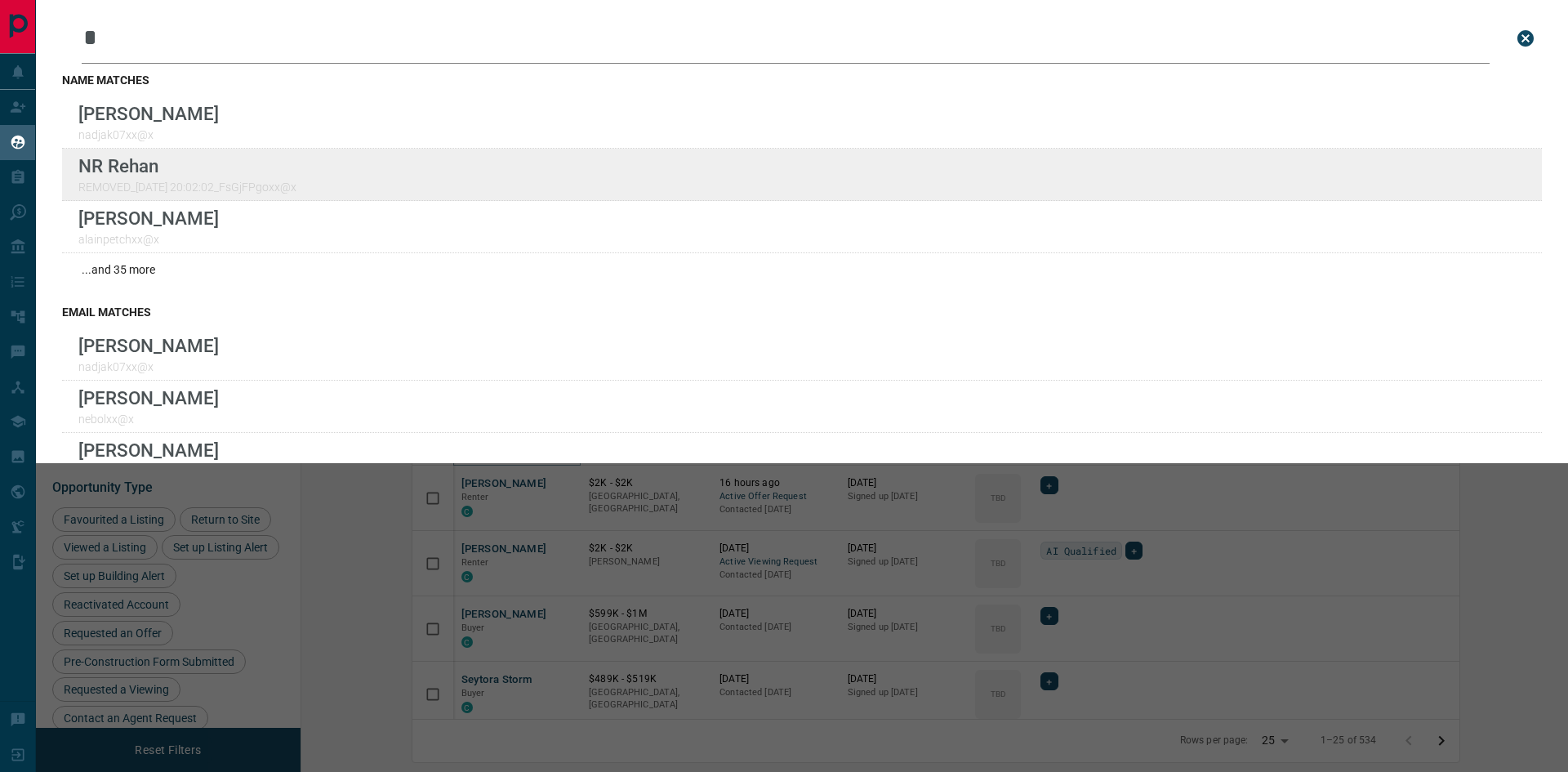
type input "*"
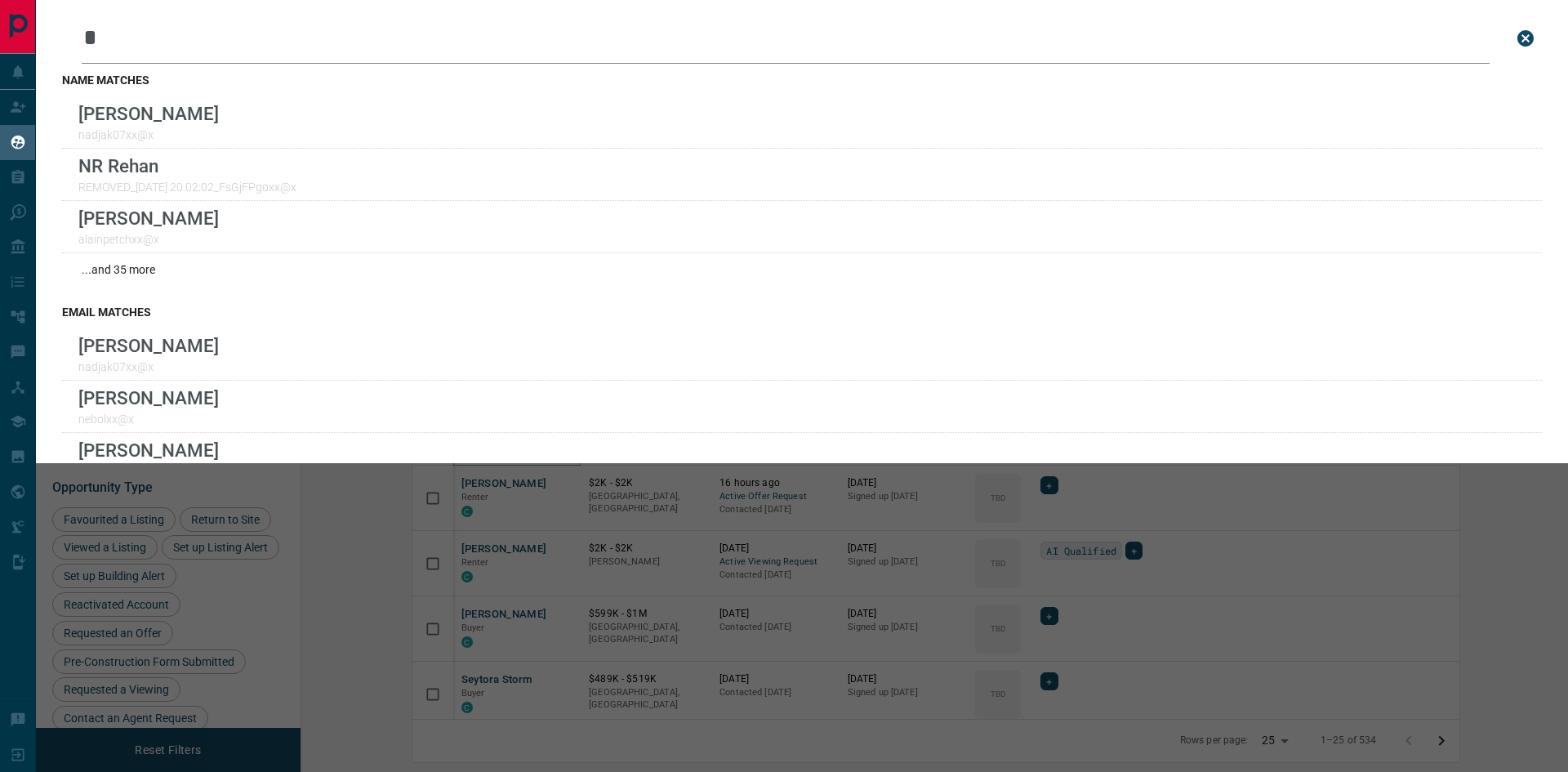
click at [1518, 36] on icon "close search bar" at bounding box center [1526, 38] width 17 height 17
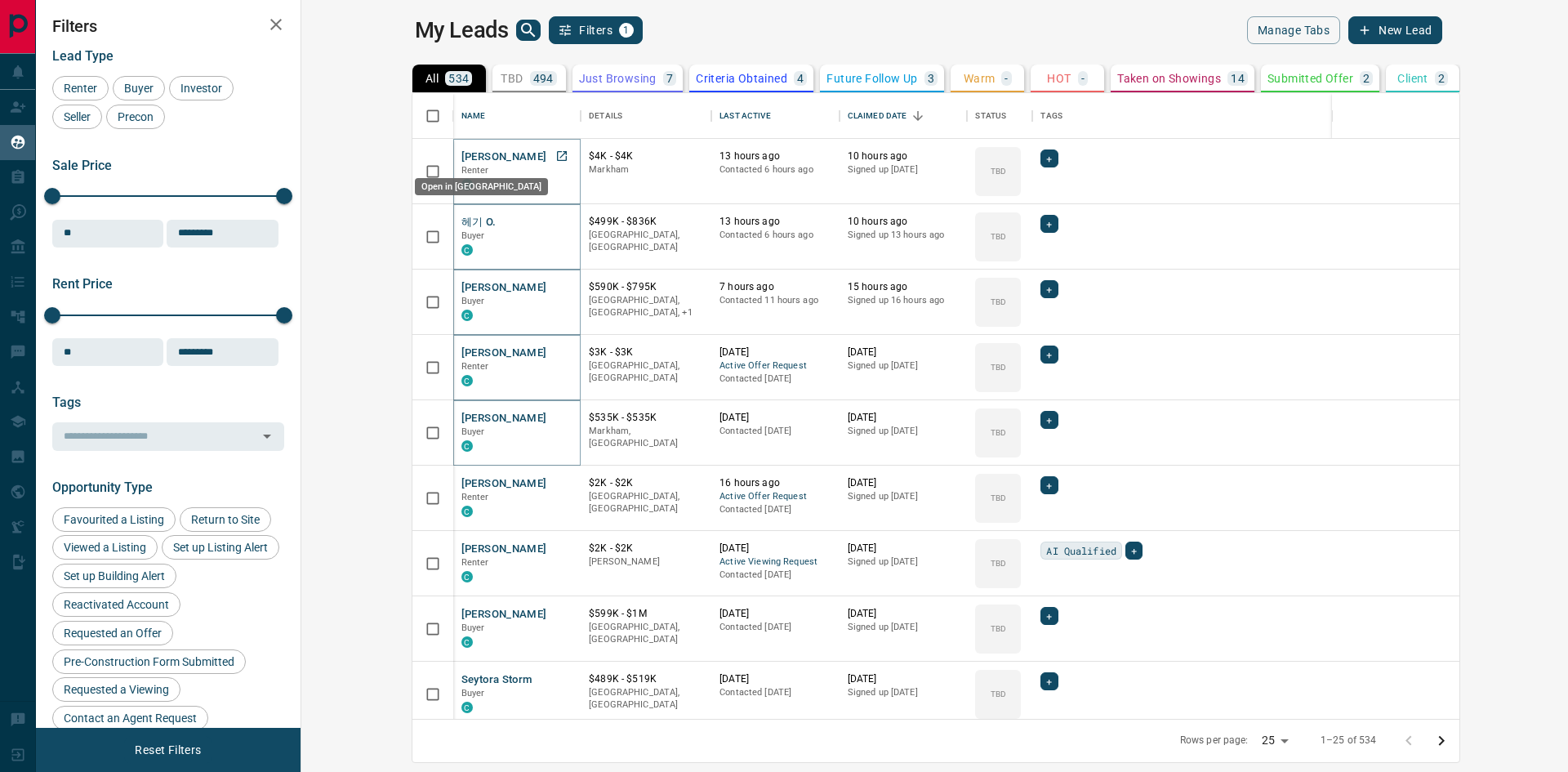
click at [556, 156] on icon "Open in New Tab" at bounding box center [562, 156] width 13 height 13
